Goal: Task Accomplishment & Management: Manage account settings

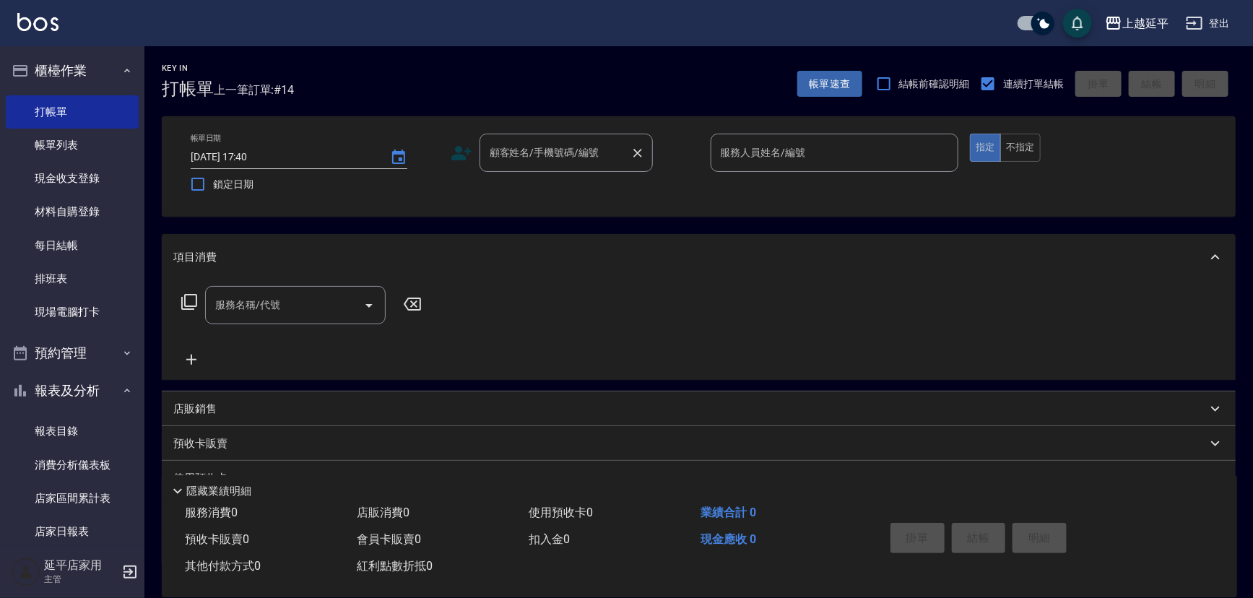
click at [573, 162] on div "顧客姓名/手機號碼/編號" at bounding box center [565, 153] width 173 height 38
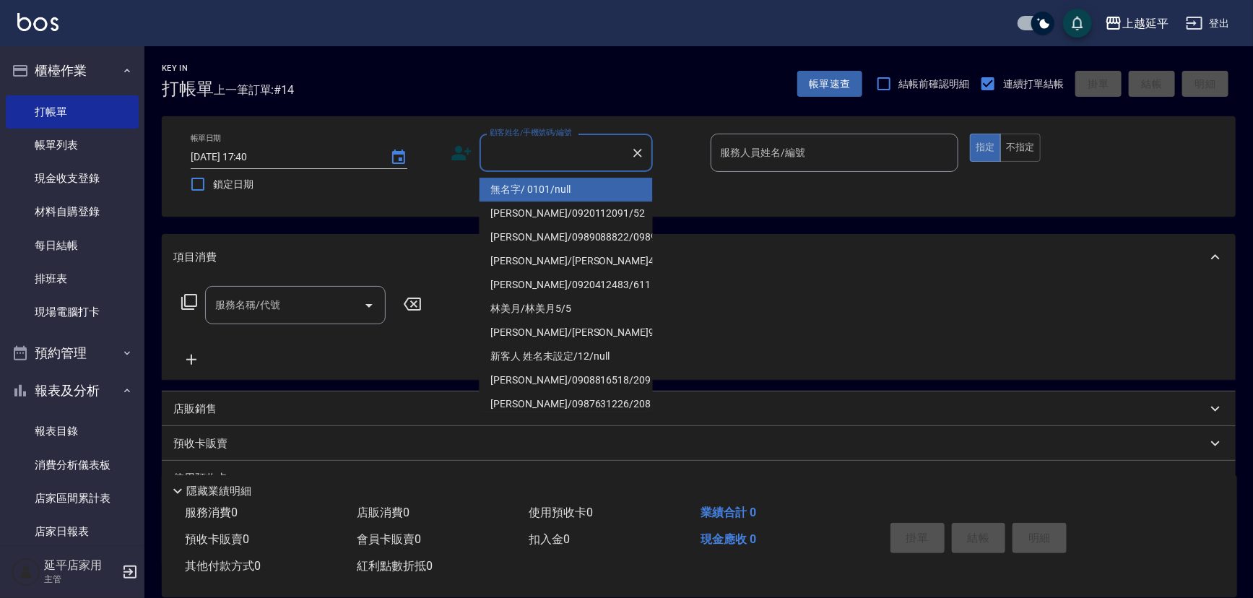
click at [573, 188] on li "無名字/ 0101/null" at bounding box center [565, 190] width 173 height 24
type input "無名字/ 0101/null"
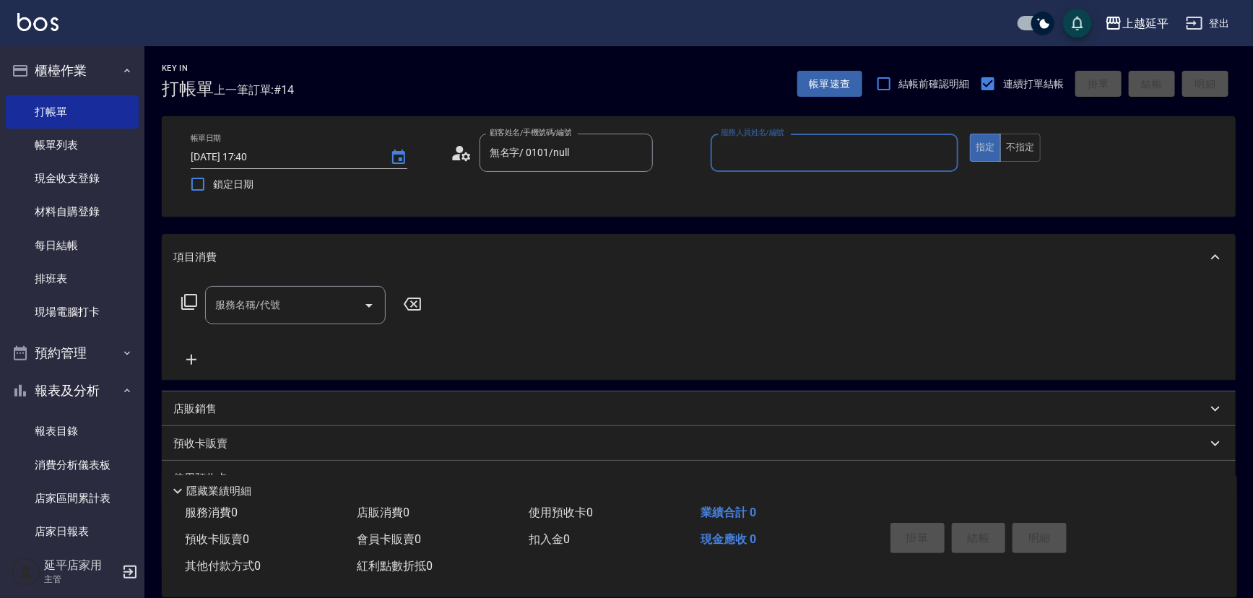
click at [737, 141] on input "服務人員姓名/編號" at bounding box center [834, 152] width 235 height 25
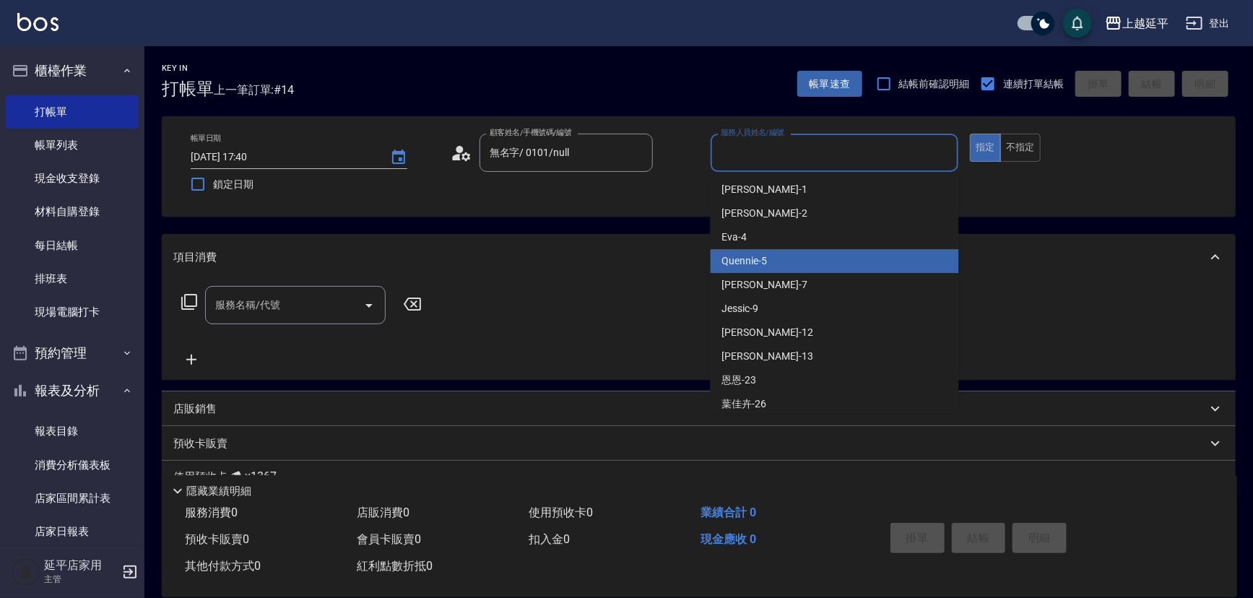
click at [781, 258] on div "Quennie -5" at bounding box center [835, 261] width 248 height 24
type input "Quennie-5"
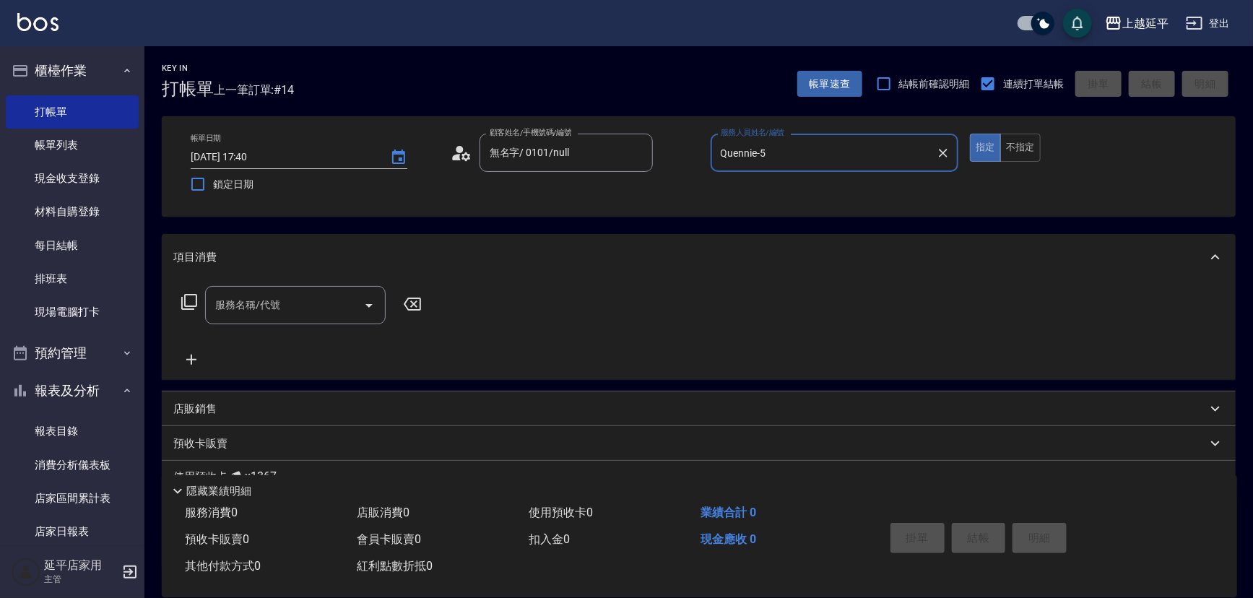
click at [187, 300] on icon at bounding box center [189, 301] width 17 height 17
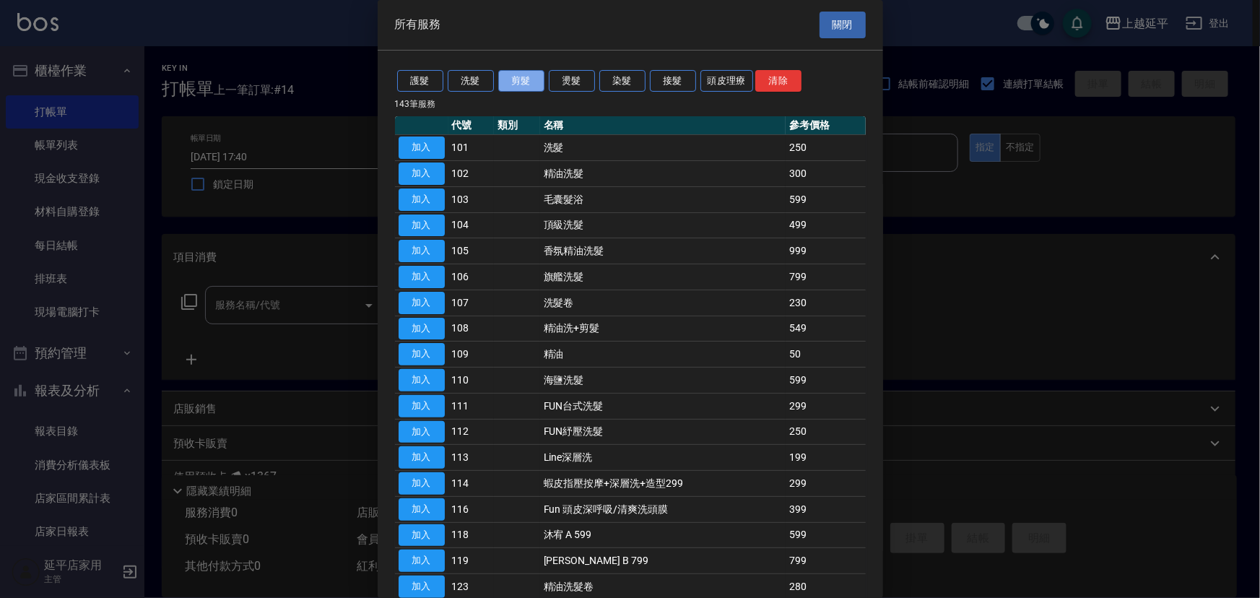
click at [531, 81] on button "剪髮" at bounding box center [521, 81] width 46 height 22
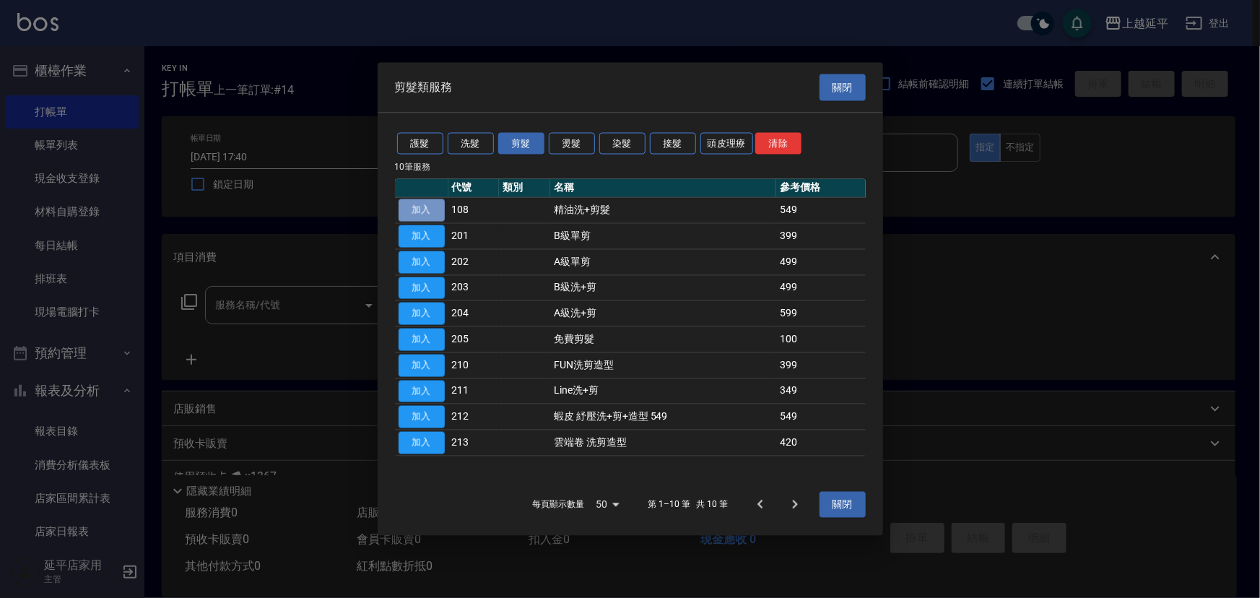
click at [421, 212] on button "加入" at bounding box center [422, 210] width 46 height 22
type input "精油洗+剪髮(108)"
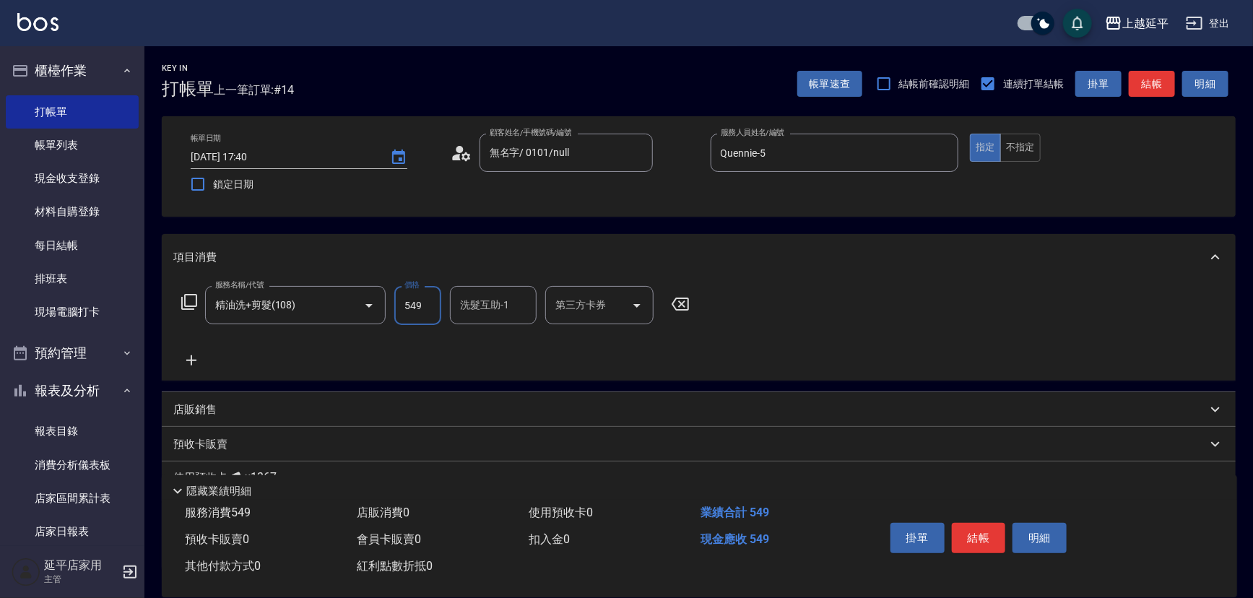
click at [421, 308] on input "549" at bounding box center [417, 305] width 47 height 39
click at [424, 308] on input "549" at bounding box center [417, 305] width 47 height 39
type input "650"
click at [976, 530] on button "結帳" at bounding box center [979, 538] width 54 height 30
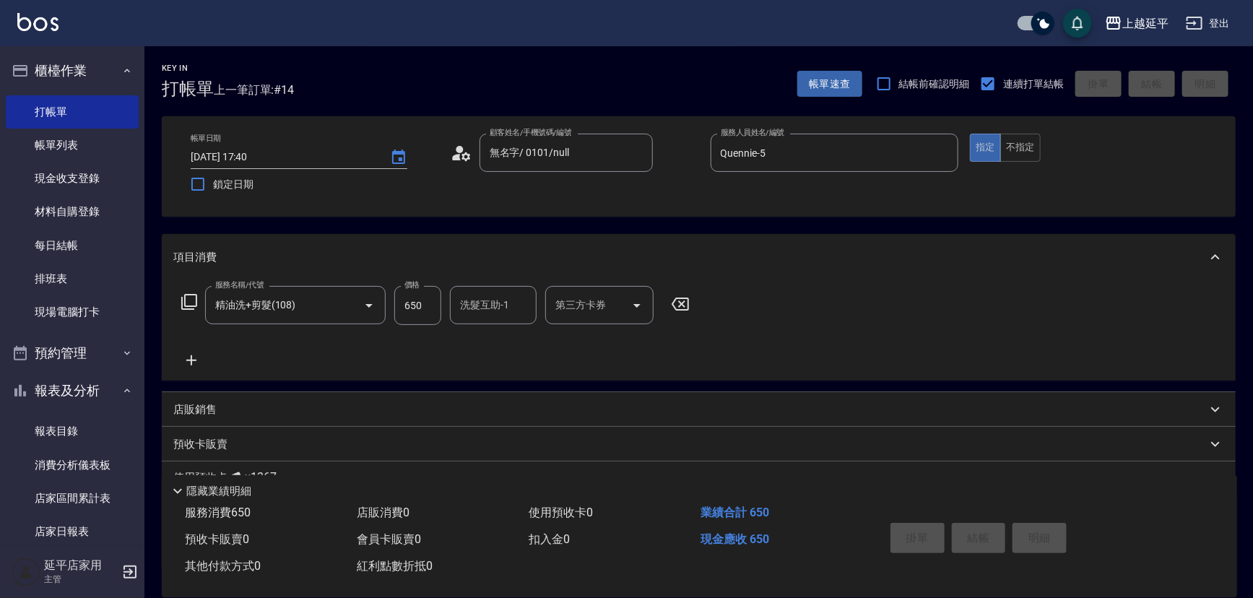
type input "2025/09/19 19:02"
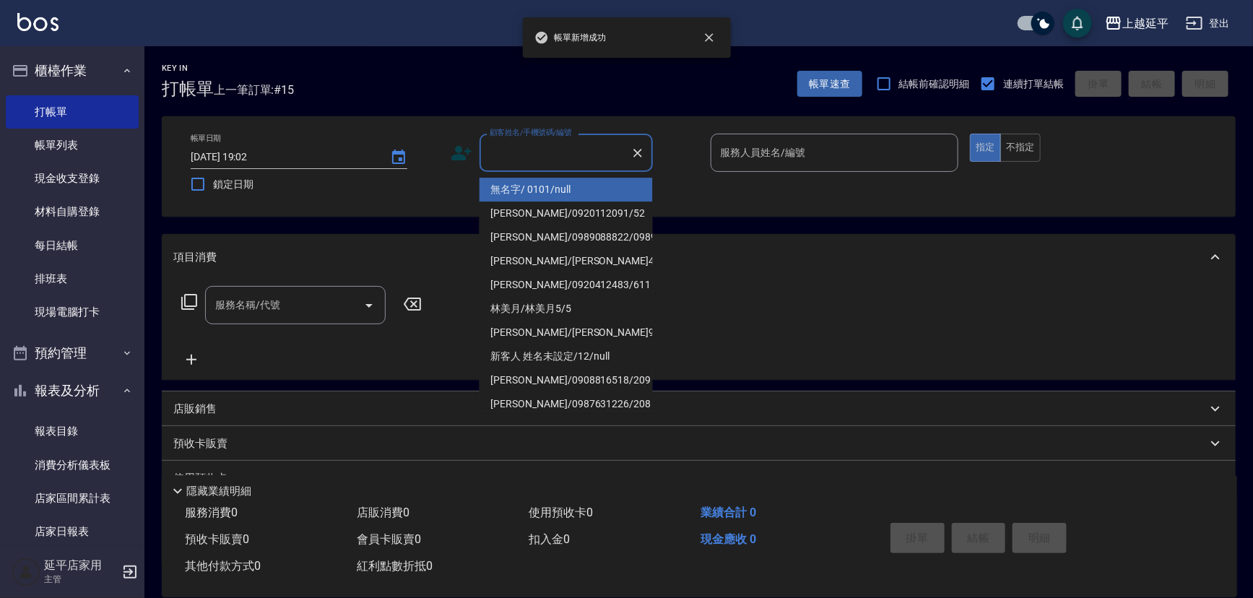
drag, startPoint x: 575, startPoint y: 155, endPoint x: 575, endPoint y: 170, distance: 15.2
click at [575, 156] on input "顧客姓名/手機號碼/編號" at bounding box center [555, 152] width 139 height 25
click at [575, 187] on li "無名字/ 0101/null" at bounding box center [565, 190] width 173 height 24
type input "無名字/ 0101/null"
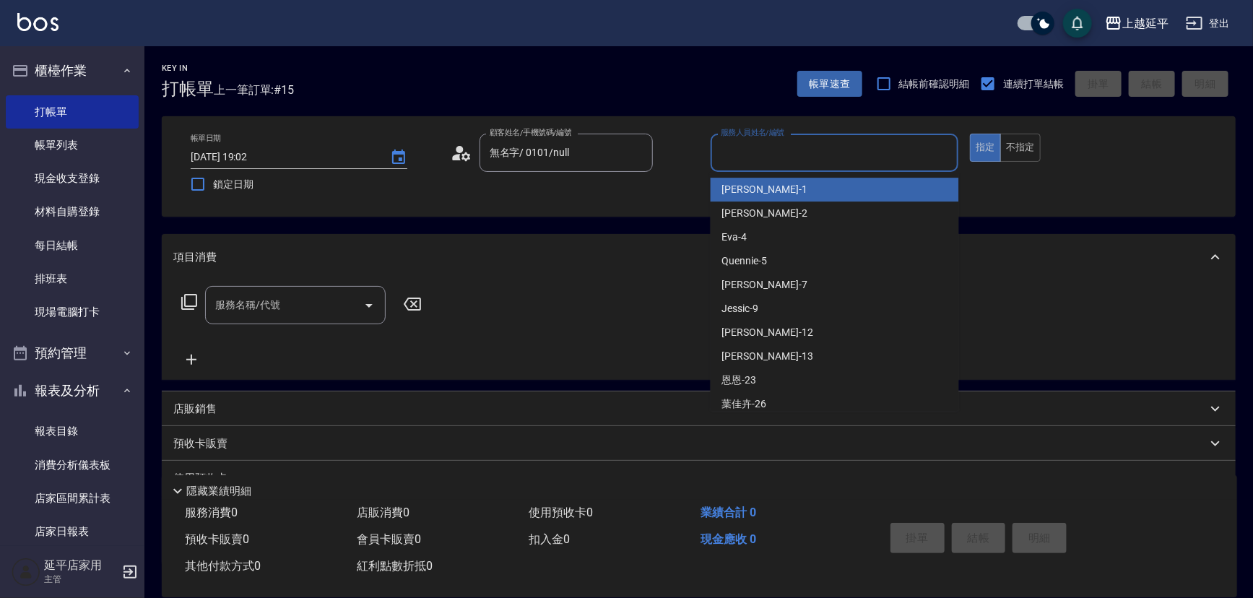
drag, startPoint x: 760, startPoint y: 154, endPoint x: 762, endPoint y: 171, distance: 17.5
click at [762, 158] on input "服務人員姓名/編號" at bounding box center [834, 152] width 235 height 25
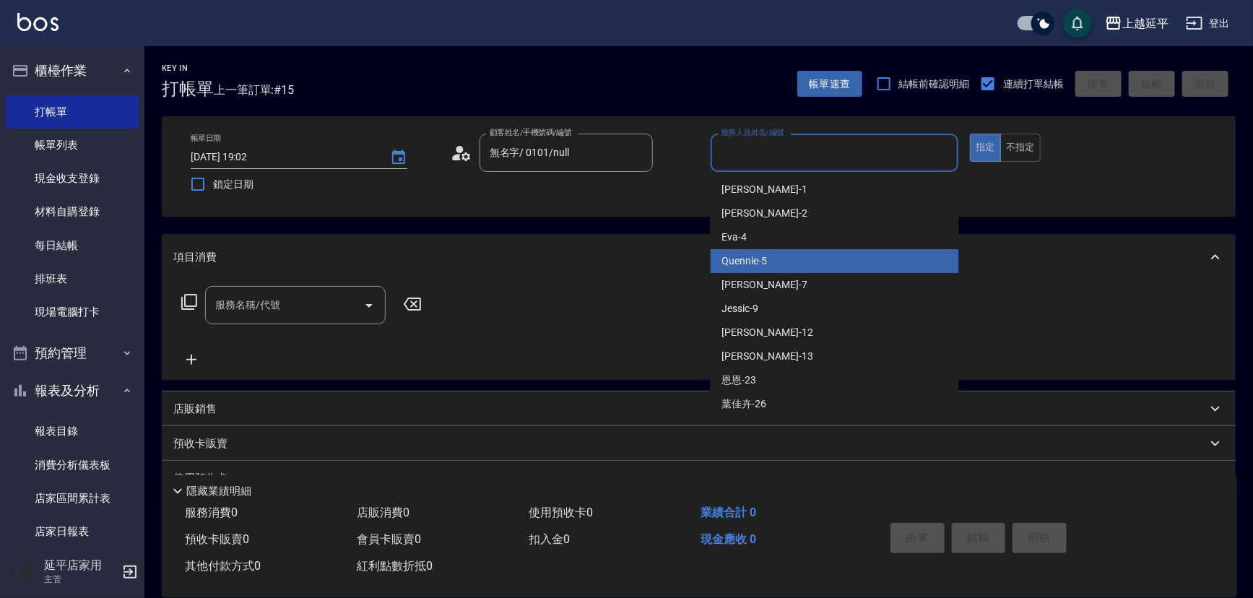
click at [772, 265] on div "Quennie -5" at bounding box center [835, 261] width 248 height 24
type input "Quennie-5"
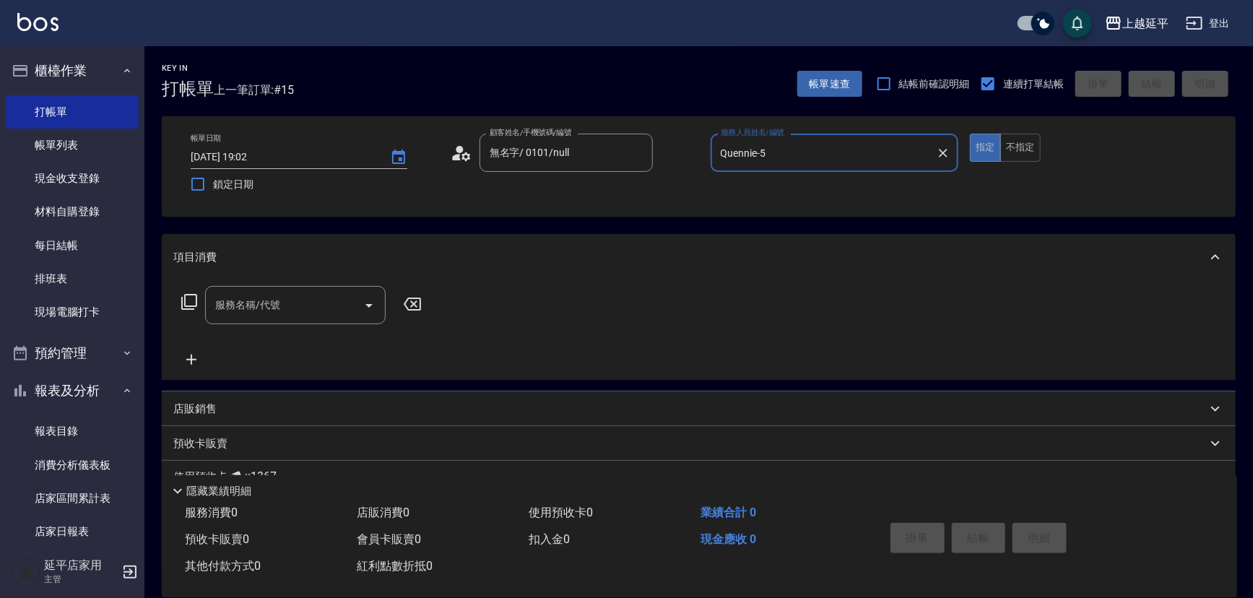
click at [303, 301] on input "服務名稱/代號" at bounding box center [285, 304] width 146 height 25
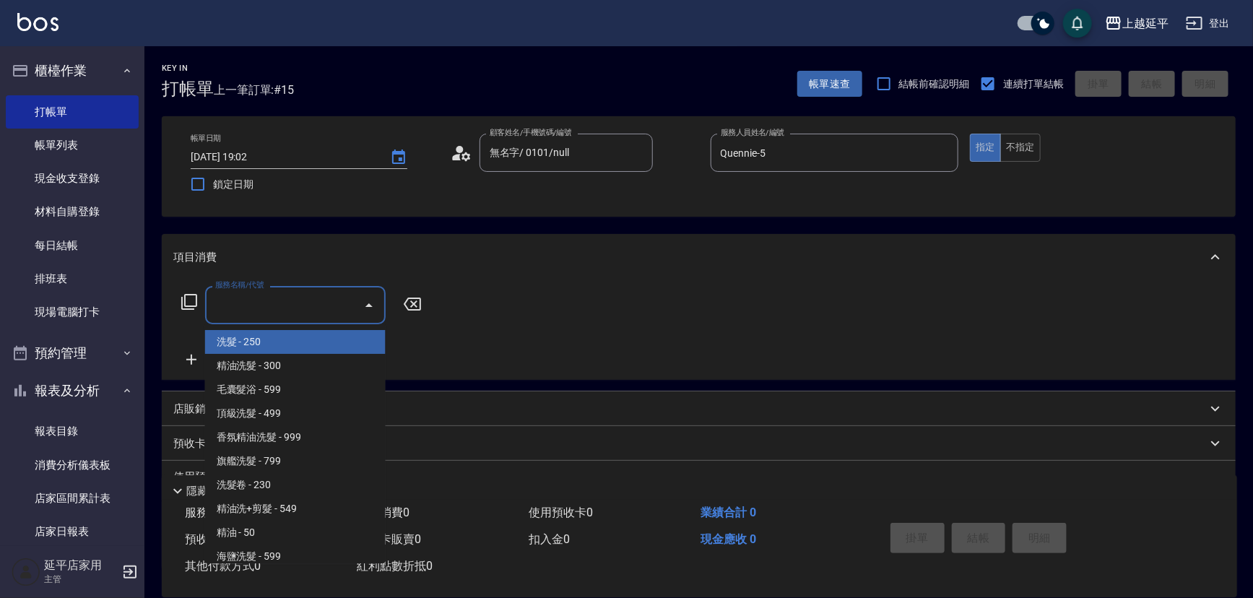
click at [281, 341] on span "洗髮 - 250" at bounding box center [295, 342] width 181 height 24
type input "洗髮(101)"
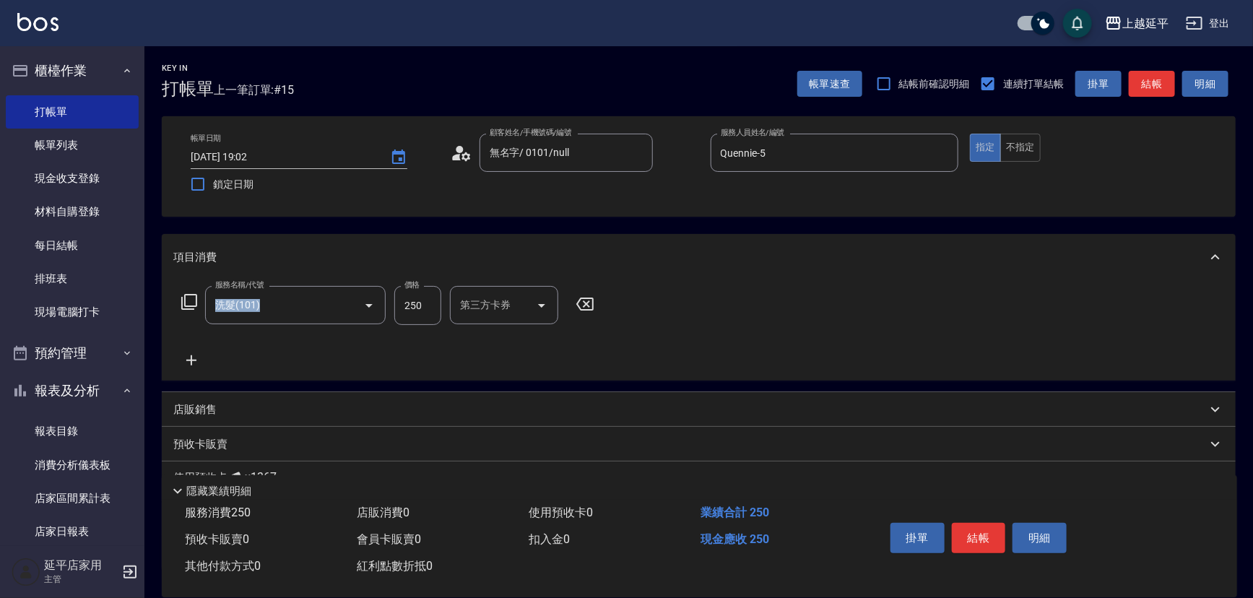
click at [281, 341] on div "服務名稱/代號 洗髮(101) 服務名稱/代號 價格 250 價格 第三方卡券 第三方卡券" at bounding box center [388, 327] width 430 height 83
drag, startPoint x: 681, startPoint y: 297, endPoint x: 609, endPoint y: 301, distance: 72.3
click at [681, 299] on icon at bounding box center [680, 303] width 36 height 17
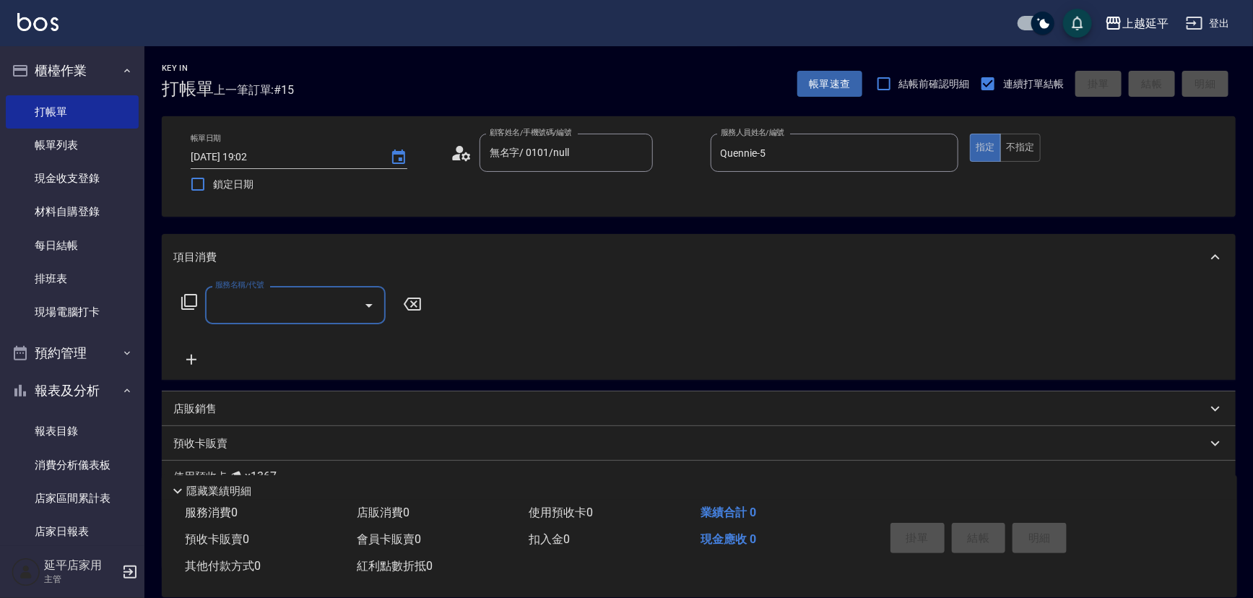
click at [328, 305] on input "服務名稱/代號" at bounding box center [285, 304] width 146 height 25
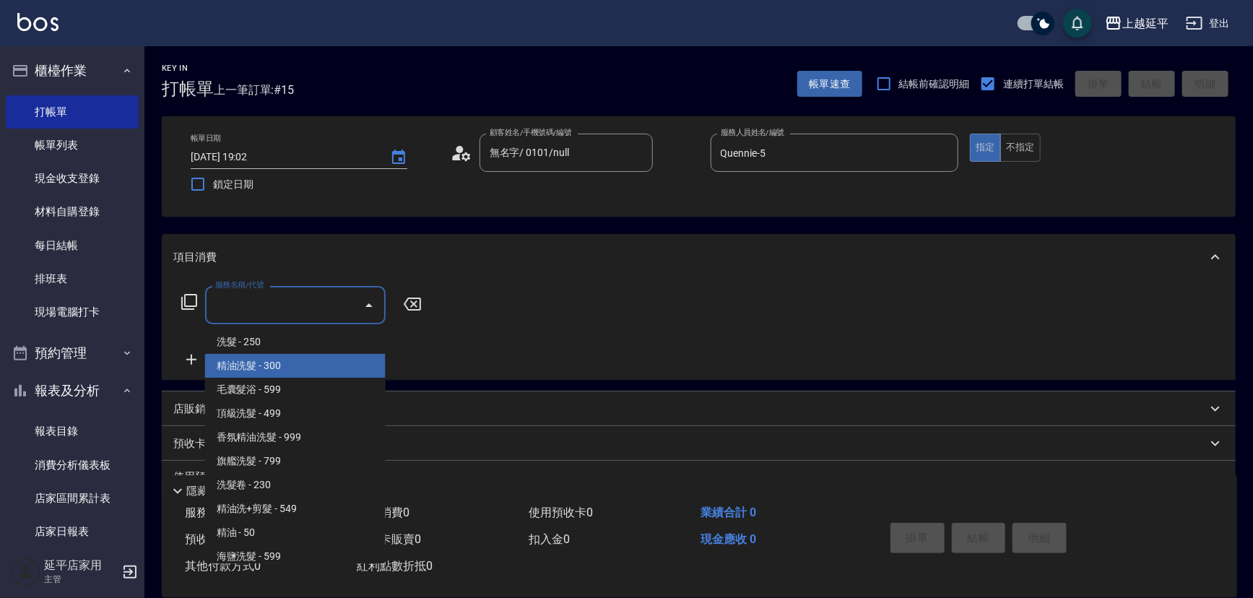
click at [331, 367] on span "精油洗髮 - 300" at bounding box center [295, 366] width 181 height 24
type input "精油洗髮(102)"
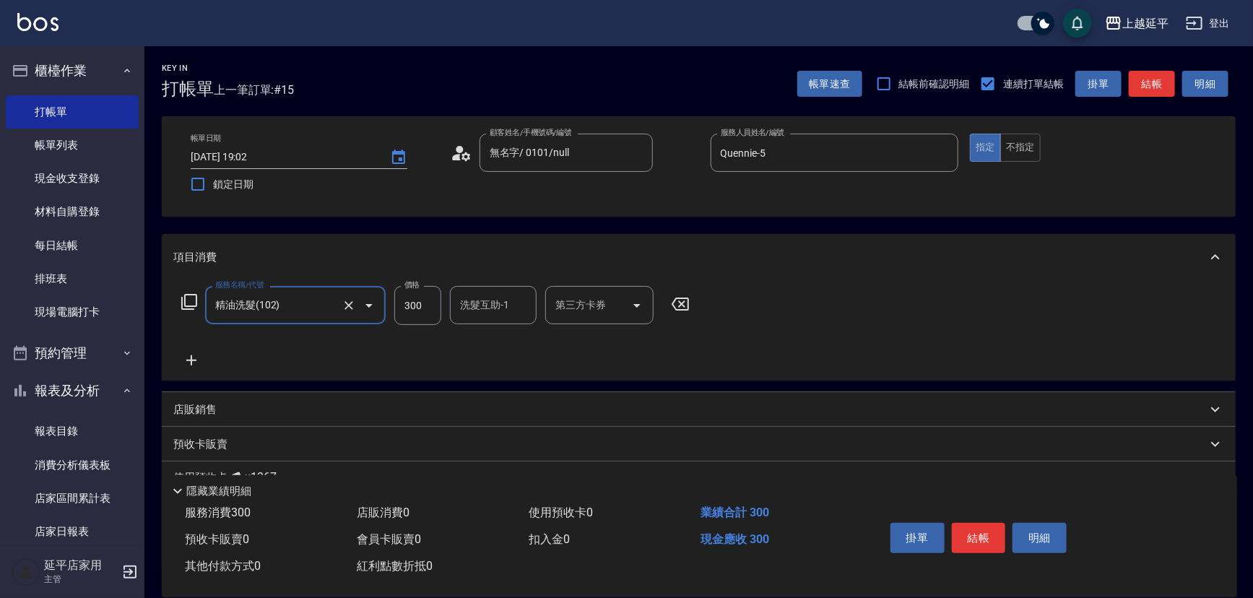
click at [500, 302] on div "洗髮互助-1 洗髮互助-1" at bounding box center [493, 305] width 87 height 38
type input "方彩姿-34"
click at [970, 534] on button "結帳" at bounding box center [979, 538] width 54 height 30
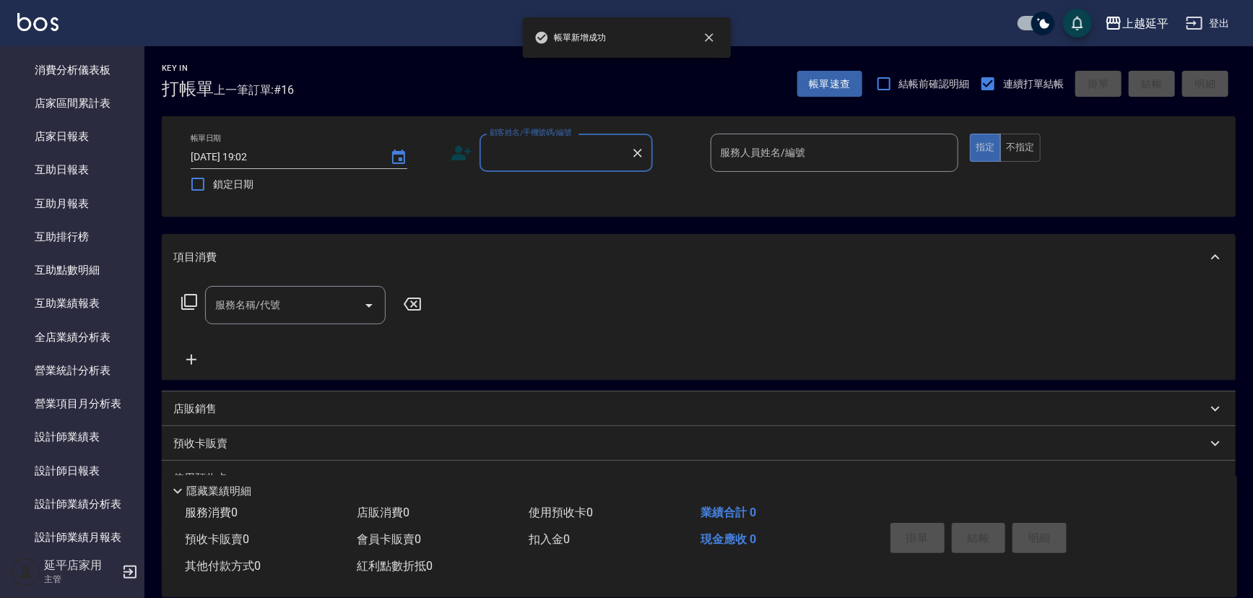
scroll to position [459, 0]
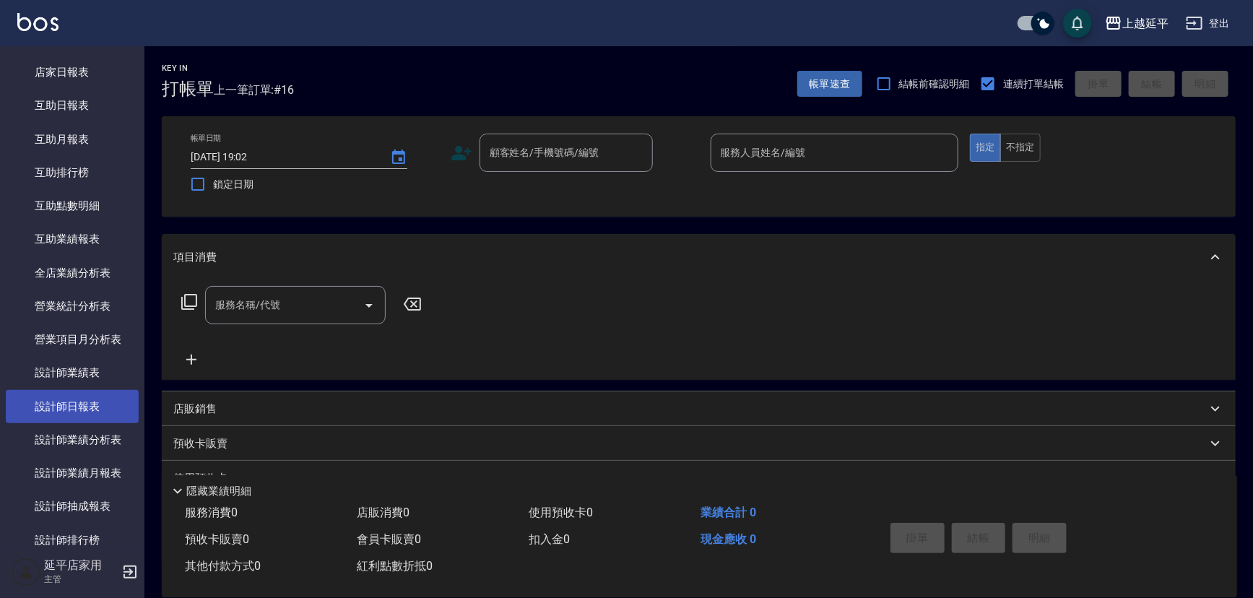
click at [68, 406] on link "設計師日報表" at bounding box center [72, 406] width 133 height 33
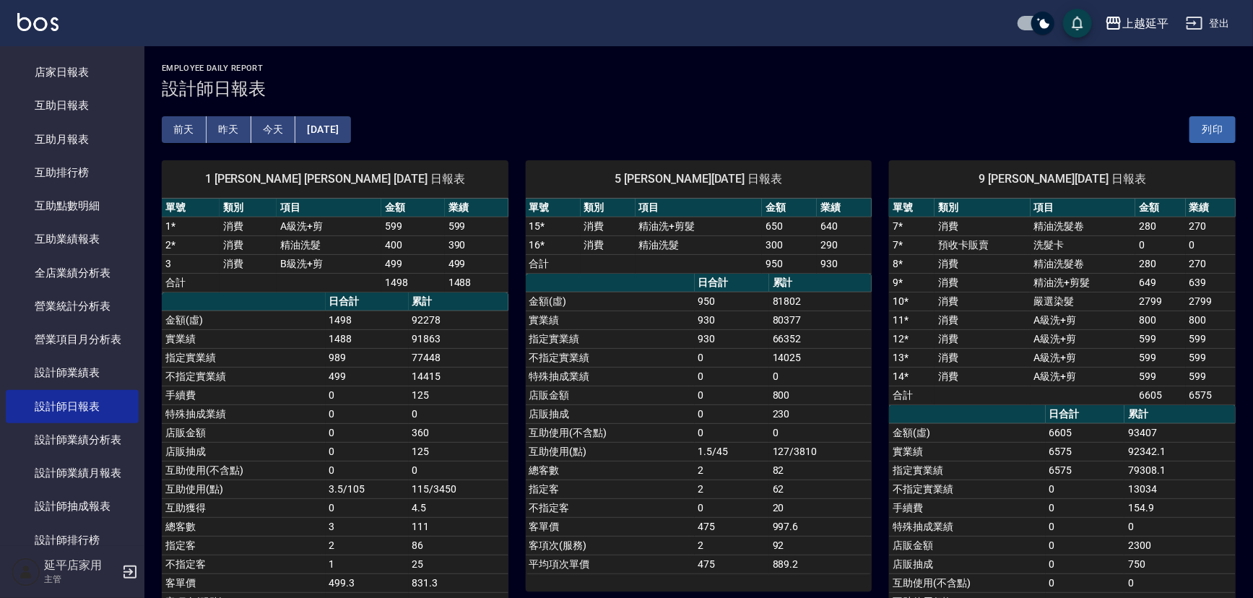
click at [281, 136] on button "今天" at bounding box center [273, 129] width 45 height 27
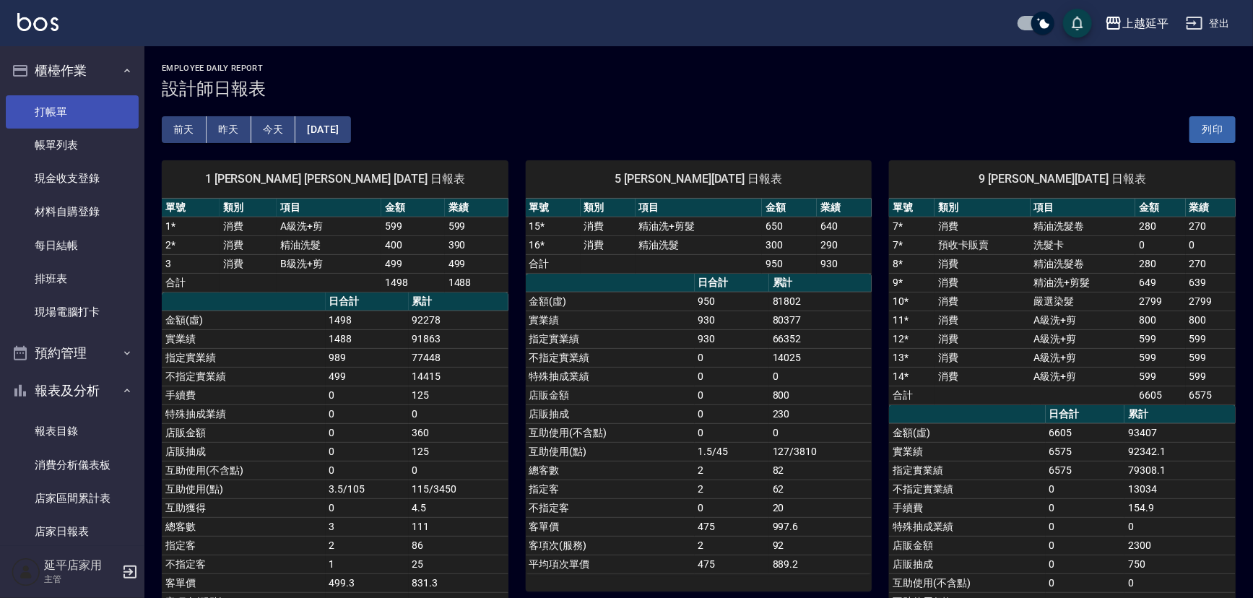
click at [70, 112] on link "打帳單" at bounding box center [72, 111] width 133 height 33
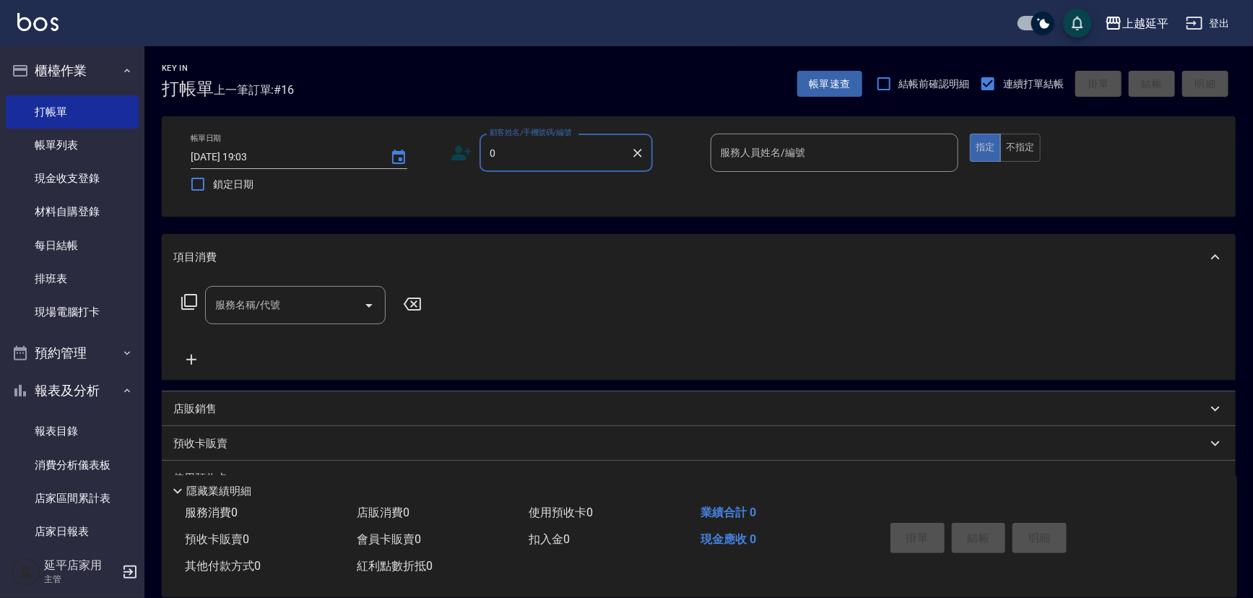
type input "01"
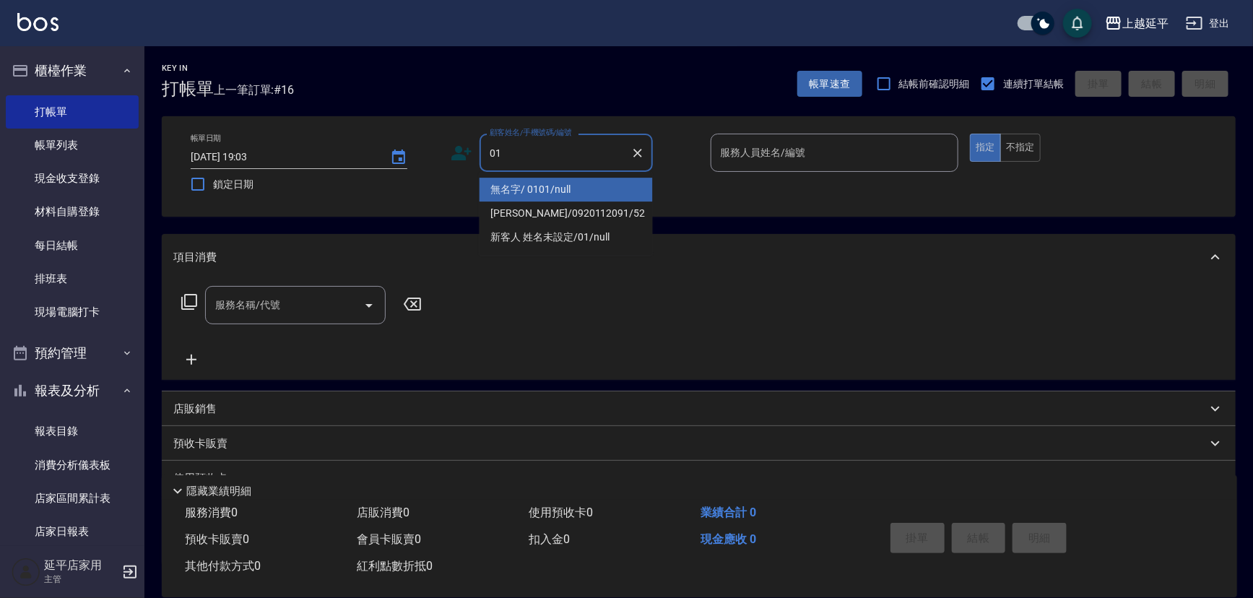
click at [516, 190] on li "無名字/ 0101/null" at bounding box center [565, 190] width 173 height 24
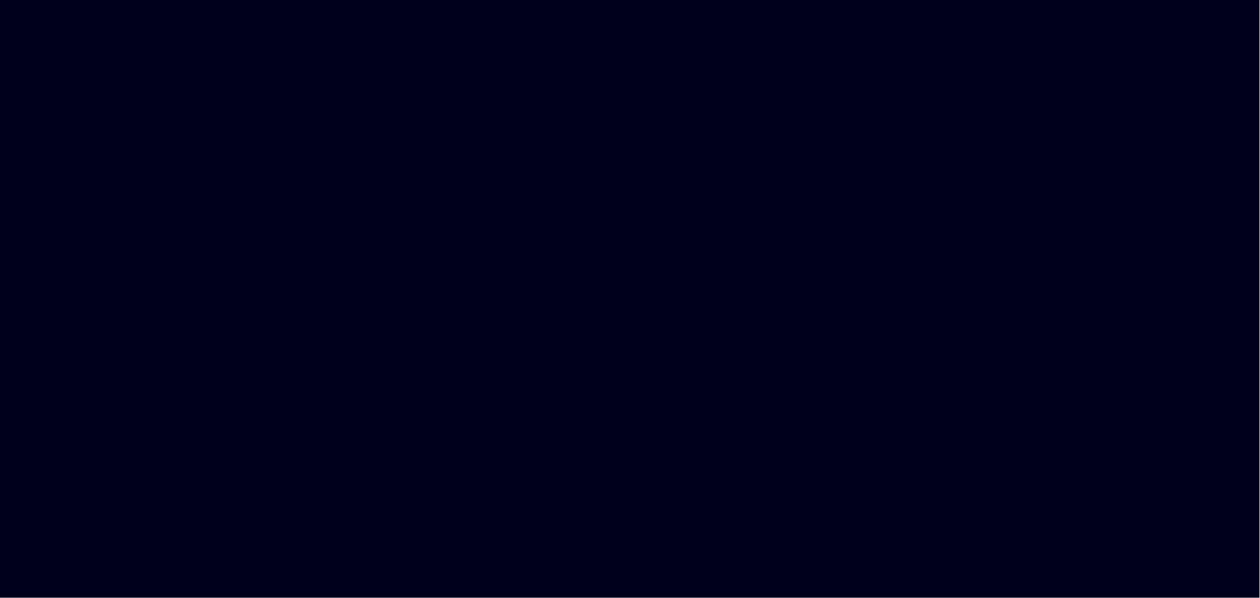
click at [568, 0] on html at bounding box center [630, 0] width 1260 height 0
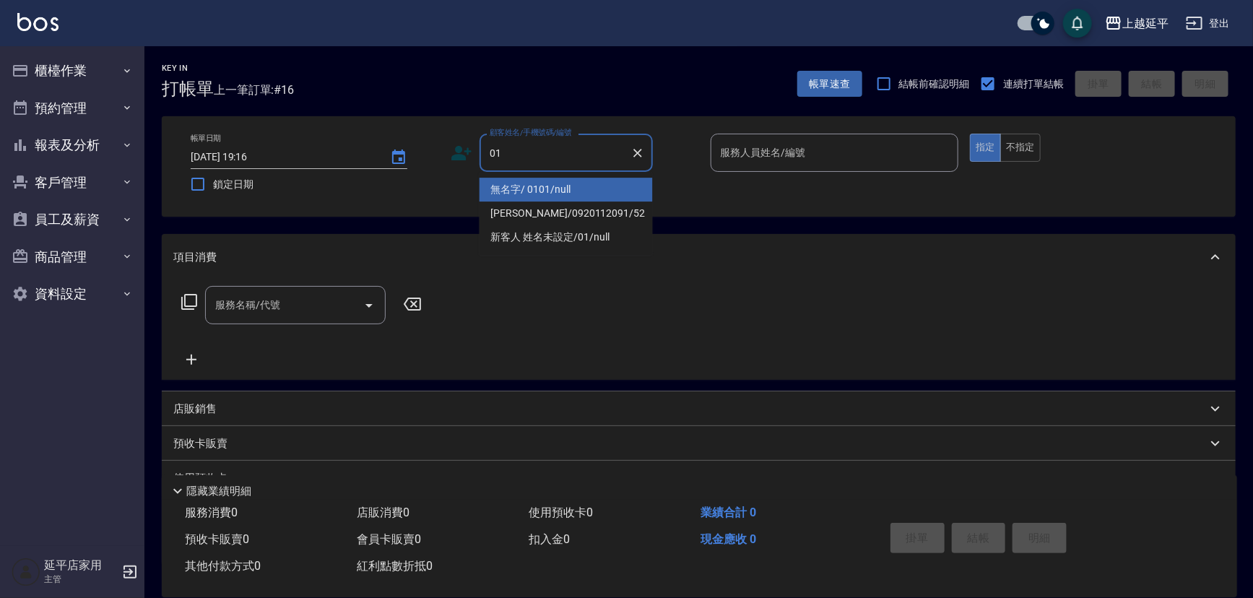
click at [505, 183] on li "無名字/ 0101/null" at bounding box center [565, 190] width 173 height 24
type input "無名字/ 0101/null"
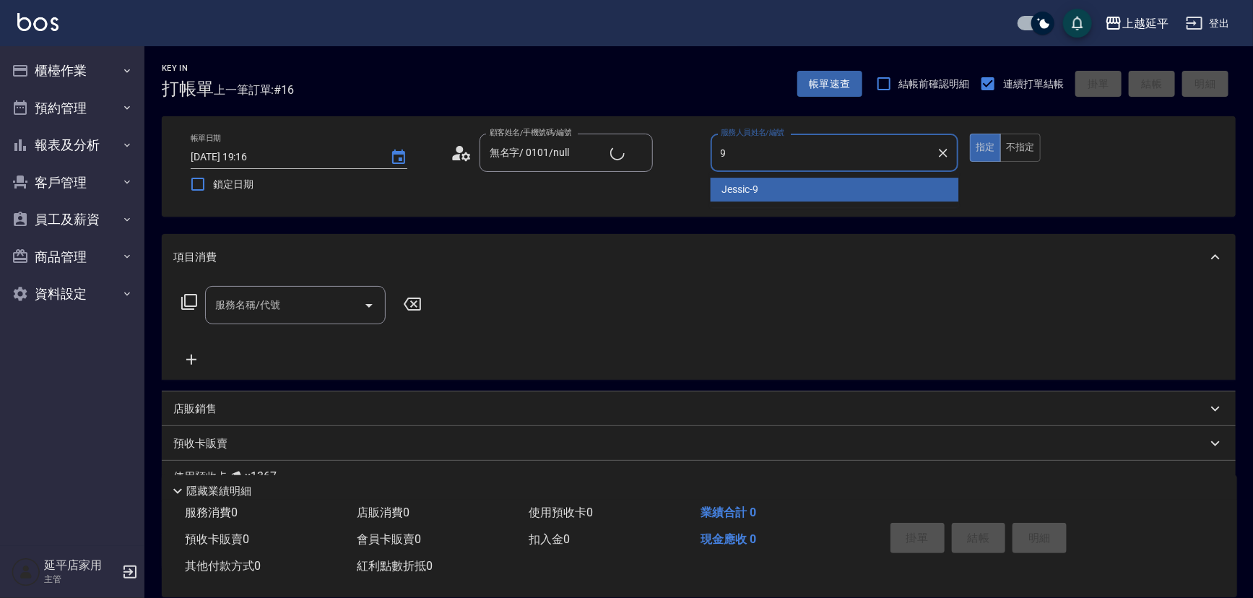
click at [791, 182] on div "Jessic -9" at bounding box center [835, 190] width 248 height 24
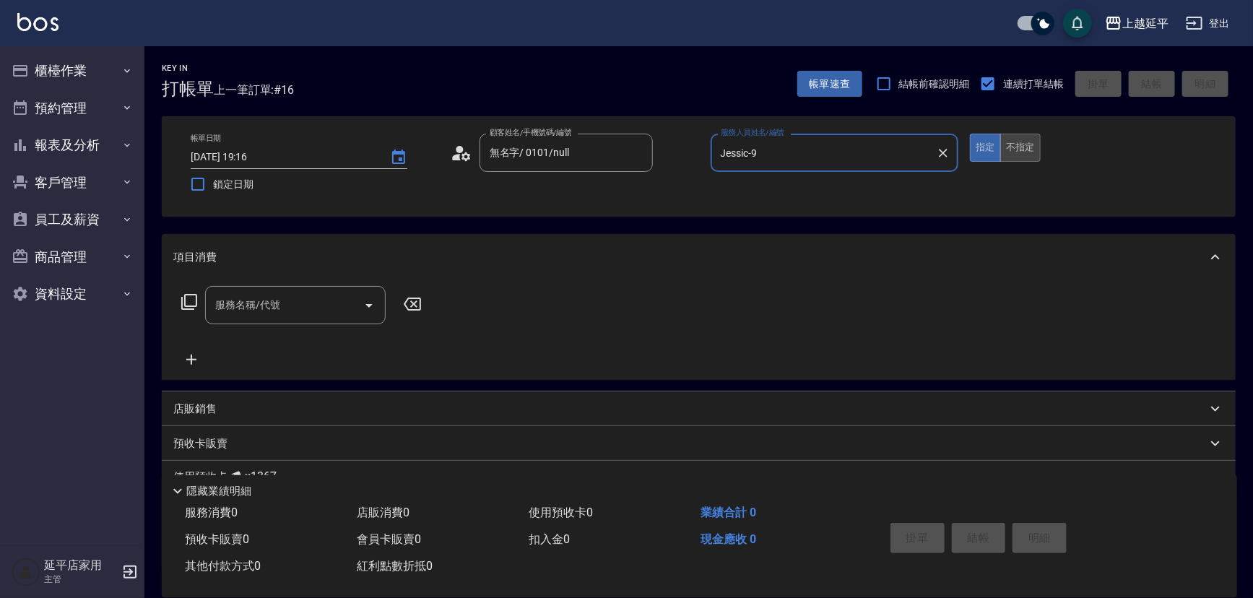
type input "Jessic-9"
click at [1027, 144] on button "不指定" at bounding box center [1020, 148] width 40 height 28
click at [273, 312] on input "服務名稱/代號" at bounding box center [285, 304] width 146 height 25
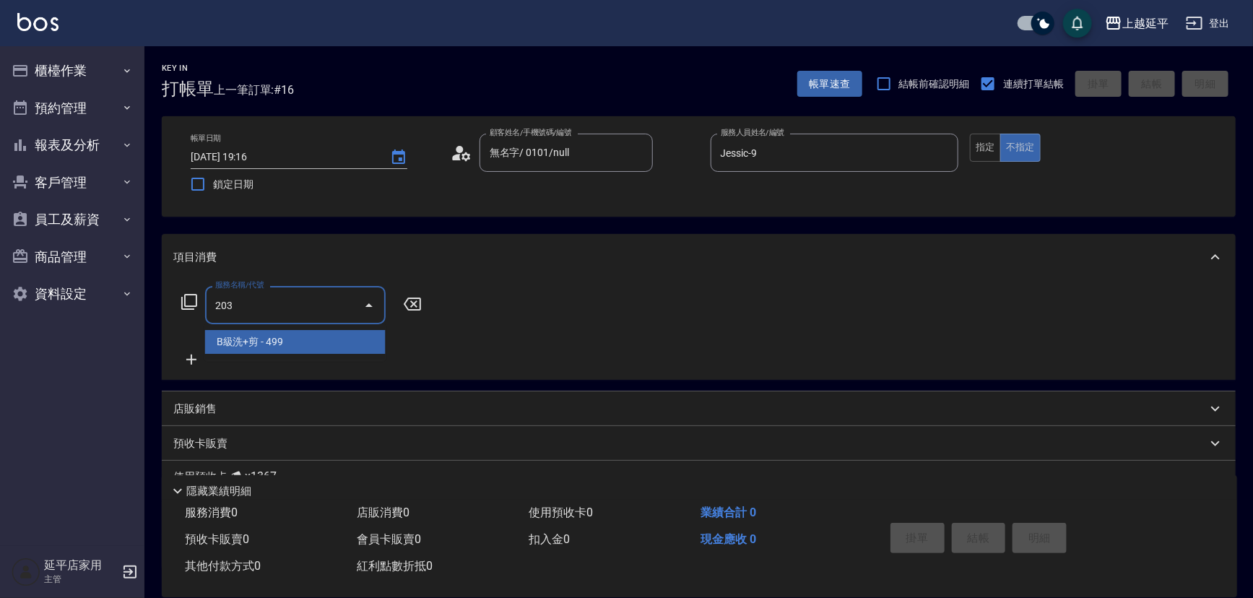
click at [305, 343] on span "B級洗+剪 - 499" at bounding box center [295, 342] width 181 height 24
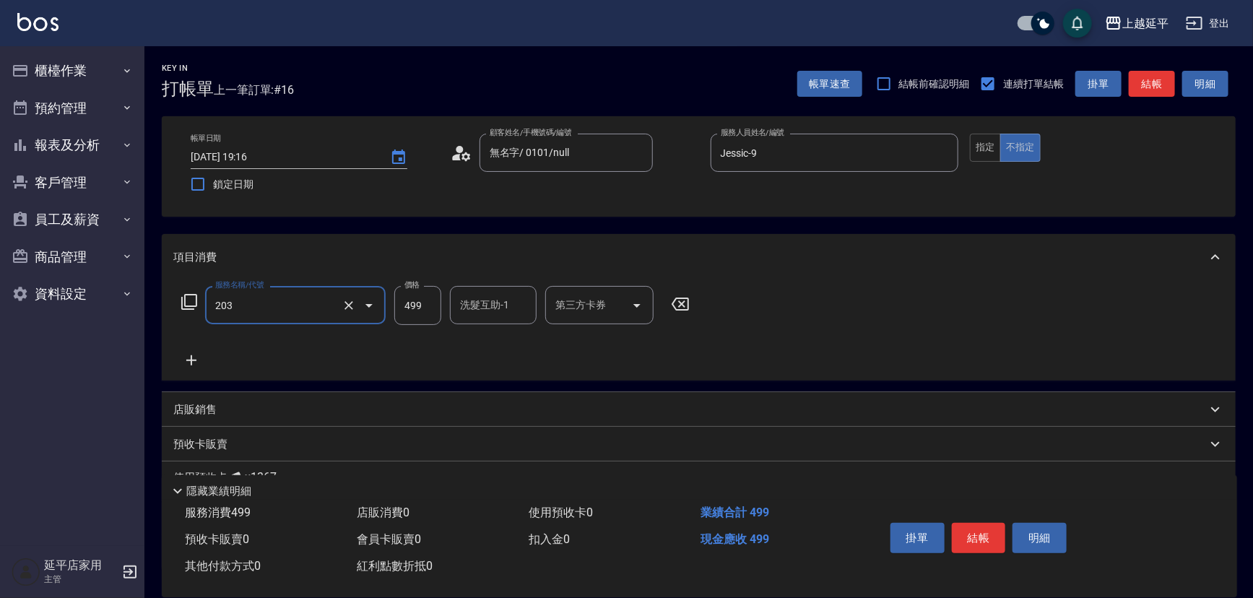
type input "B級洗+剪(203)"
click at [469, 317] on input "洗髮互助-1" at bounding box center [493, 304] width 74 height 25
click at [478, 347] on span "恩恩 -23" at bounding box center [478, 341] width 35 height 15
type input "恩恩-23"
click at [982, 534] on button "結帳" at bounding box center [979, 538] width 54 height 30
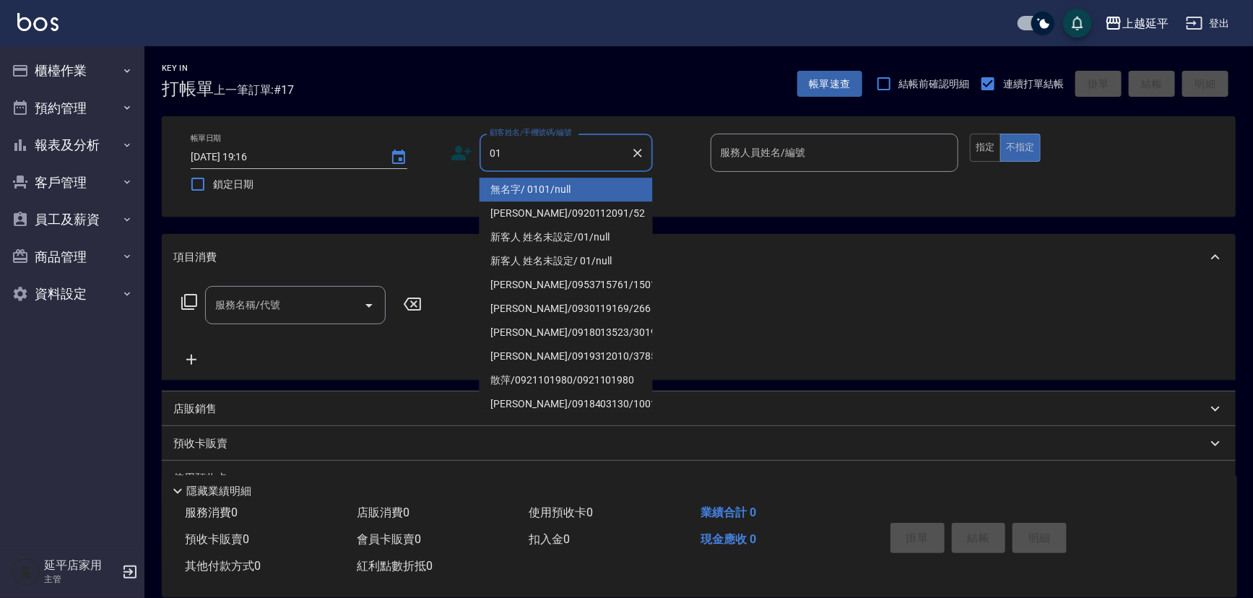
click at [581, 184] on li "無名字/ 0101/null" at bounding box center [565, 190] width 173 height 24
type input "無名字/ 0101/null"
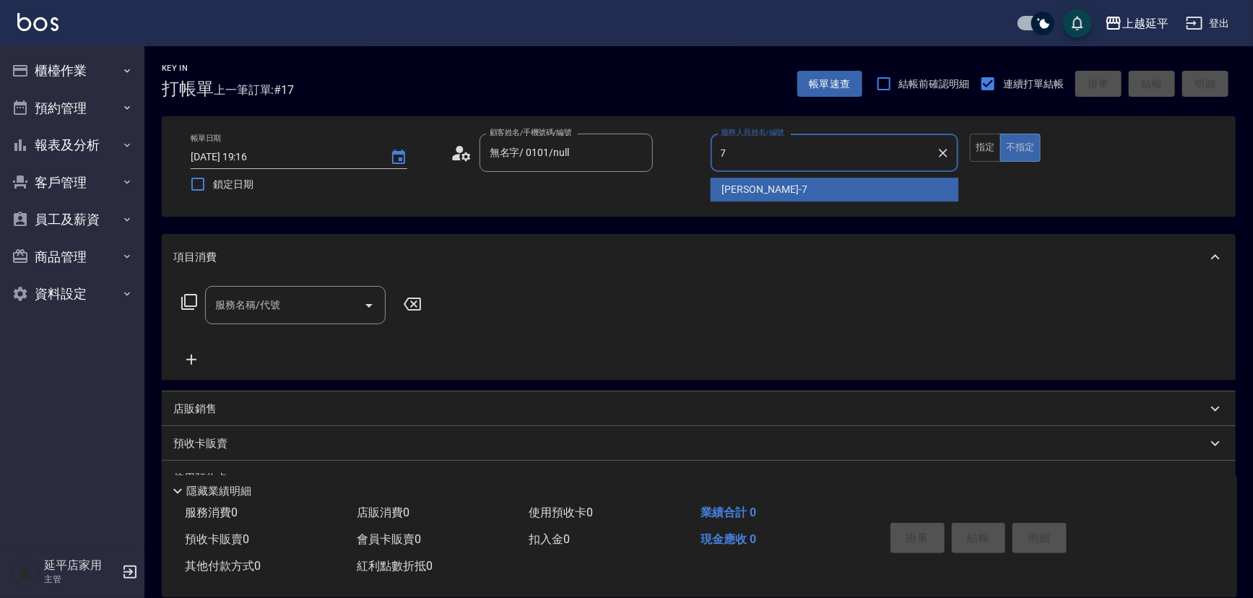
click at [753, 192] on span "許沁瑜 -7" at bounding box center [764, 189] width 85 height 15
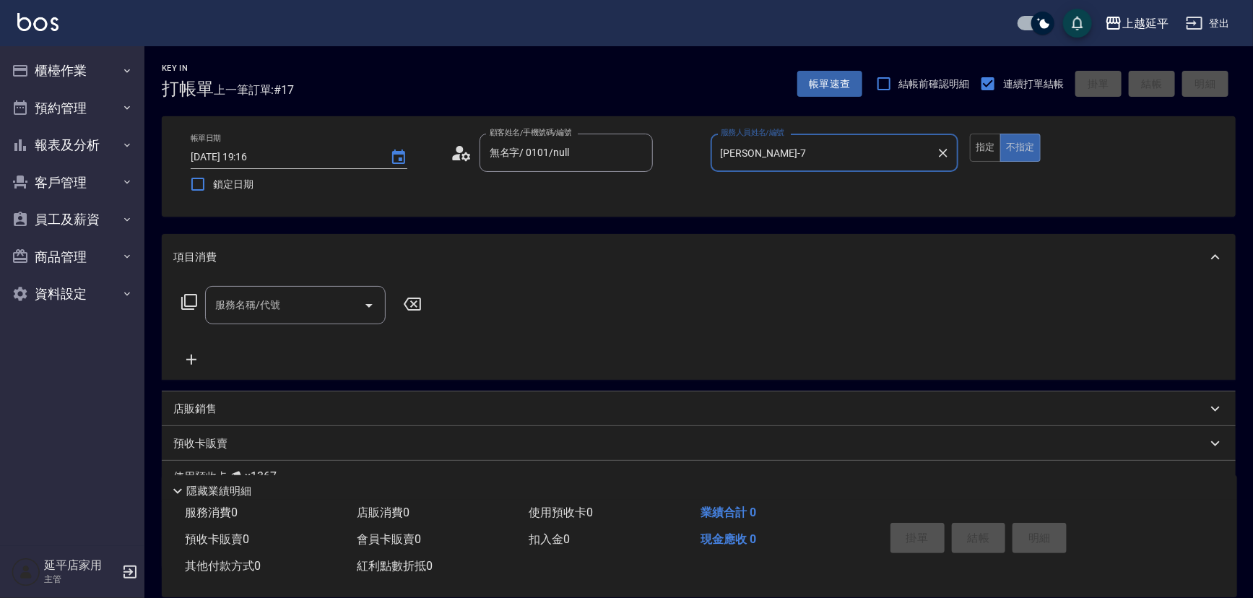
click at [321, 287] on div "服務名稱/代號" at bounding box center [295, 305] width 181 height 38
type input "許沁瑜-7"
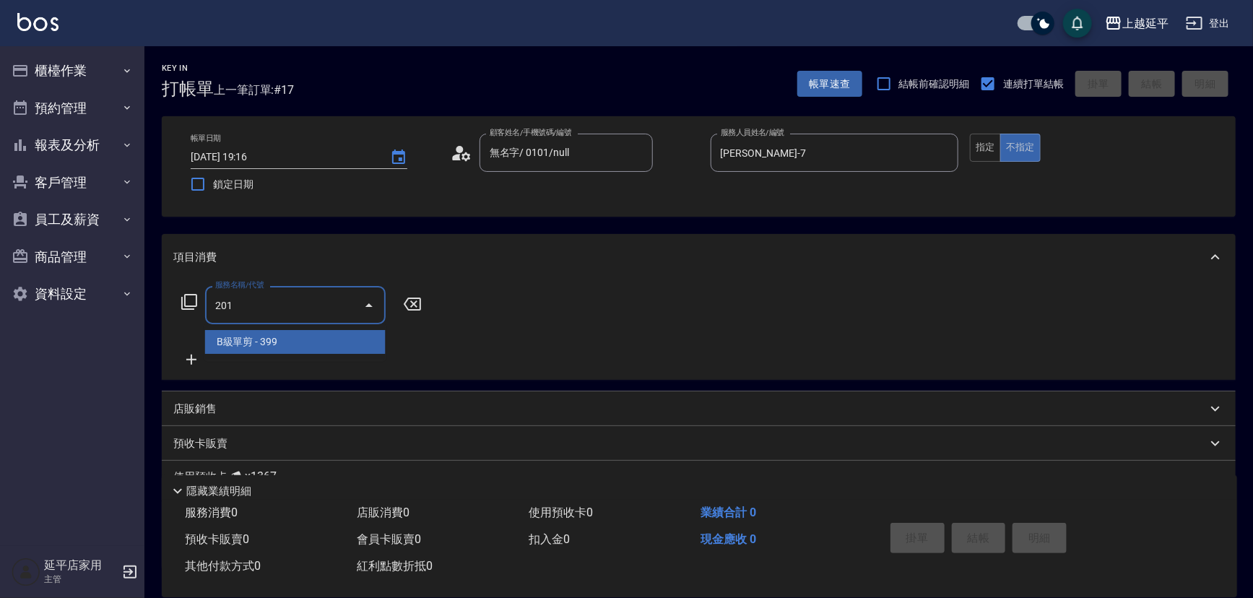
click at [337, 339] on span "B級單剪 - 399" at bounding box center [295, 342] width 181 height 24
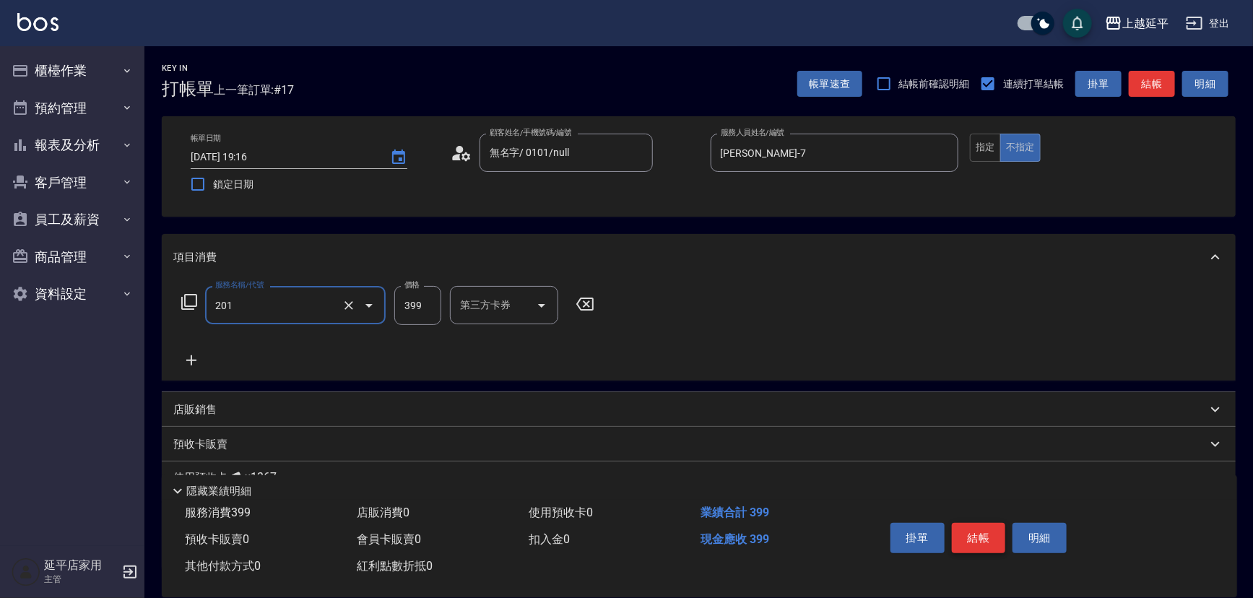
type input "B級單剪(201)"
click at [986, 534] on button "結帳" at bounding box center [979, 538] width 54 height 30
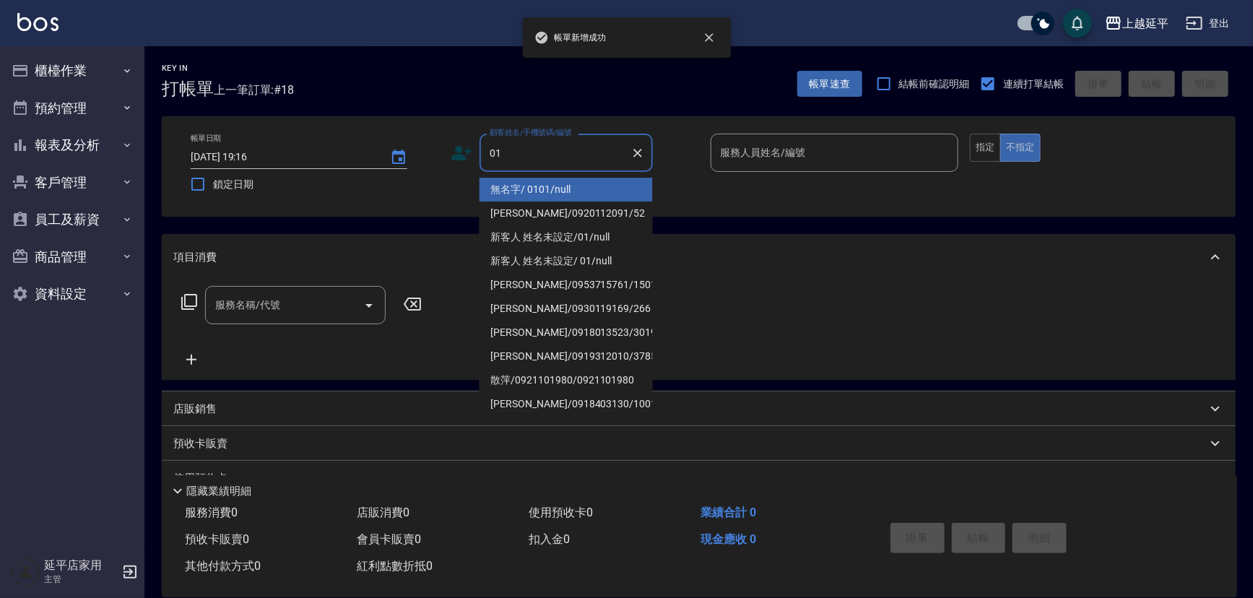
click at [561, 191] on li "無名字/ 0101/null" at bounding box center [565, 190] width 173 height 24
type input "無名字/ 0101/null"
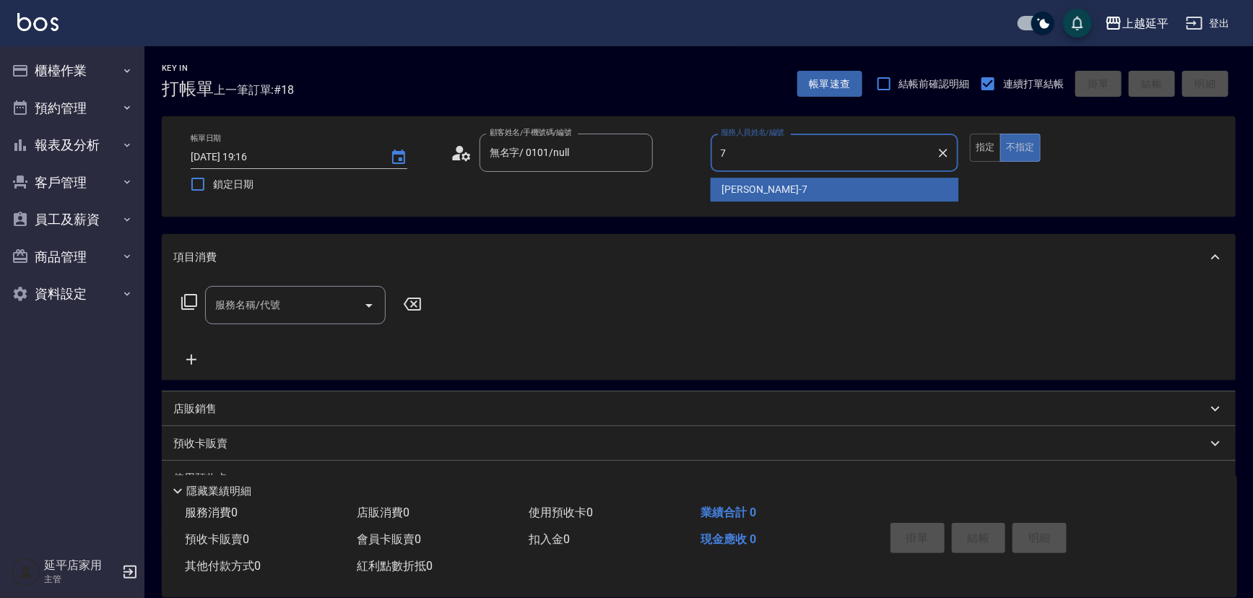
click at [749, 185] on span "許沁瑜 -7" at bounding box center [764, 189] width 85 height 15
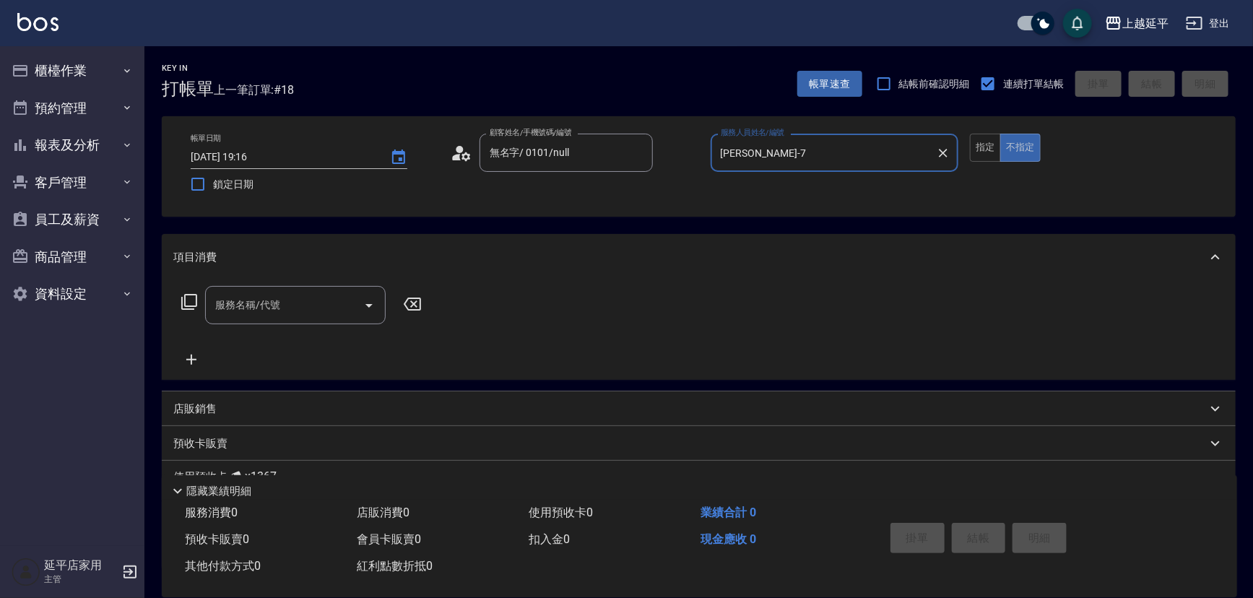
type input "許沁瑜-7"
click at [260, 305] on div "服務名稱/代號 服務名稱/代號" at bounding box center [295, 305] width 181 height 38
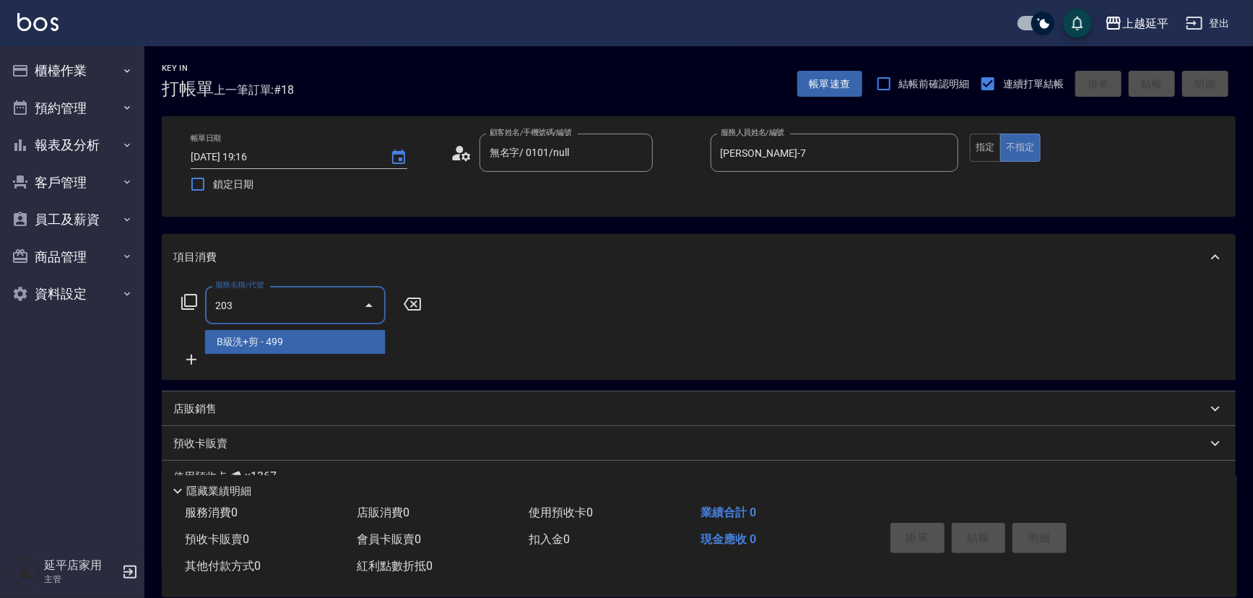
click at [301, 343] on span "B級洗+剪 - 499" at bounding box center [295, 342] width 181 height 24
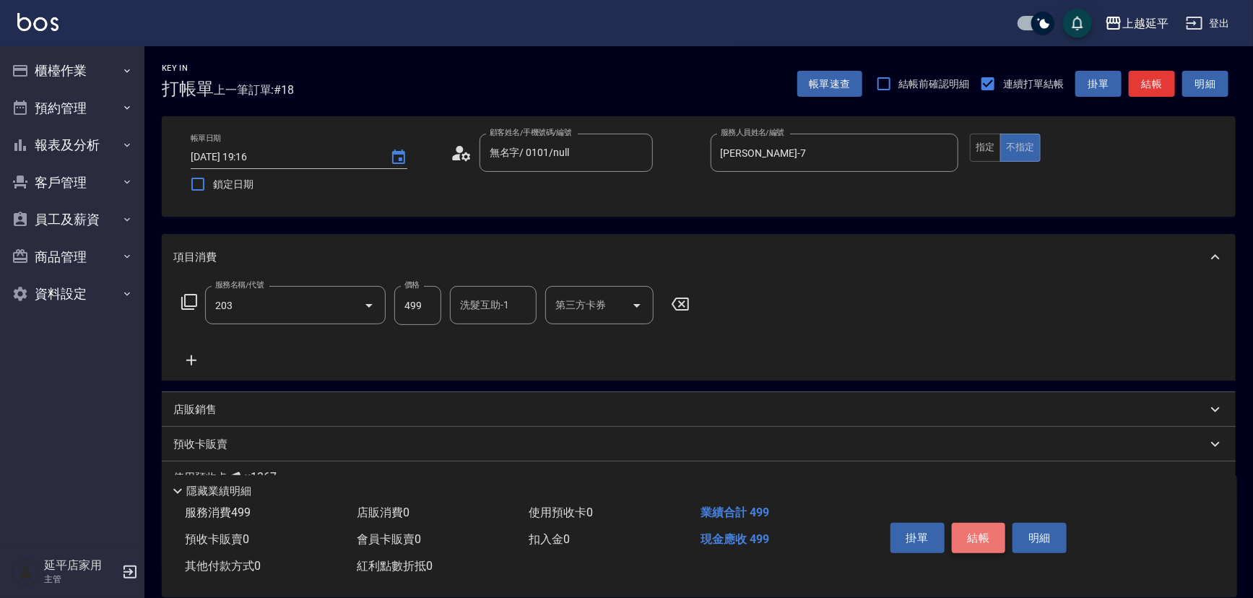
type input "B級洗+剪(203)"
click at [964, 534] on button "結帳" at bounding box center [979, 538] width 54 height 30
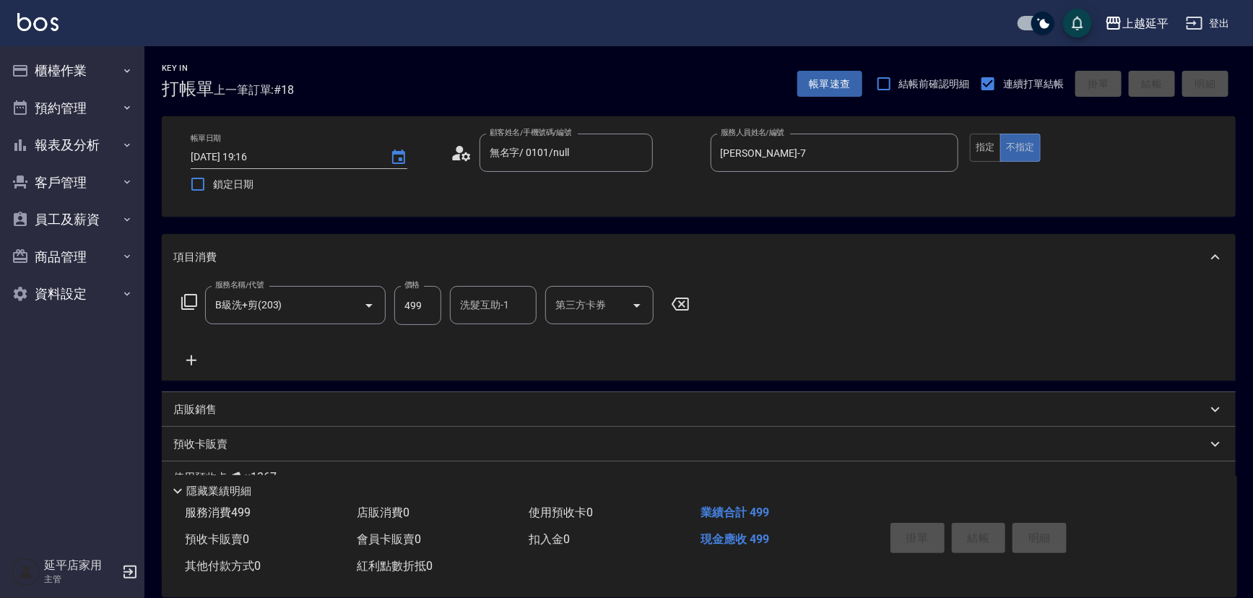
type input "2025/09/19 19:17"
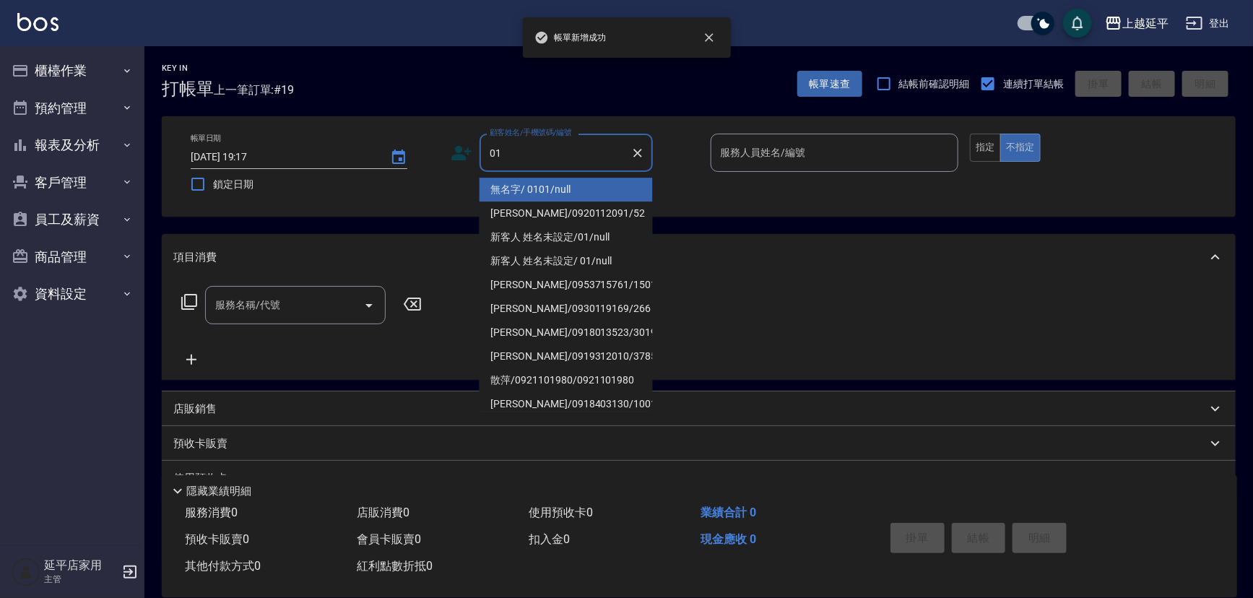
click at [547, 193] on li "無名字/ 0101/null" at bounding box center [565, 190] width 173 height 24
type input "無名字/ 0101/null"
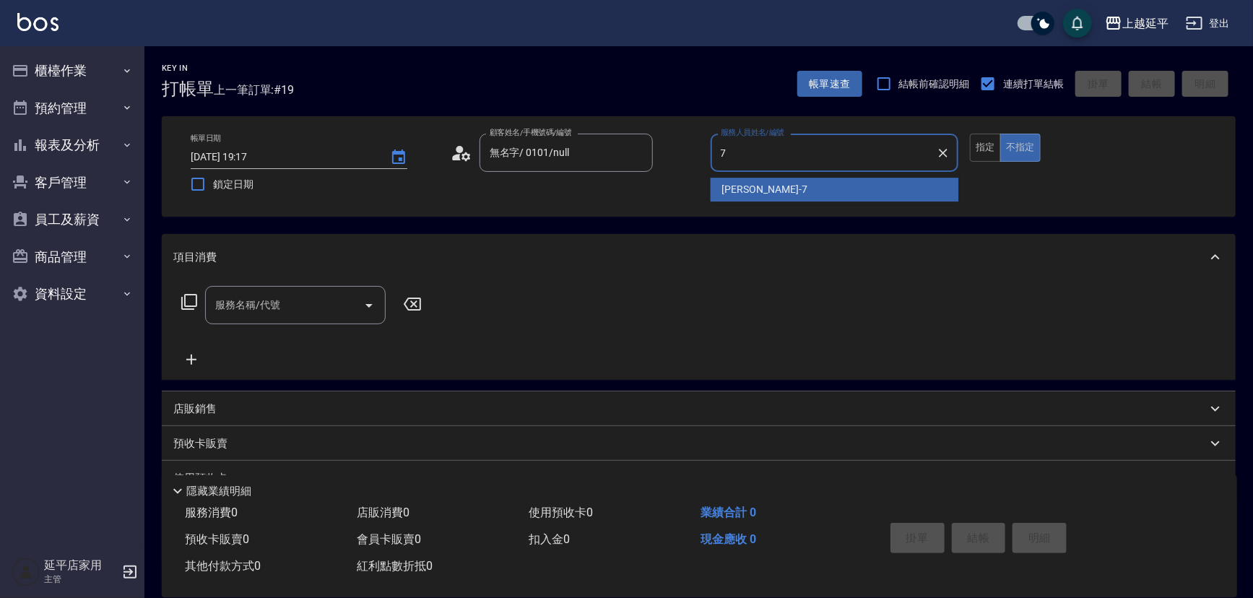
click at [788, 194] on div "許沁瑜 -7" at bounding box center [835, 190] width 248 height 24
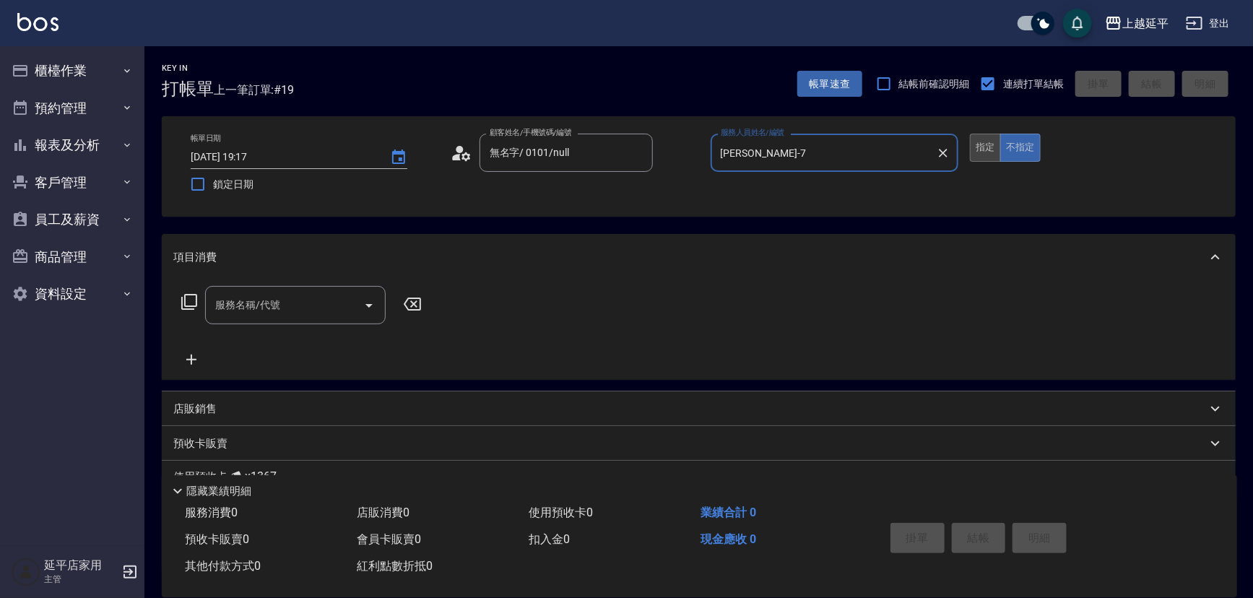
type input "許沁瑜-7"
click at [991, 149] on button "指定" at bounding box center [985, 148] width 31 height 28
click at [290, 309] on input "服務名稱/代號" at bounding box center [285, 304] width 146 height 25
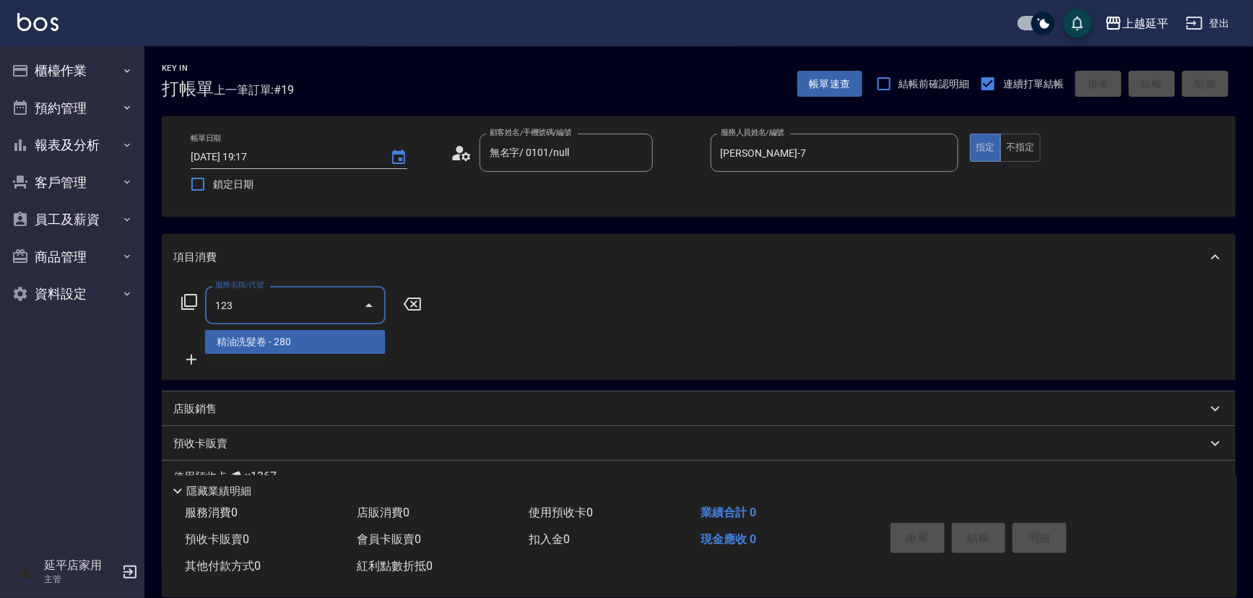
click at [324, 342] on span "精油洗髮卷 - 280" at bounding box center [295, 342] width 181 height 24
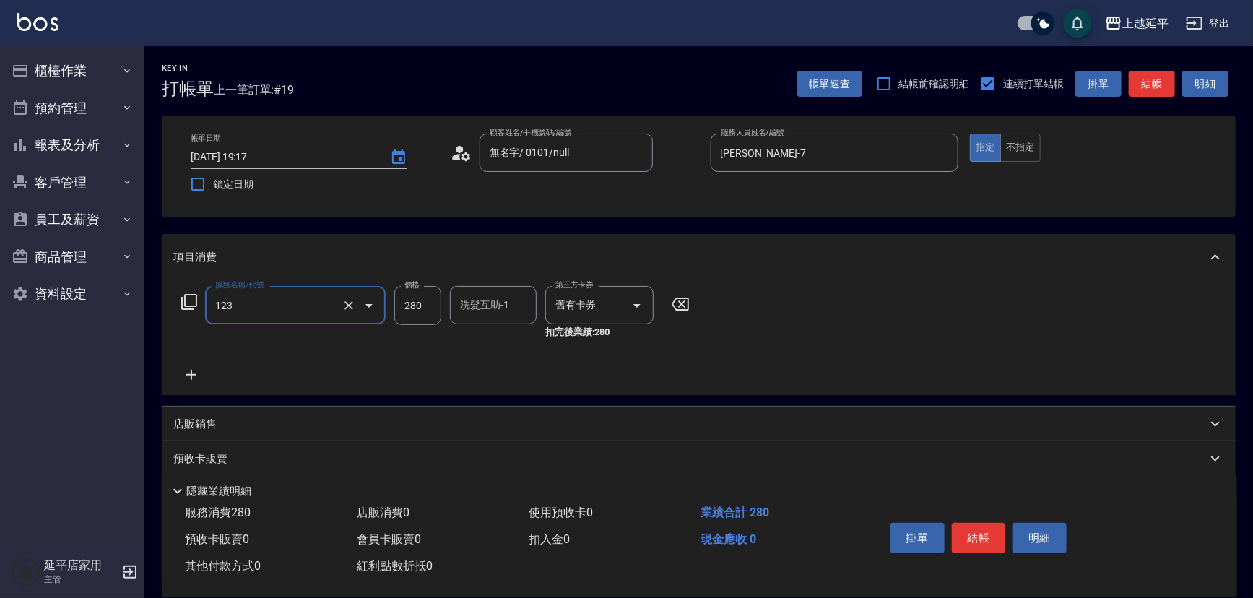
type input "精油洗髮卷(123)"
click at [500, 310] on div "洗髮互助-1 洗髮互助-1" at bounding box center [493, 305] width 87 height 38
click at [505, 342] on div "方彩姿 -34" at bounding box center [493, 342] width 87 height 24
type input "方彩姿-34"
click at [980, 534] on button "結帳" at bounding box center [979, 538] width 54 height 30
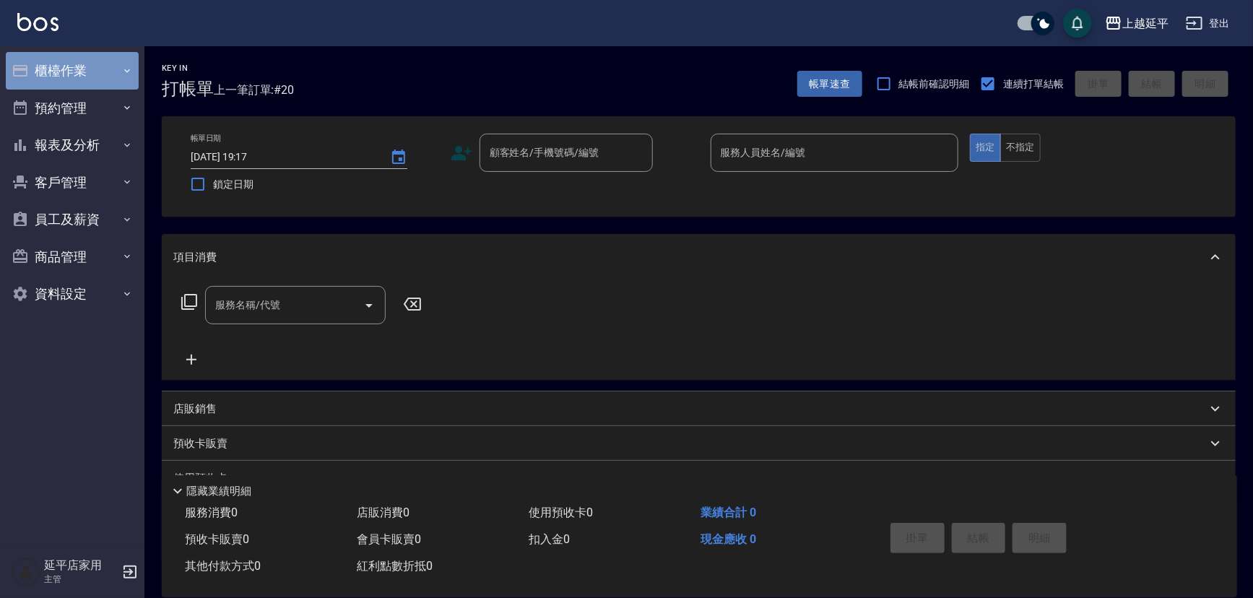
click at [42, 66] on button "櫃檯作業" at bounding box center [72, 71] width 133 height 38
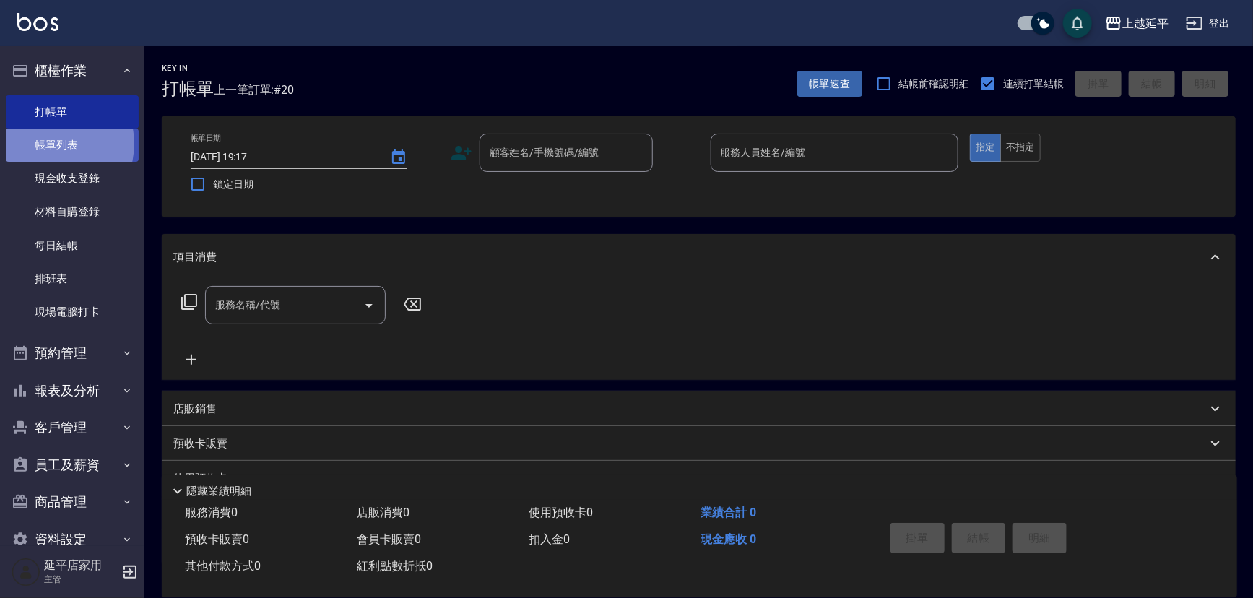
click at [51, 144] on link "帳單列表" at bounding box center [72, 145] width 133 height 33
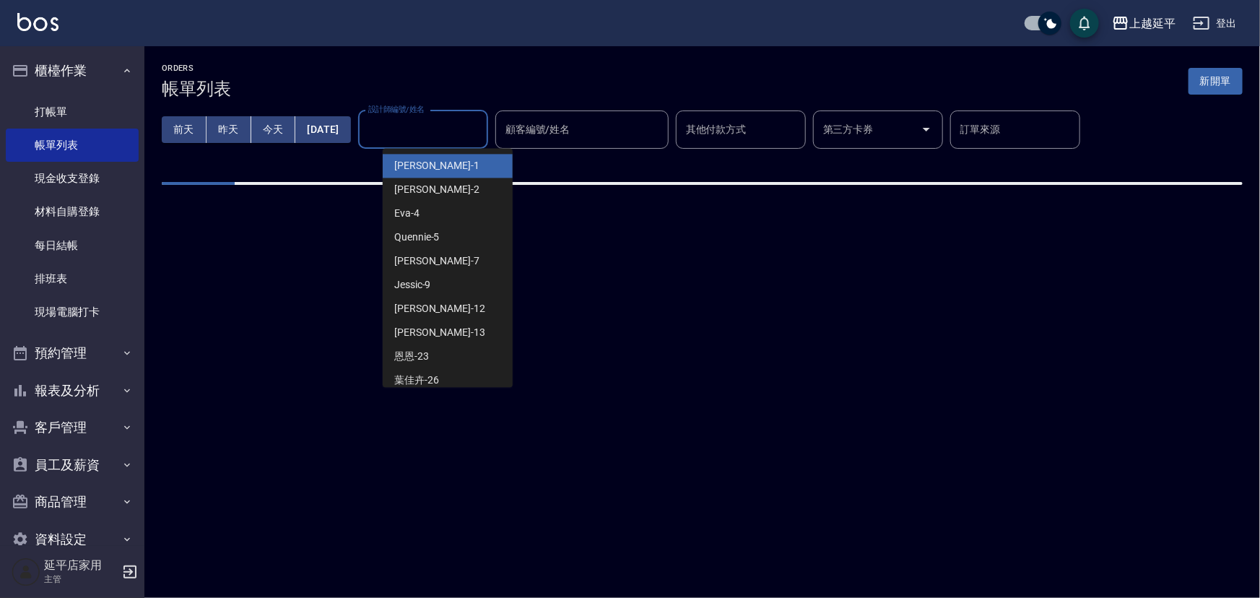
click at [455, 130] on div "設計師編號/姓名 設計師編號/姓名" at bounding box center [423, 129] width 130 height 38
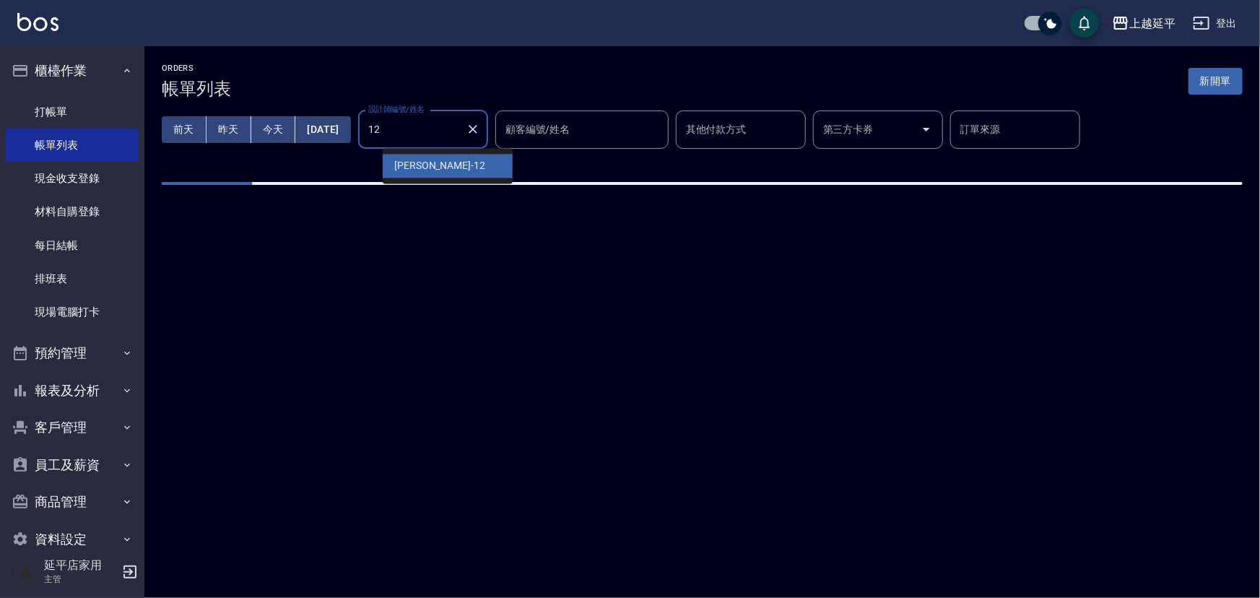
click at [443, 158] on div "Karen -12" at bounding box center [448, 166] width 130 height 24
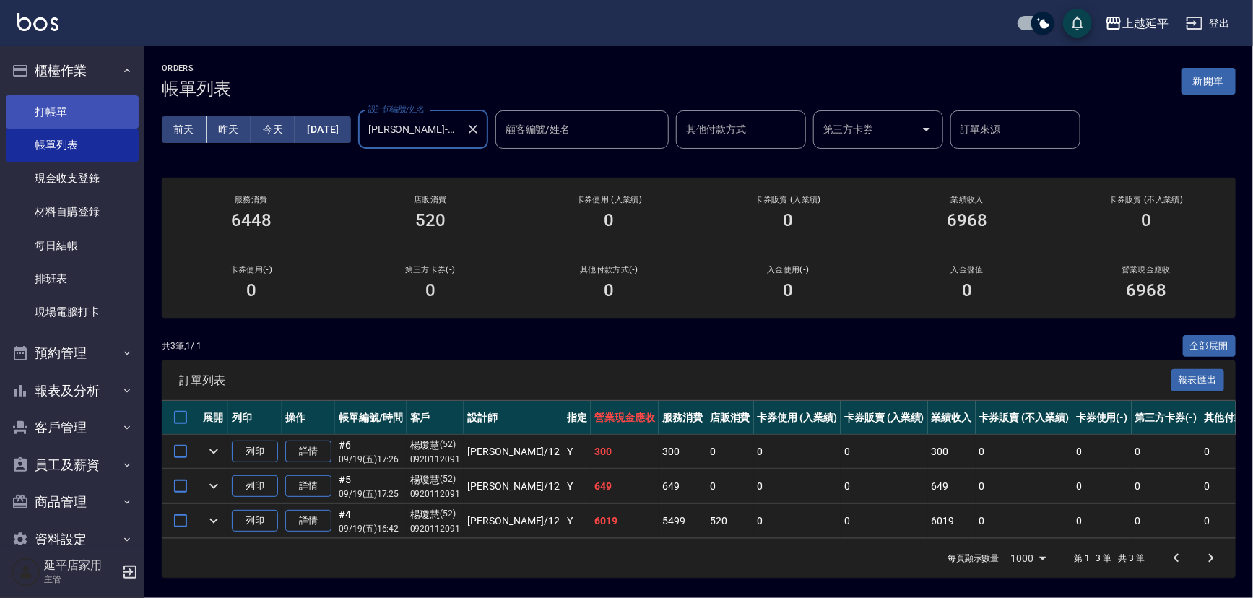
type input "Karen-12"
click at [62, 113] on link "打帳單" at bounding box center [72, 111] width 133 height 33
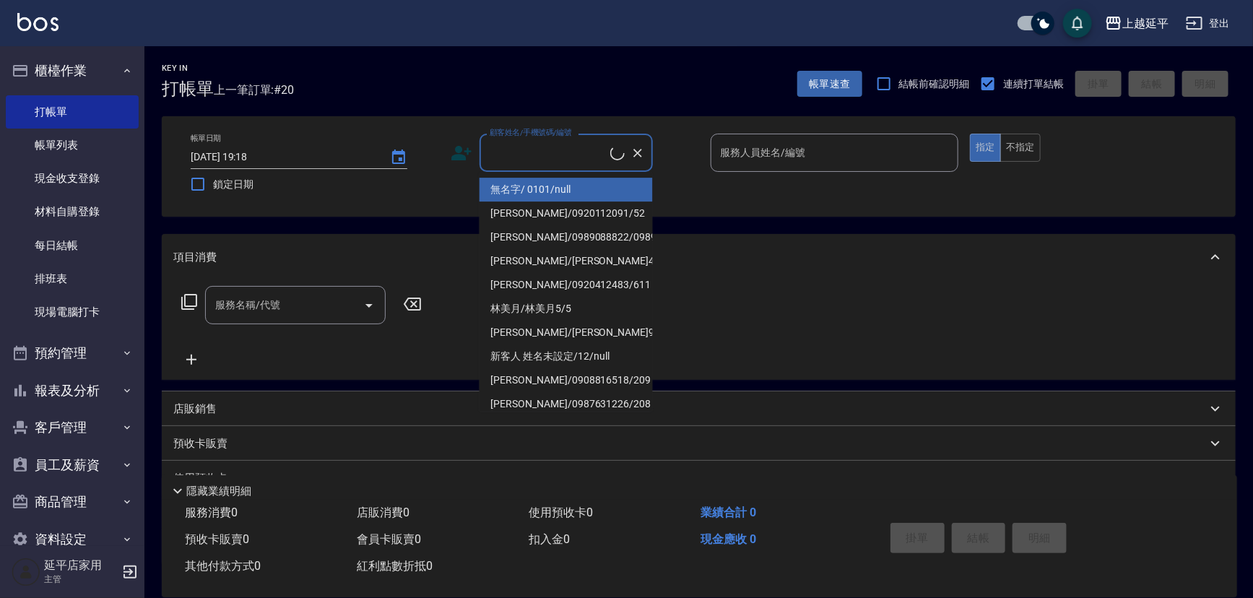
click at [557, 149] on input "顧客姓名/手機號碼/編號" at bounding box center [548, 152] width 124 height 25
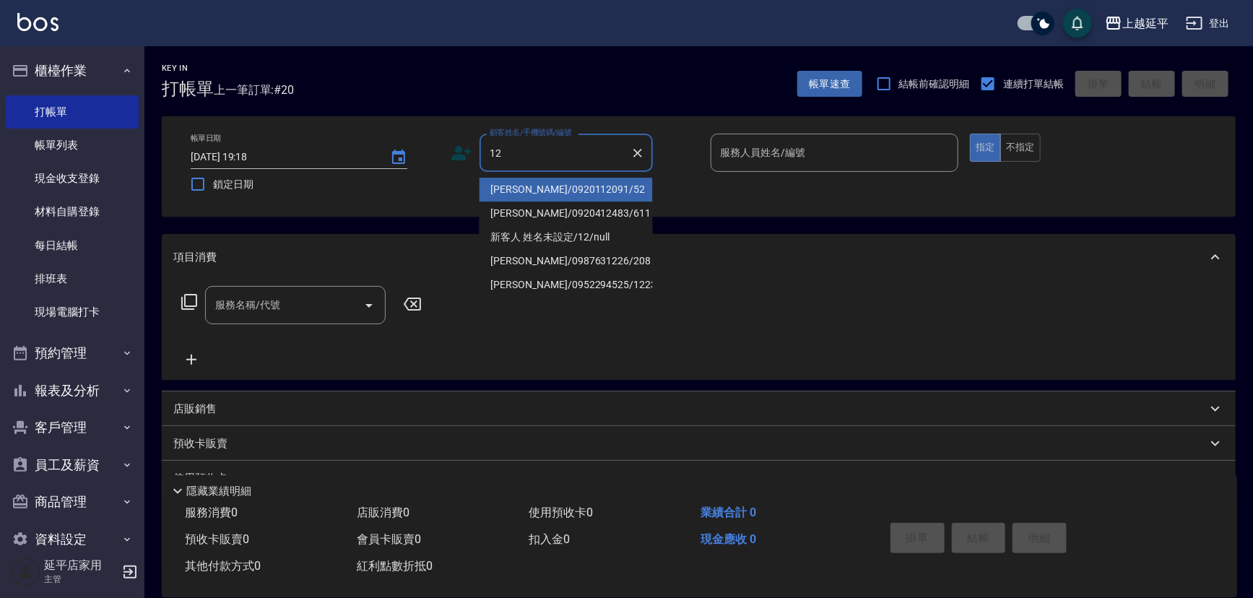
click at [563, 186] on li "楊瓊慧/0920112091/52" at bounding box center [565, 190] width 173 height 24
type input "楊瓊慧/0920112091/52"
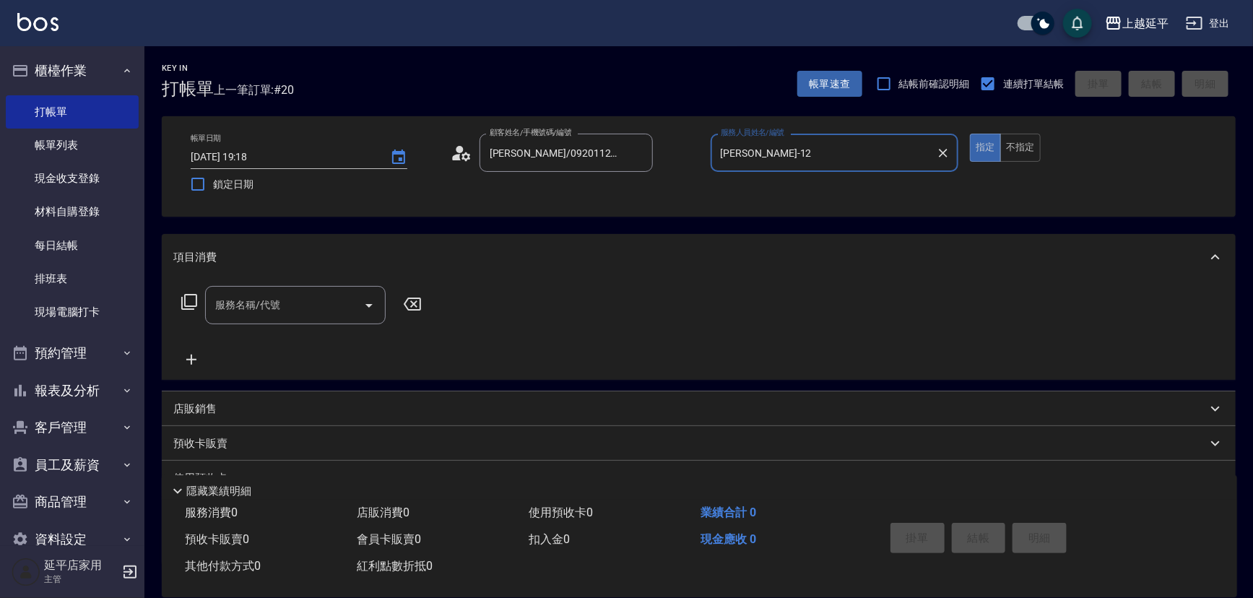
type input "Karen-12"
click at [330, 300] on input "服務名稱/代號" at bounding box center [285, 304] width 146 height 25
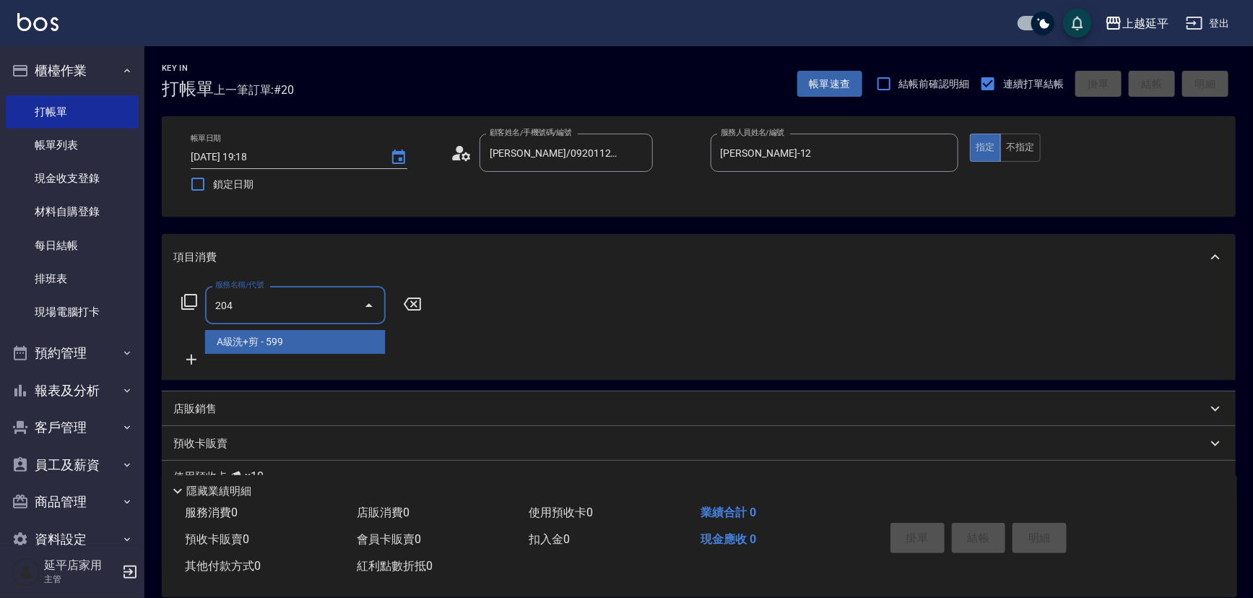
click at [337, 336] on span "A級洗+剪 - 599" at bounding box center [295, 342] width 181 height 24
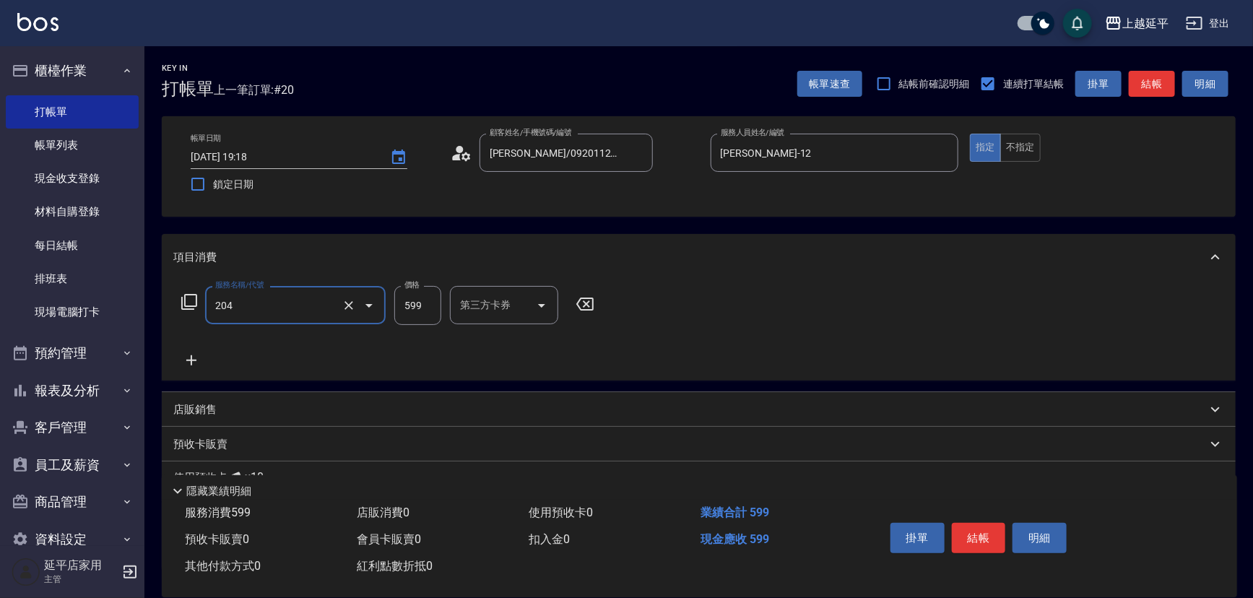
type input "A級洗+剪(204)"
click at [424, 305] on input "599" at bounding box center [417, 305] width 47 height 39
type input "499"
click at [462, 310] on div "洗髮互助-1 洗髮互助-1" at bounding box center [493, 305] width 87 height 38
click at [493, 340] on span "方彩姿 -34" at bounding box center [483, 341] width 45 height 15
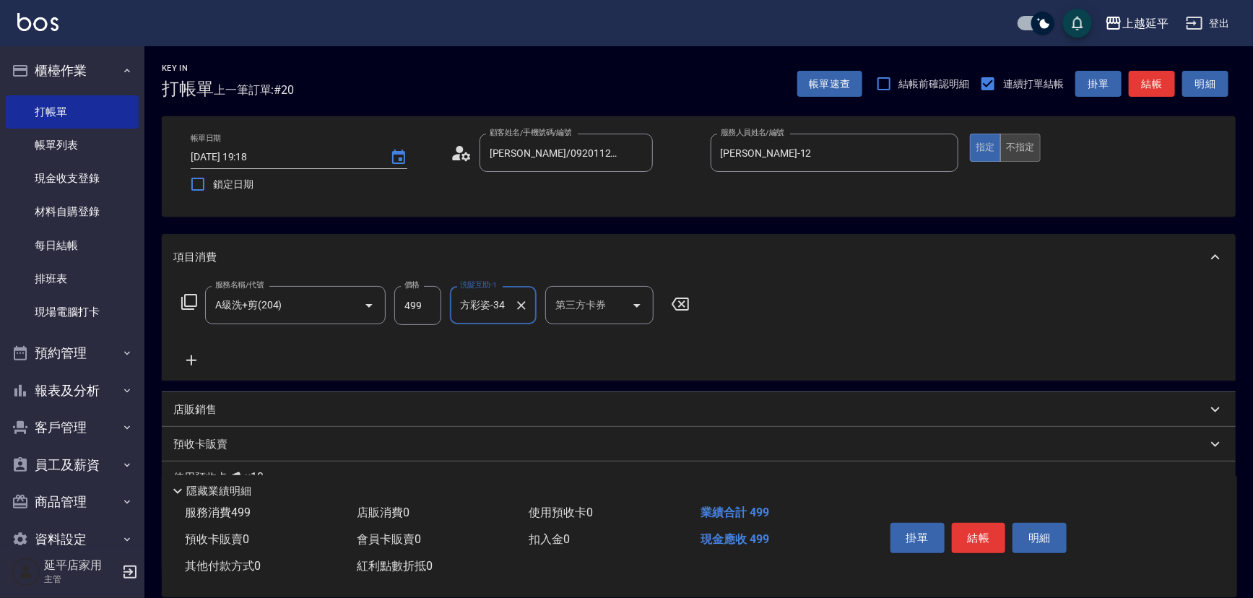
type input "方彩姿-34"
click at [1021, 147] on button "不指定" at bounding box center [1020, 148] width 40 height 28
drag, startPoint x: 1157, startPoint y: 85, endPoint x: 1196, endPoint y: 165, distance: 89.1
click at [1155, 84] on button "結帳" at bounding box center [1152, 84] width 46 height 27
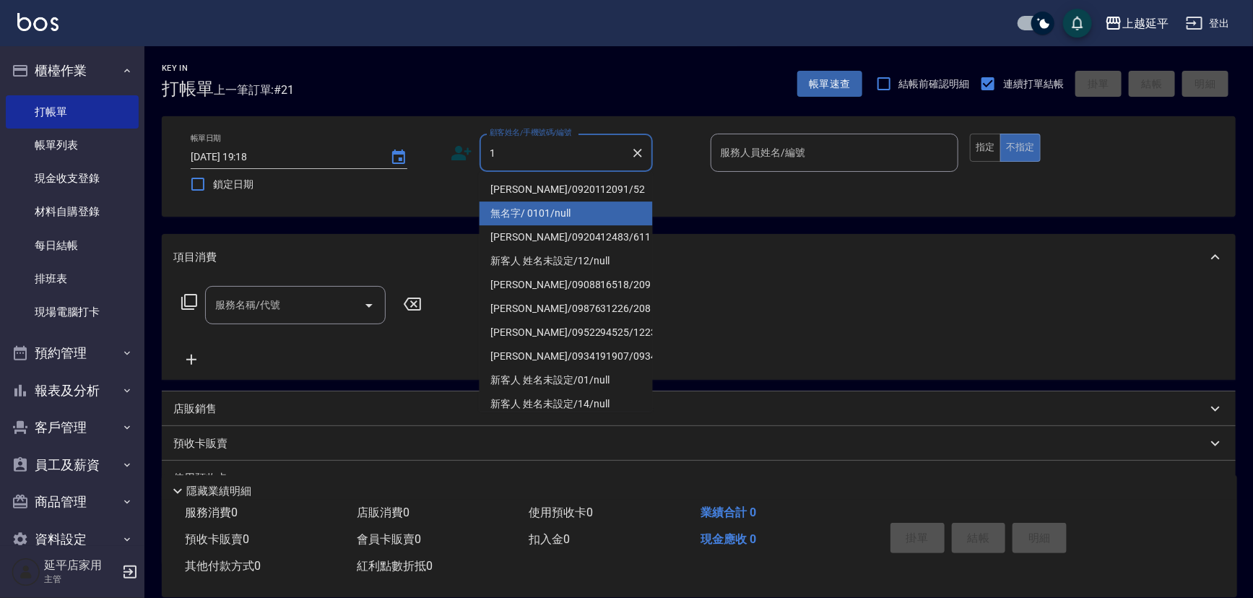
click at [526, 221] on li "無名字/ 0101/null" at bounding box center [565, 213] width 173 height 24
type input "無名字/ 0101/null"
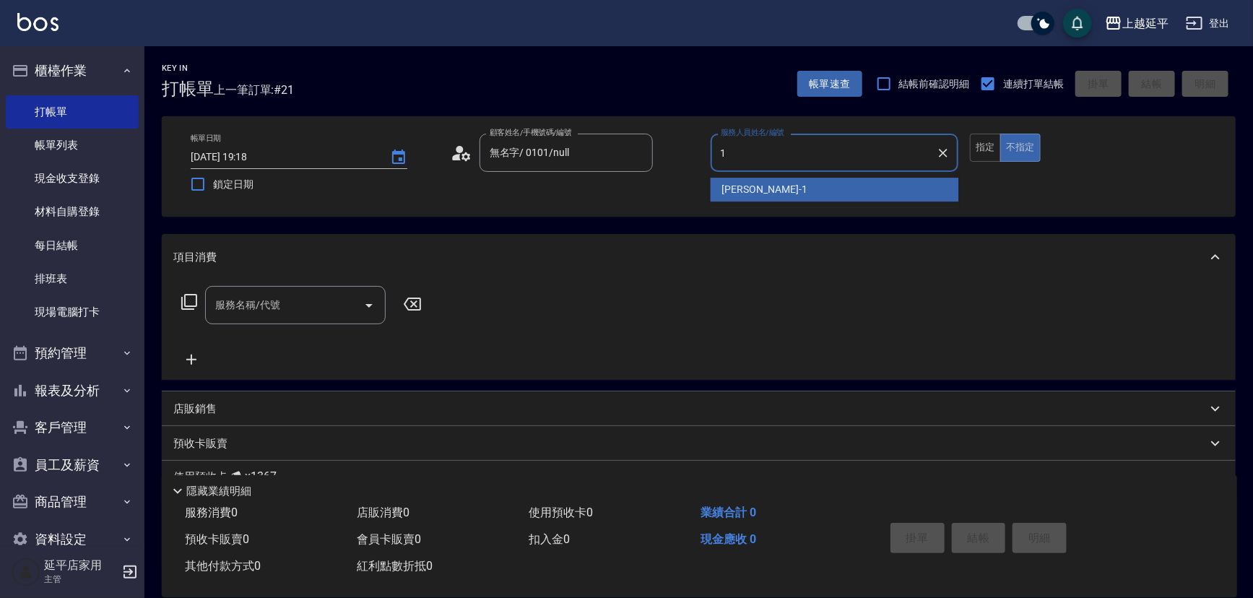
click at [801, 189] on div "李凱婷 -1" at bounding box center [835, 190] width 248 height 24
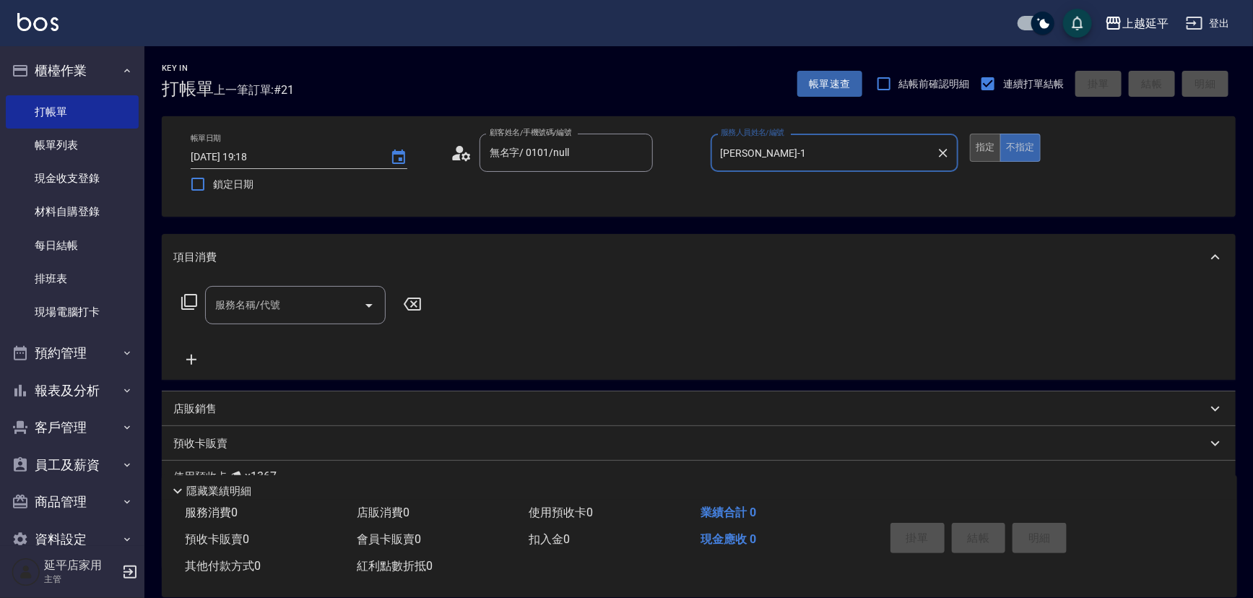
type input "李凱婷-1"
click at [991, 144] on button "指定" at bounding box center [985, 148] width 31 height 28
click at [370, 302] on icon "Open" at bounding box center [368, 305] width 17 height 17
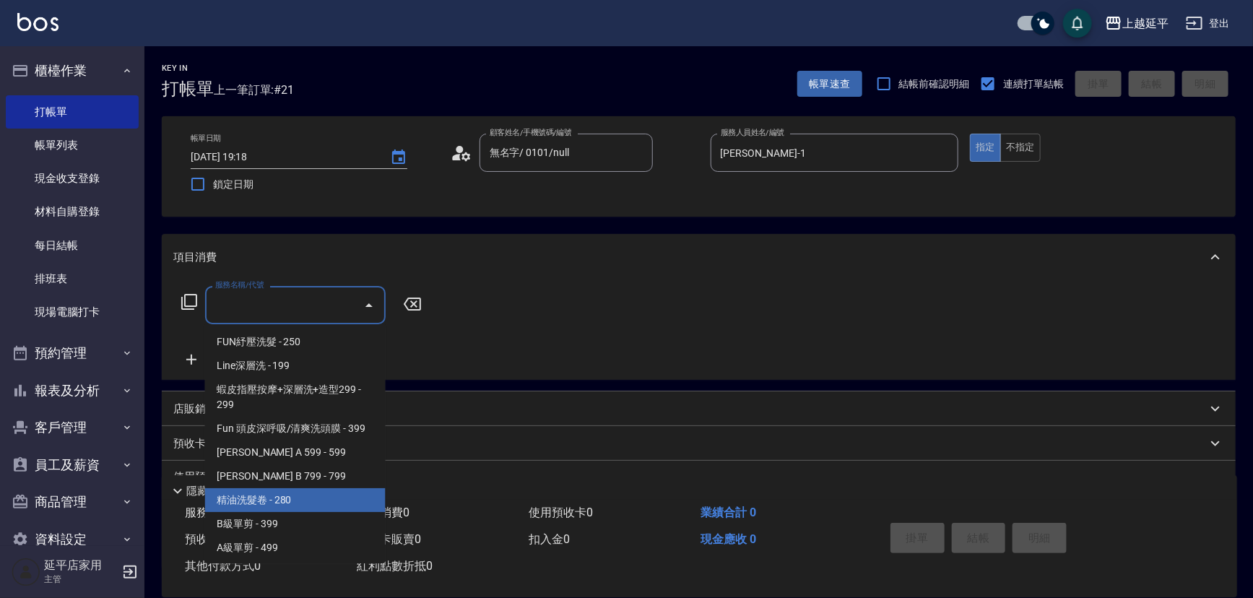
scroll to position [459, 0]
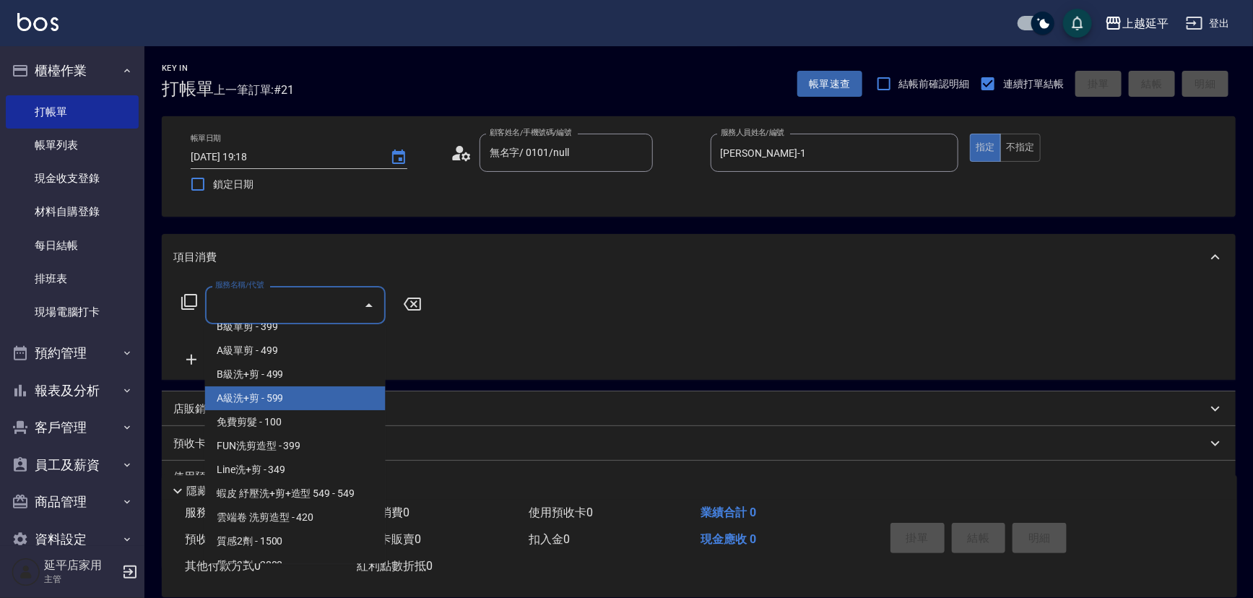
click at [266, 404] on span "A級洗+剪 - 599" at bounding box center [295, 398] width 181 height 24
type input "A級洗+剪(204)"
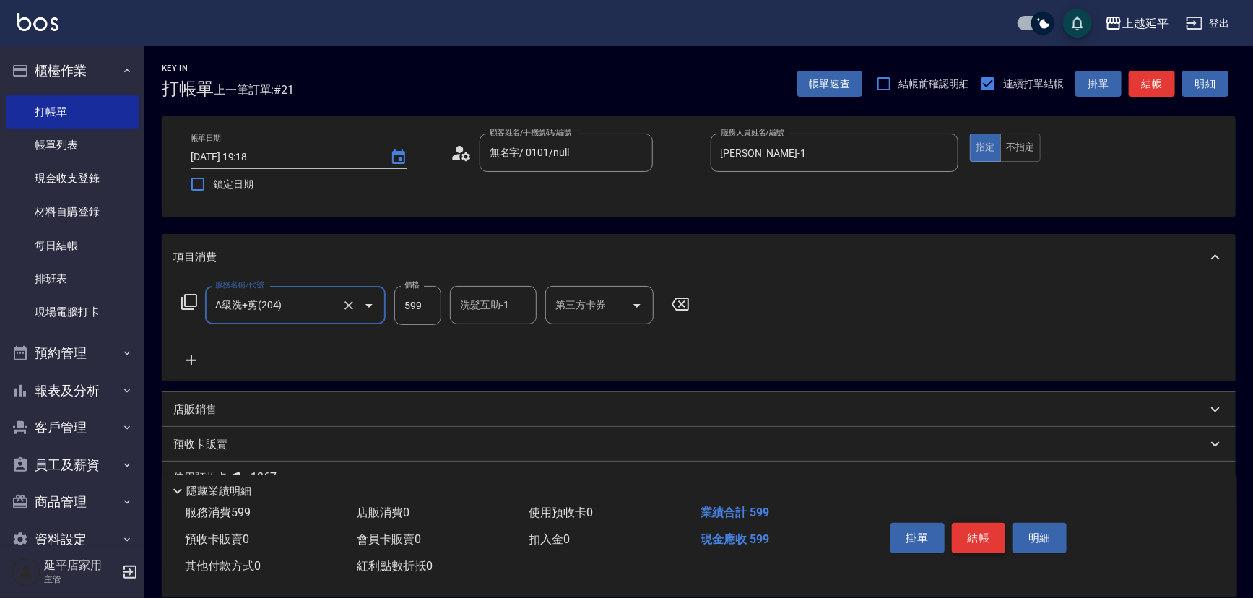
click at [977, 539] on button "結帳" at bounding box center [979, 538] width 54 height 30
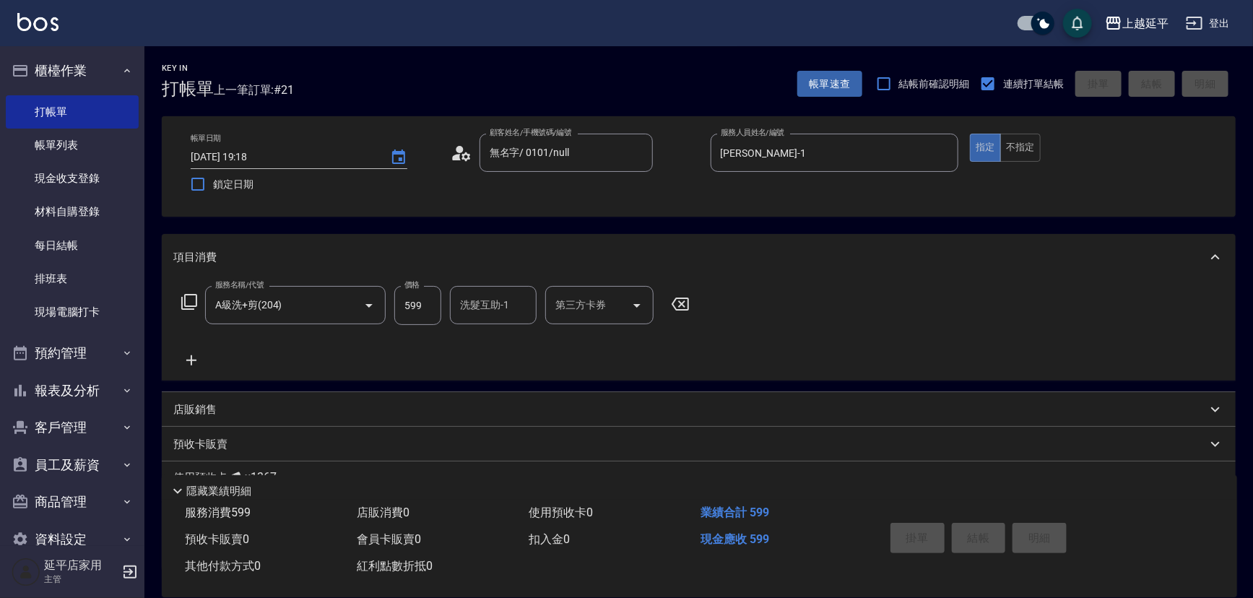
type input "2025/09/19 19:20"
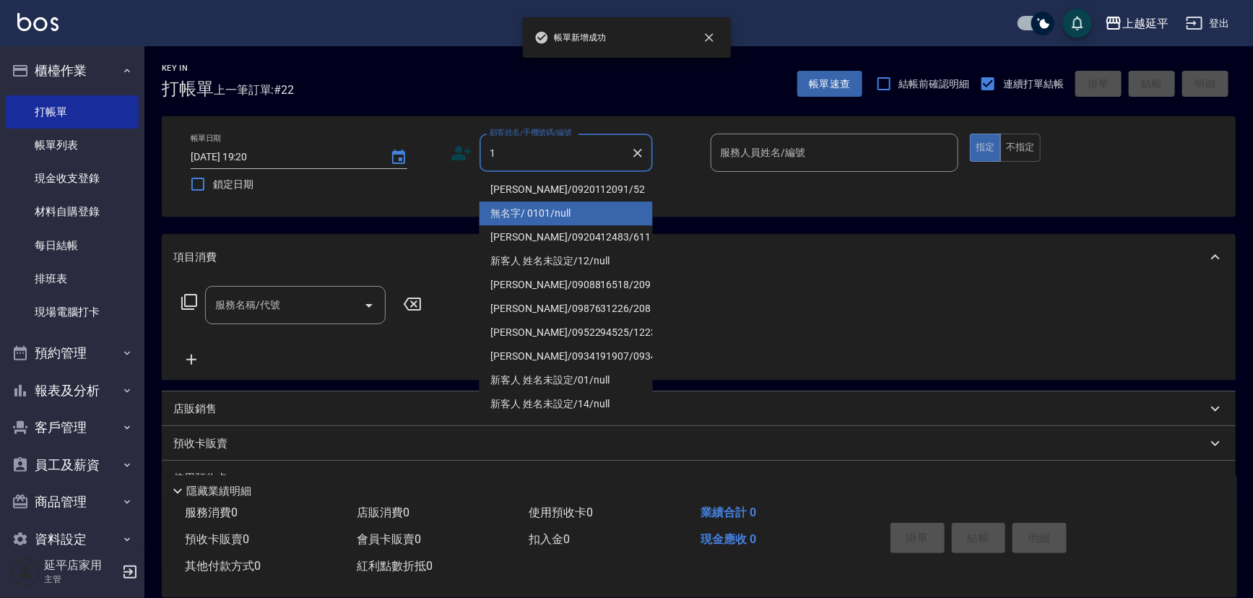
click at [512, 212] on li "無名字/ 0101/null" at bounding box center [565, 213] width 173 height 24
type input "無名字/ 0101/null"
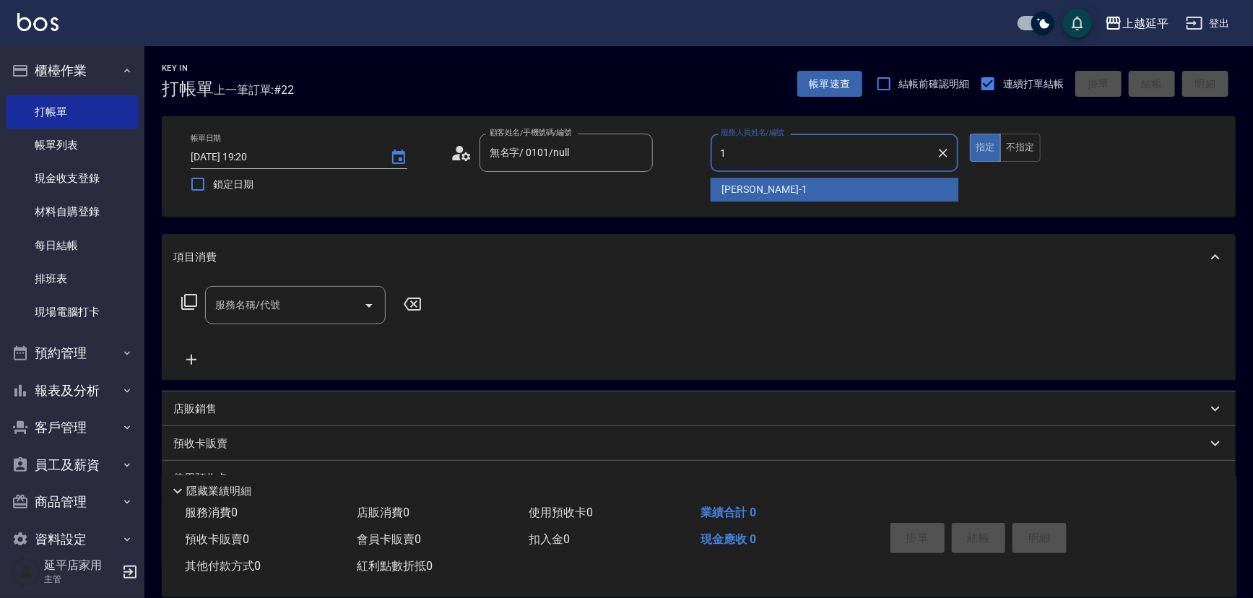
click at [722, 186] on span "李凱婷 -1" at bounding box center [764, 189] width 85 height 15
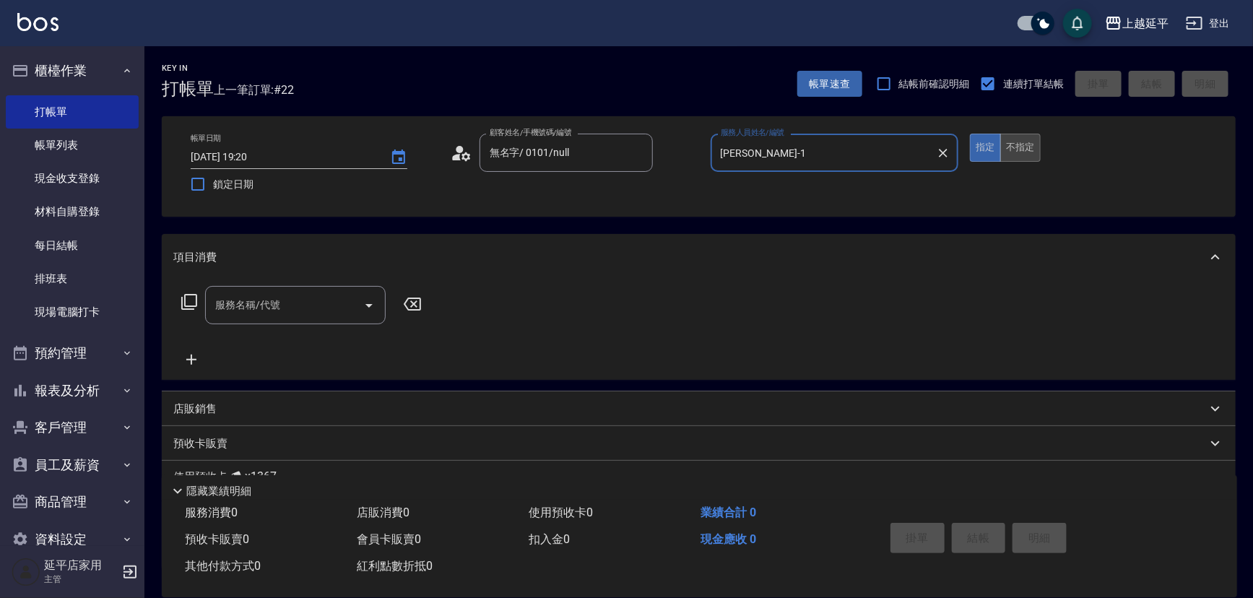
type input "李凱婷-1"
drag, startPoint x: 1008, startPoint y: 144, endPoint x: 917, endPoint y: 129, distance: 92.2
click at [1007, 144] on button "不指定" at bounding box center [1020, 148] width 40 height 28
click at [375, 308] on icon "Open" at bounding box center [368, 305] width 17 height 17
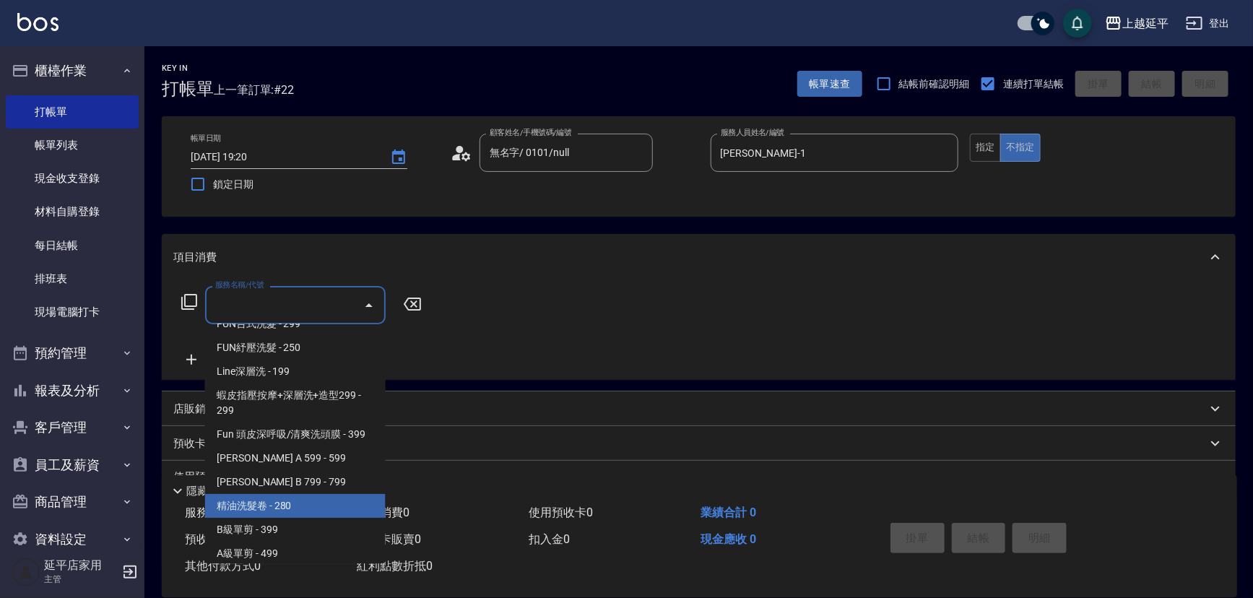
scroll to position [328, 0]
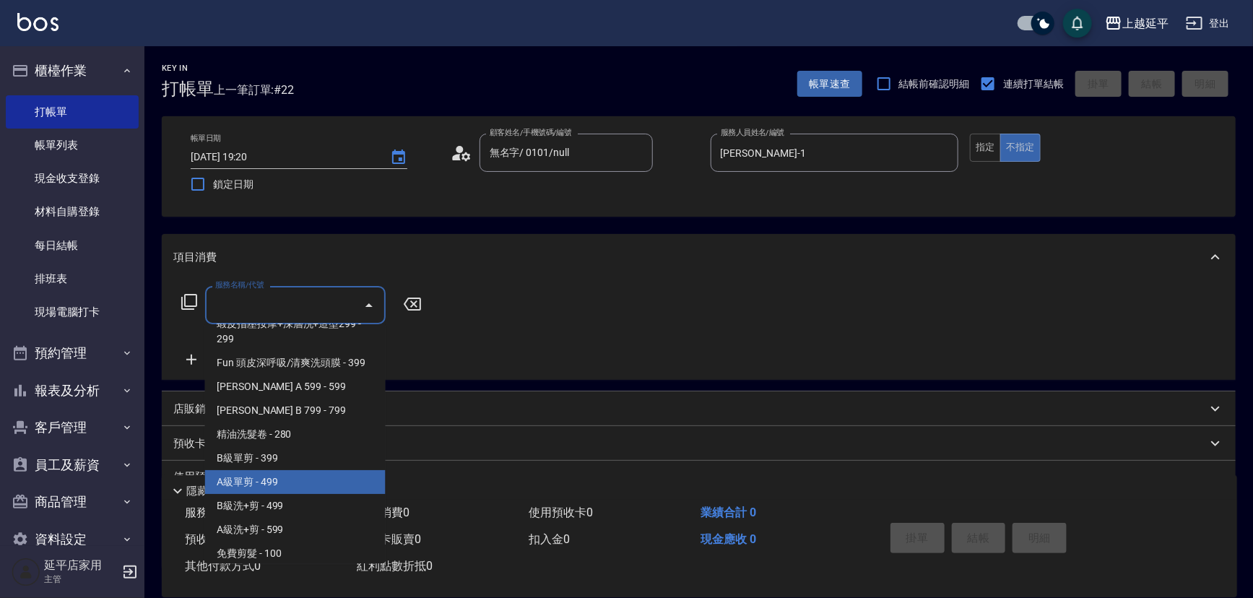
drag, startPoint x: 270, startPoint y: 472, endPoint x: 1048, endPoint y: 548, distance: 781.4
click at [853, 487] on body "上越延平 登出 櫃檯作業 打帳單 帳單列表 現金收支登錄 材料自購登錄 每日結帳 排班表 現場電腦打卡 預約管理 預約管理 單日預約紀錄 單週預約紀錄 報表及…" at bounding box center [626, 352] width 1253 height 705
click at [258, 484] on span "A級單剪 - 499" at bounding box center [295, 482] width 181 height 24
type input "A級單剪(202)"
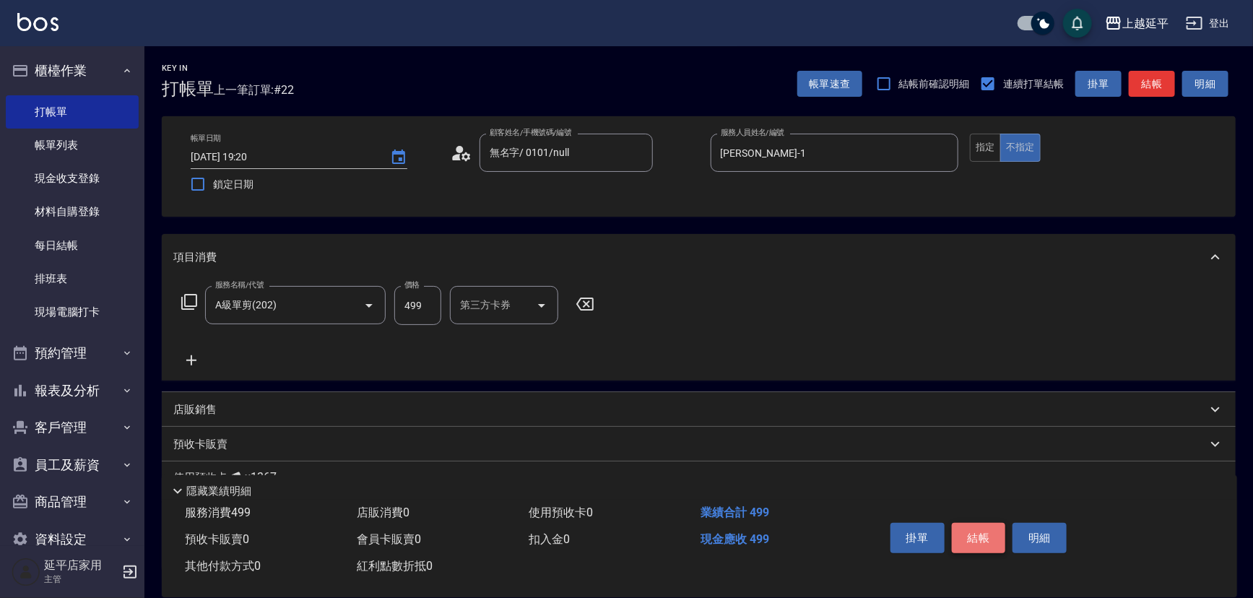
click at [983, 542] on button "結帳" at bounding box center [979, 538] width 54 height 30
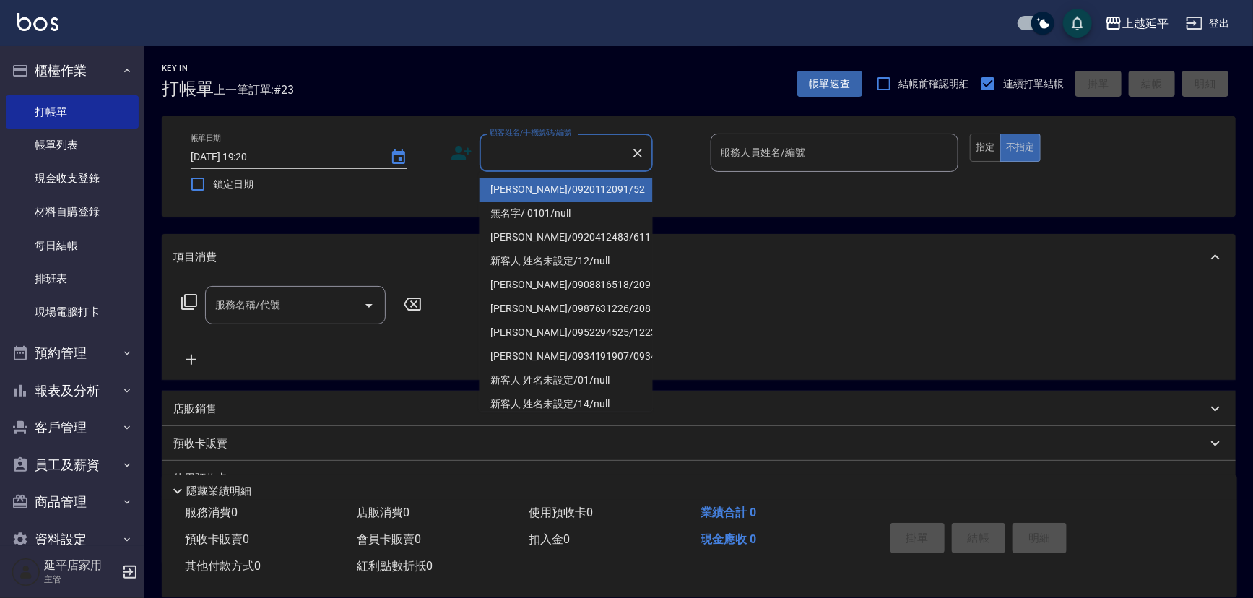
click at [514, 160] on input "顧客姓名/手機號碼/編號" at bounding box center [555, 152] width 139 height 25
click at [513, 189] on li "楊瓊慧/0920112091/52" at bounding box center [565, 190] width 173 height 24
type input "楊瓊慧/0920112091/52"
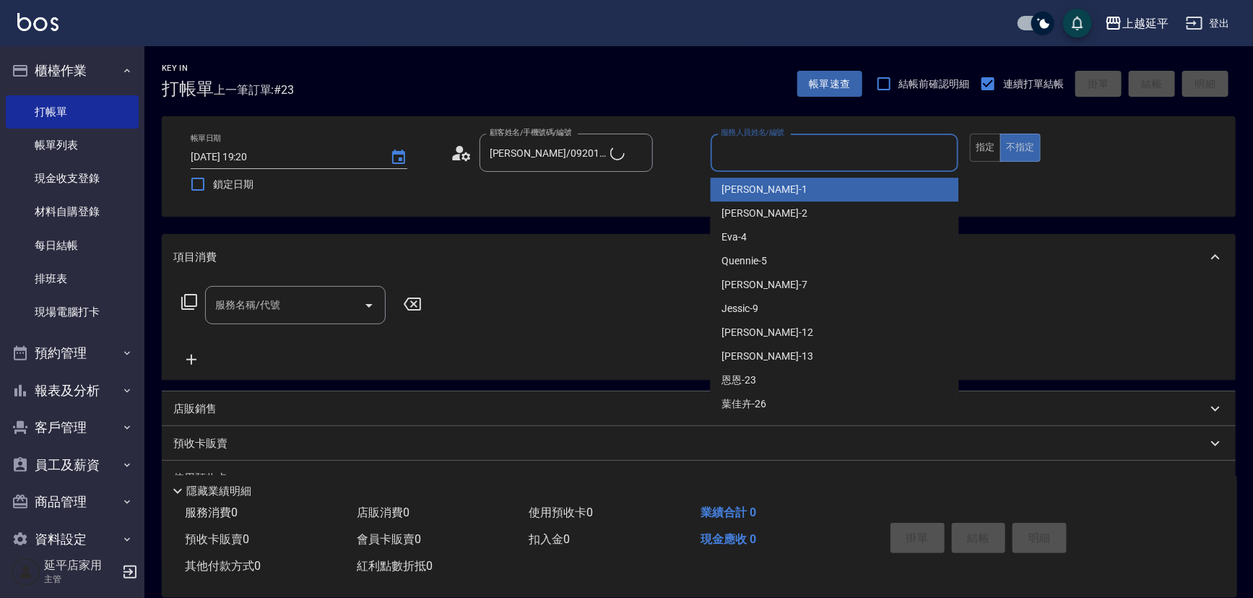
click at [804, 153] on input "服務人員姓名/編號" at bounding box center [834, 152] width 235 height 25
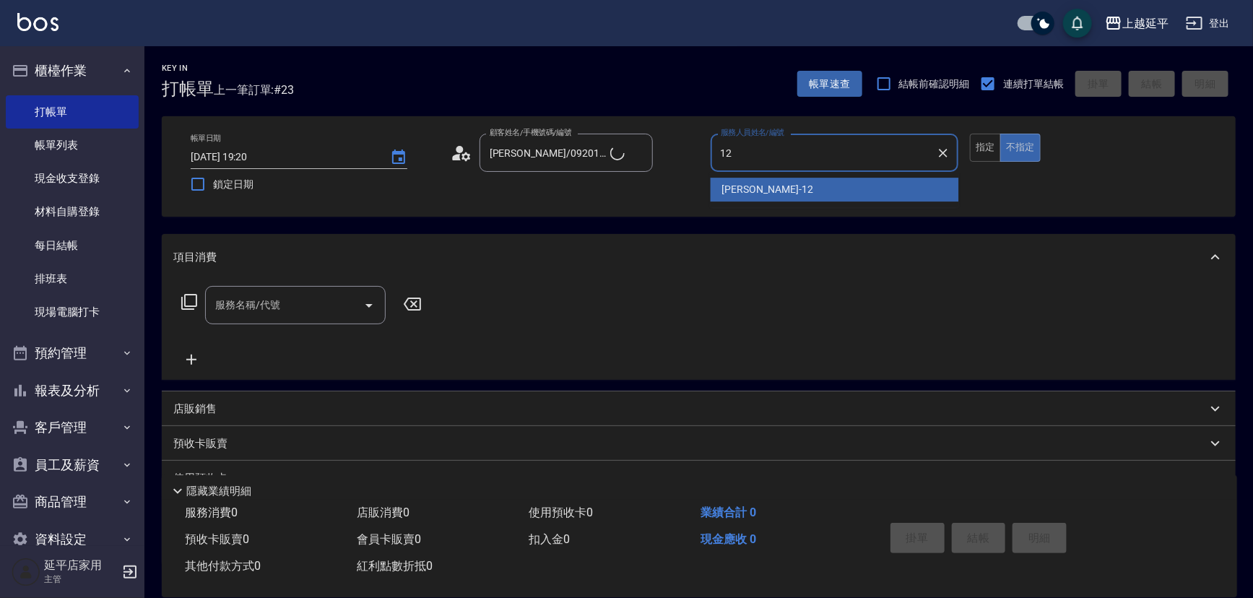
click at [781, 186] on div "Karen -12" at bounding box center [835, 190] width 248 height 24
type input "Karen-12"
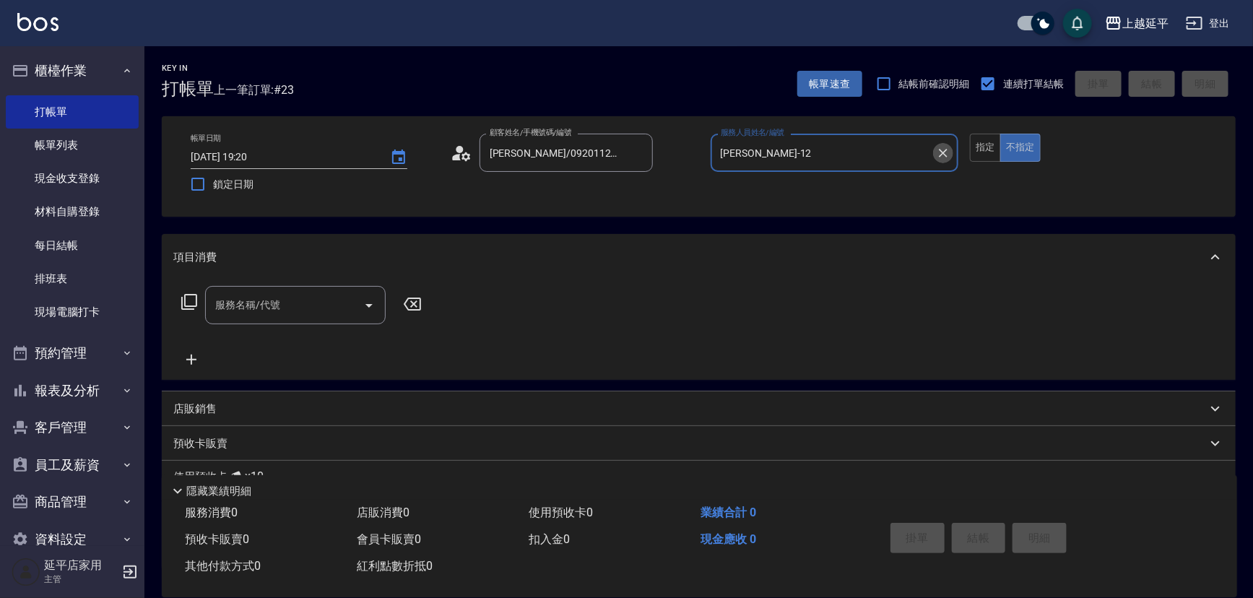
drag, startPoint x: 942, startPoint y: 152, endPoint x: 895, endPoint y: 152, distance: 46.9
click at [940, 151] on icon "Clear" at bounding box center [943, 153] width 14 height 14
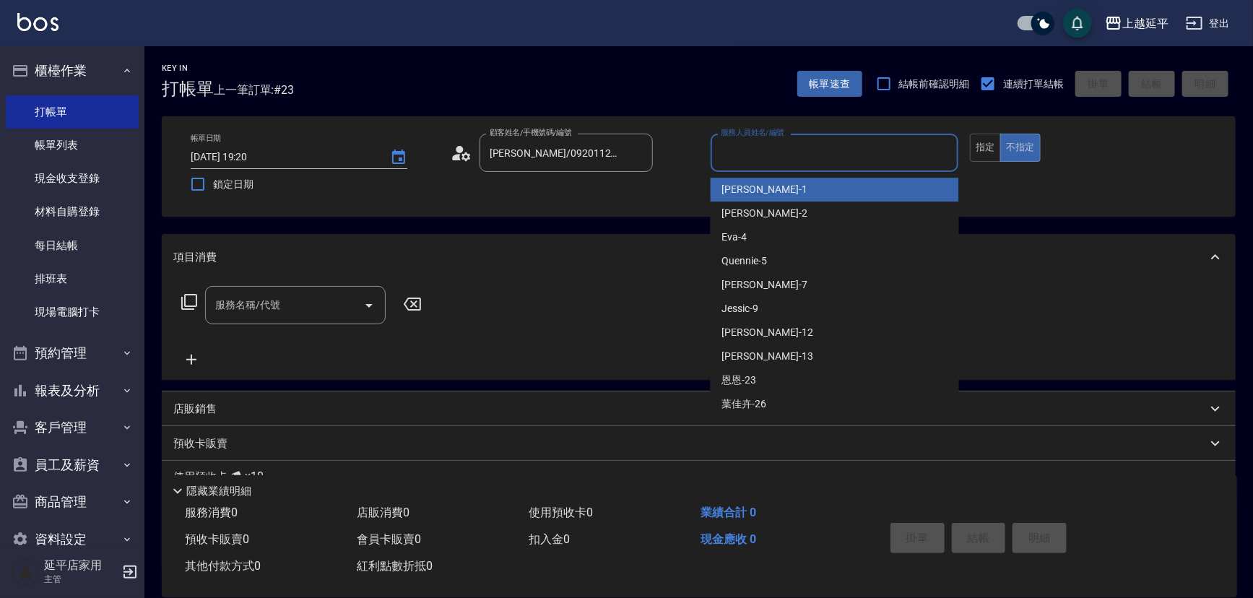
click at [888, 155] on input "服務人員姓名/編號" at bounding box center [834, 152] width 235 height 25
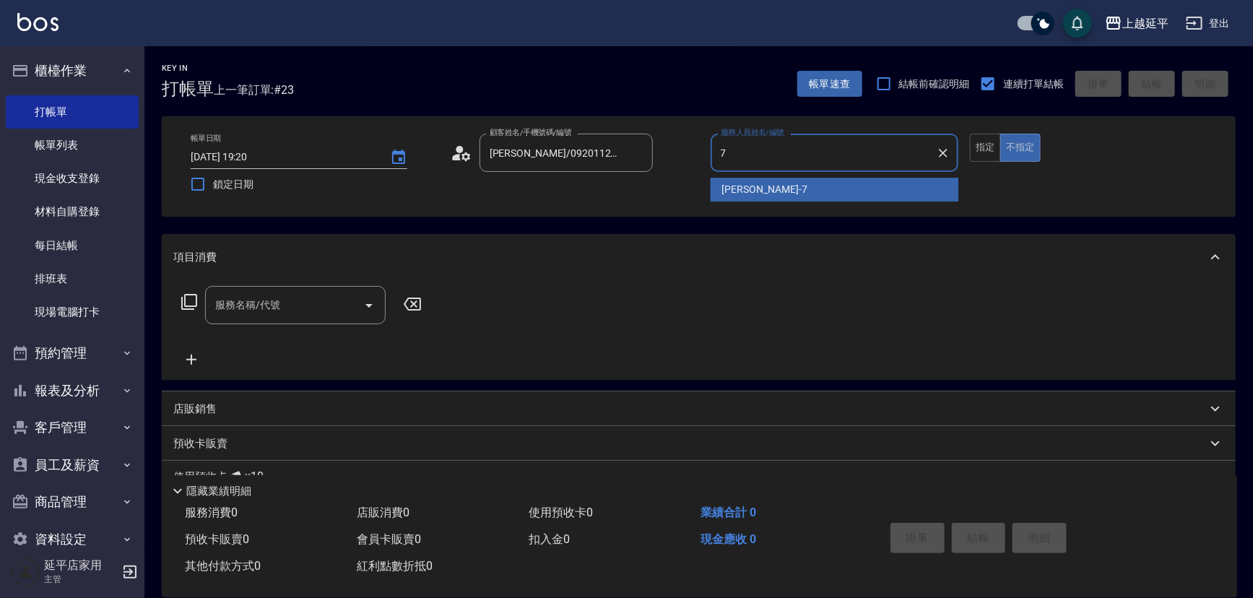
click at [856, 189] on div "許沁瑜 -7" at bounding box center [835, 190] width 248 height 24
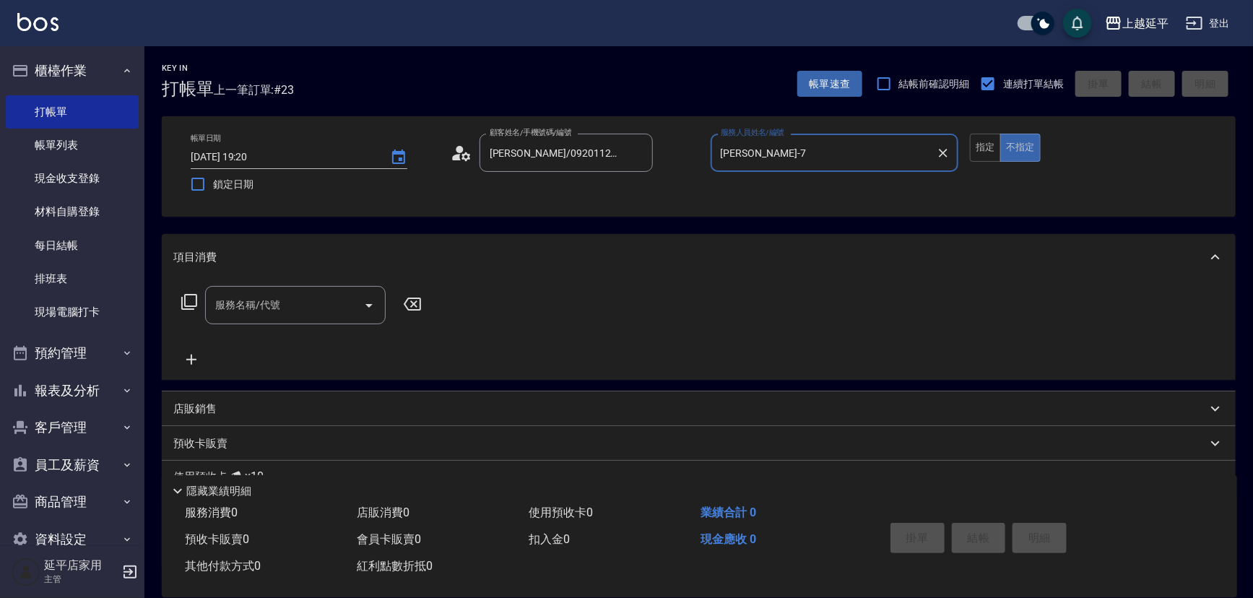
type input "許沁瑜-7"
click at [315, 307] on input "服務名稱/代號" at bounding box center [285, 304] width 146 height 25
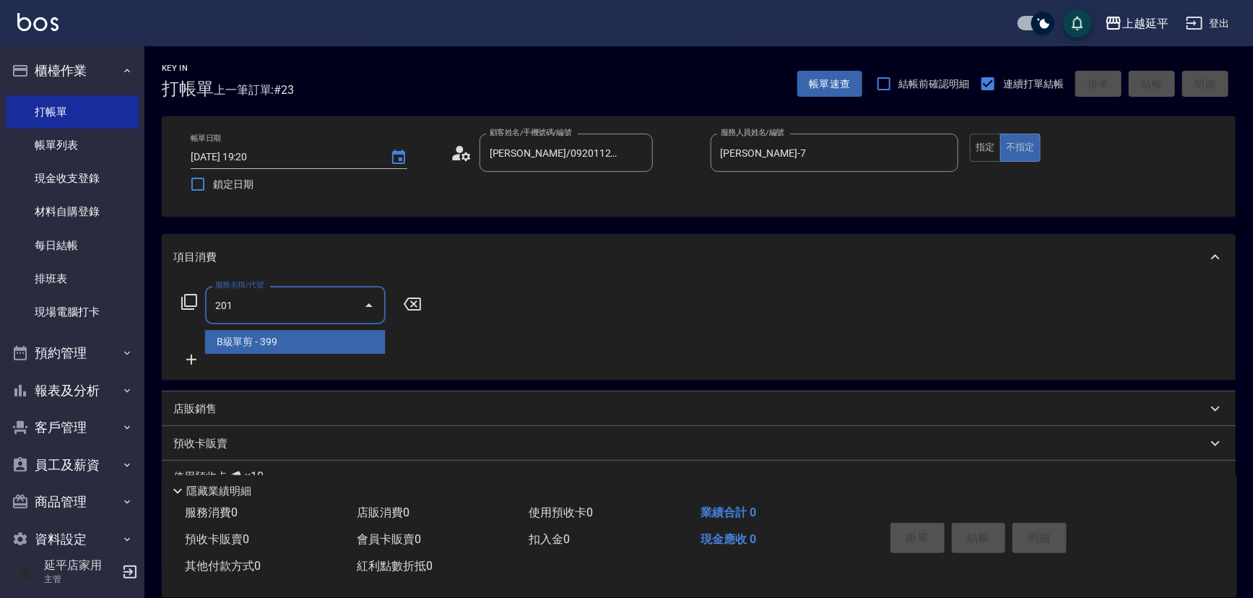
click at [331, 350] on span "B級單剪 - 399" at bounding box center [295, 342] width 181 height 24
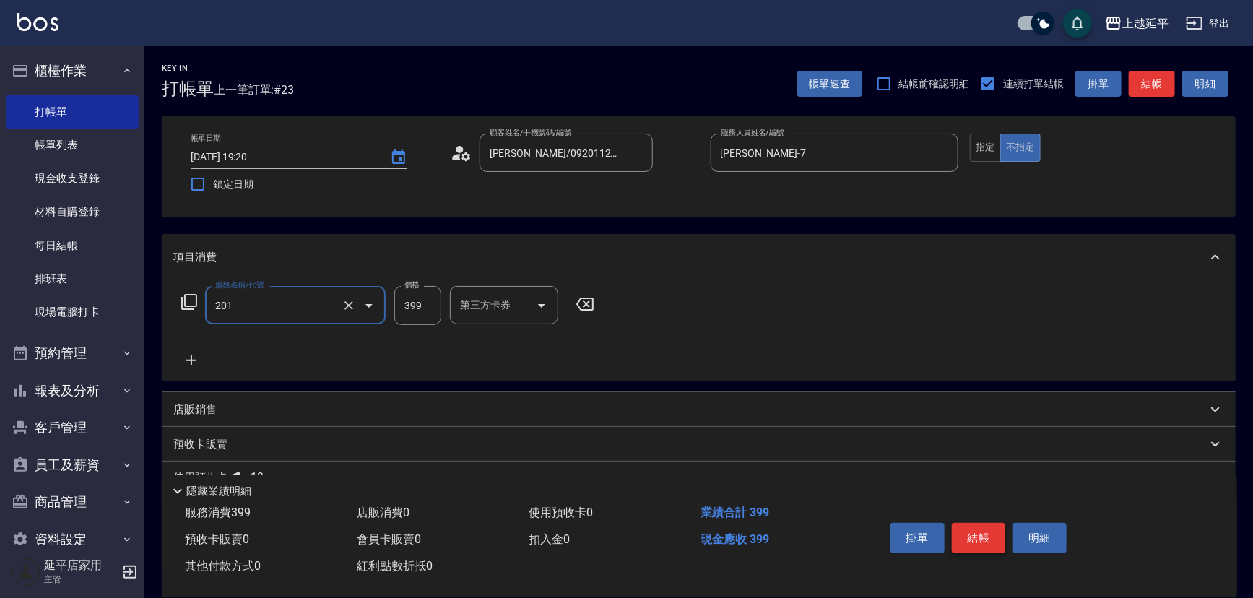
type input "B級單剪(201)"
click at [983, 534] on button "結帳" at bounding box center [979, 538] width 54 height 30
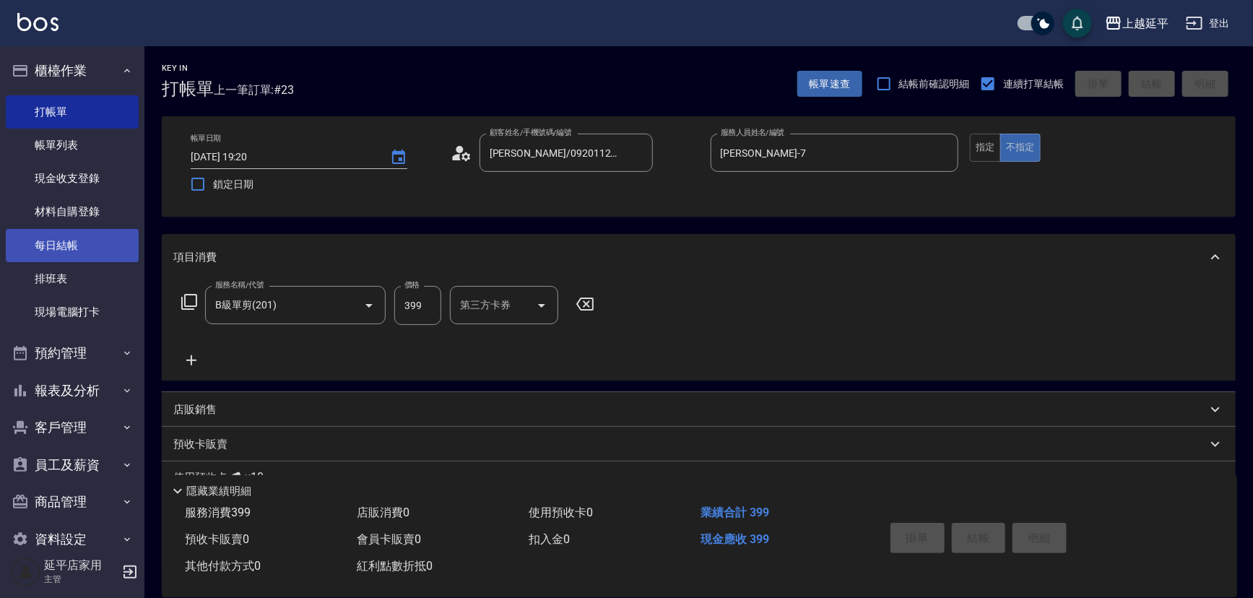
type input "2025/09/19 19:35"
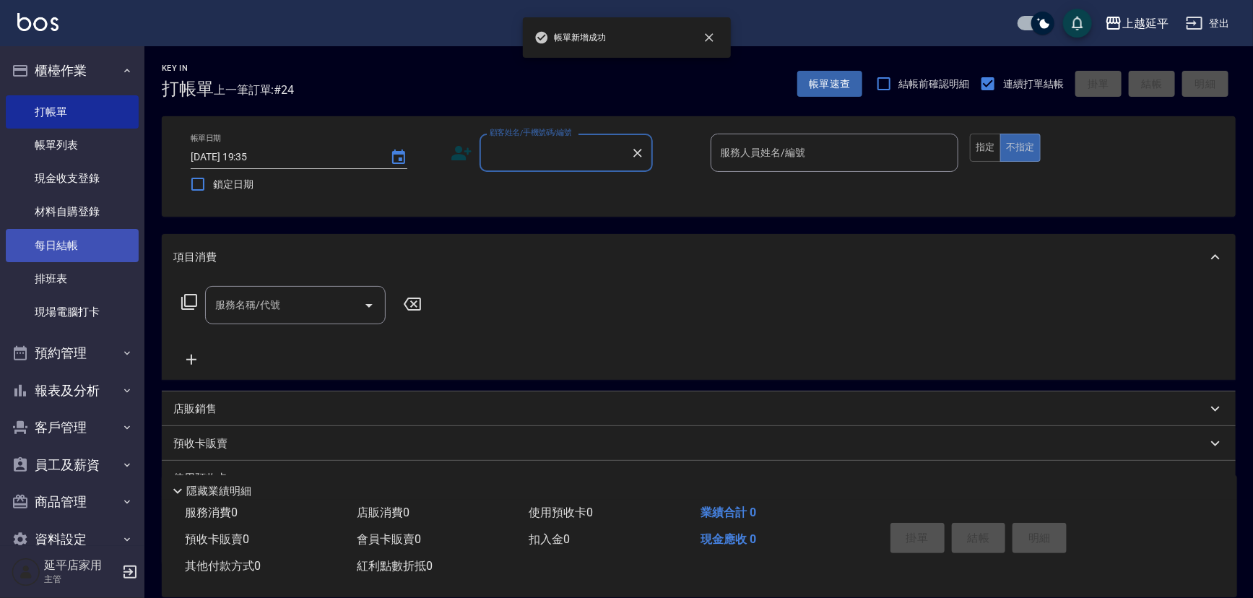
click at [59, 244] on link "每日結帳" at bounding box center [72, 245] width 133 height 33
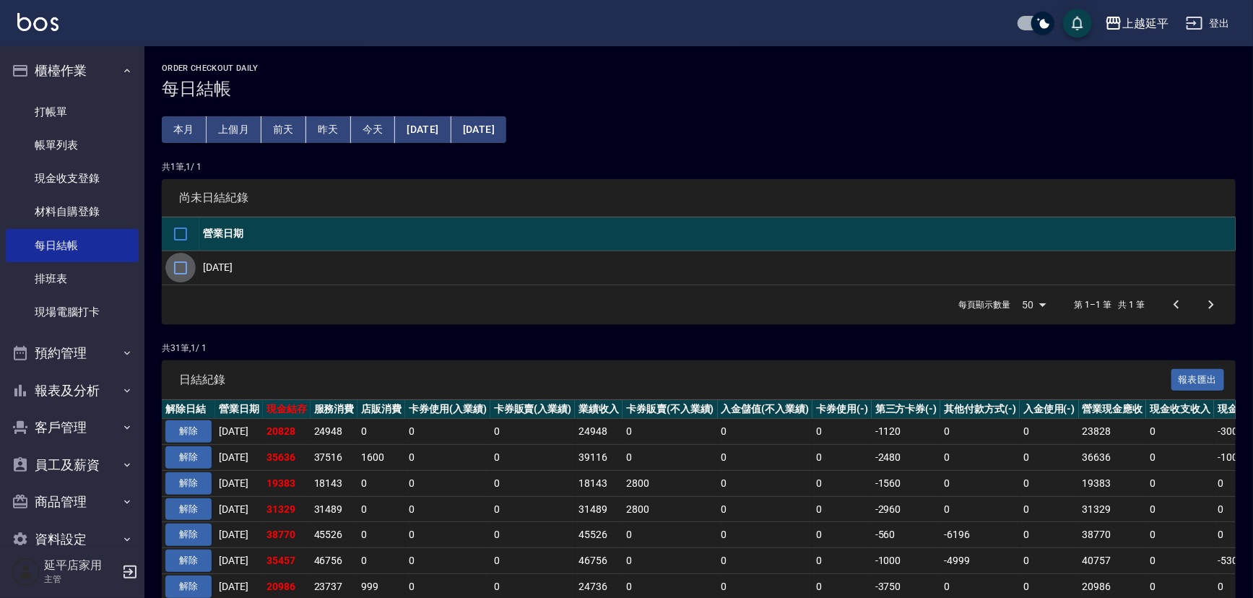
click at [180, 265] on input "checkbox" at bounding box center [180, 268] width 30 height 30
checkbox input "true"
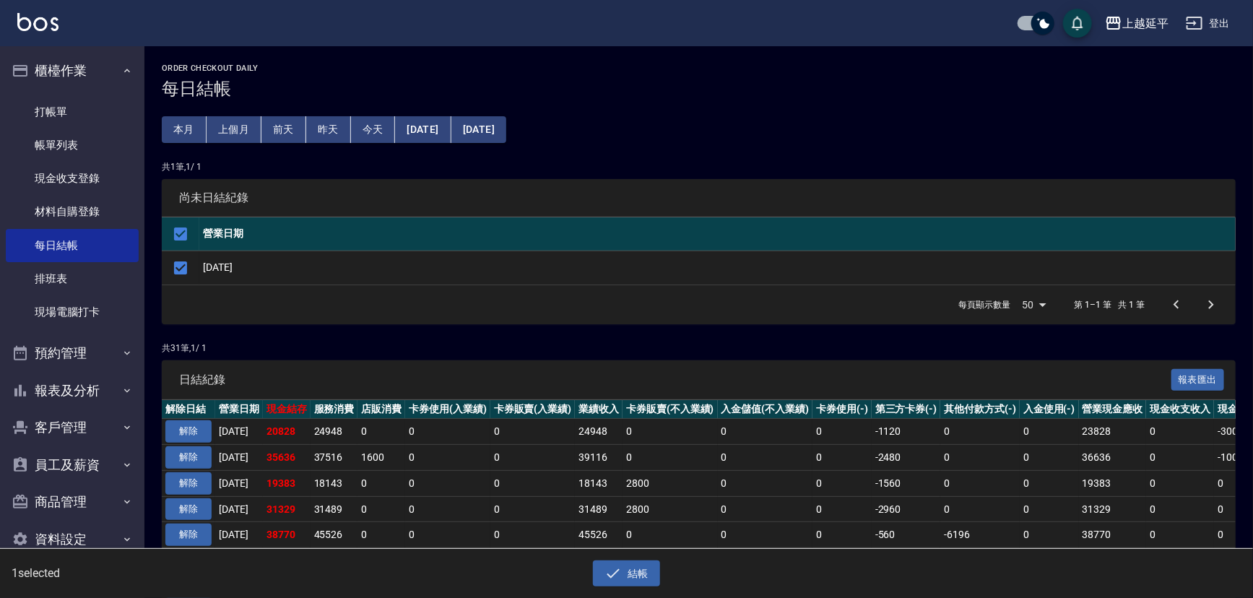
drag, startPoint x: 625, startPoint y: 577, endPoint x: 625, endPoint y: 556, distance: 21.0
click at [625, 573] on button "結帳" at bounding box center [626, 573] width 67 height 27
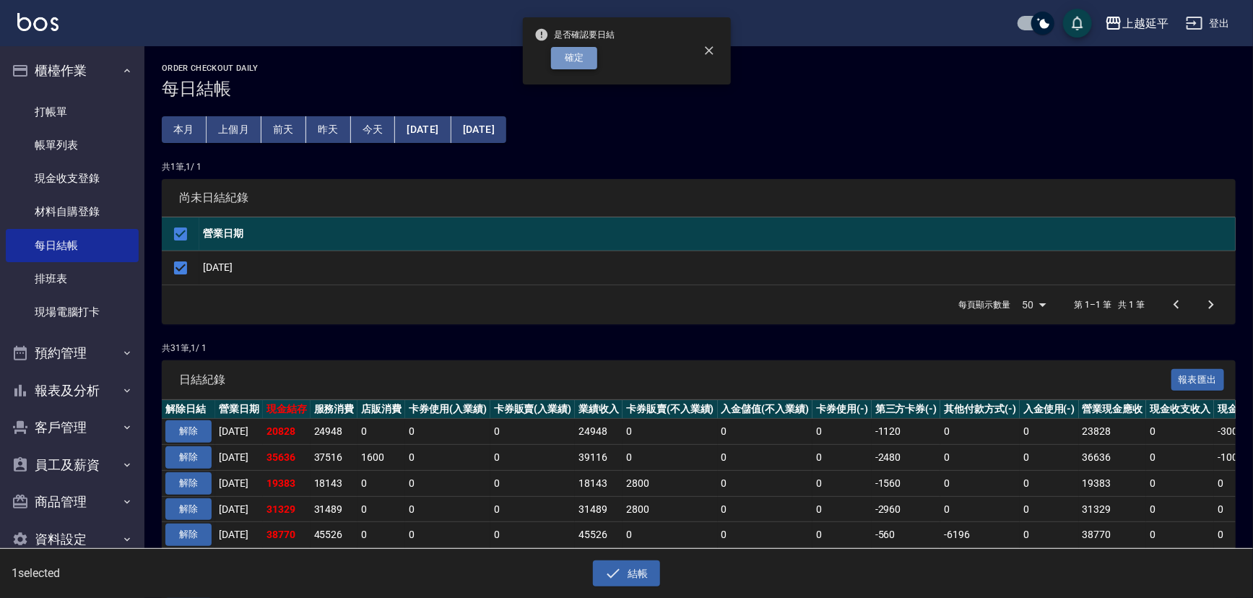
click at [582, 57] on button "確定" at bounding box center [574, 58] width 46 height 22
checkbox input "false"
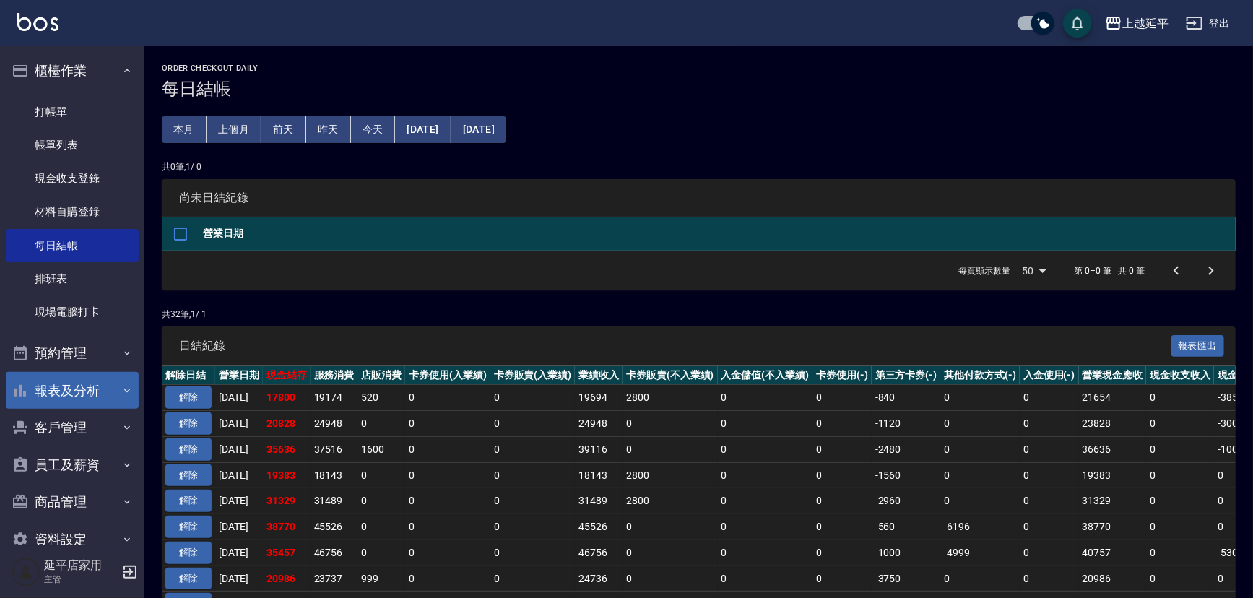
click at [56, 390] on button "報表及分析" at bounding box center [72, 391] width 133 height 38
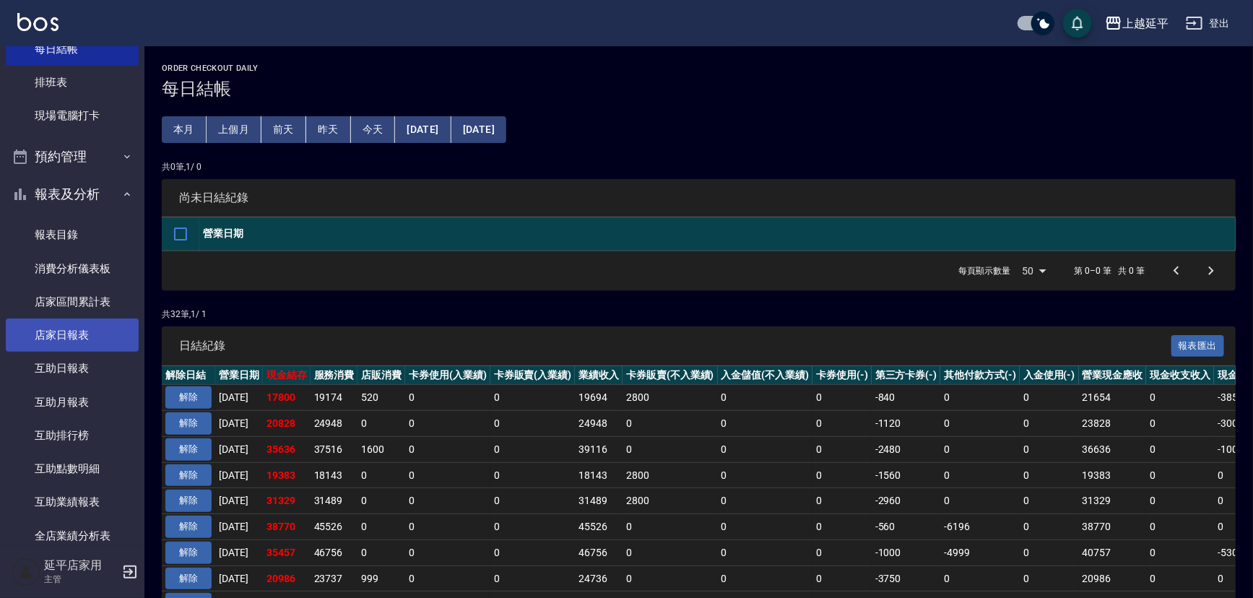
click at [64, 334] on link "店家日報表" at bounding box center [72, 334] width 133 height 33
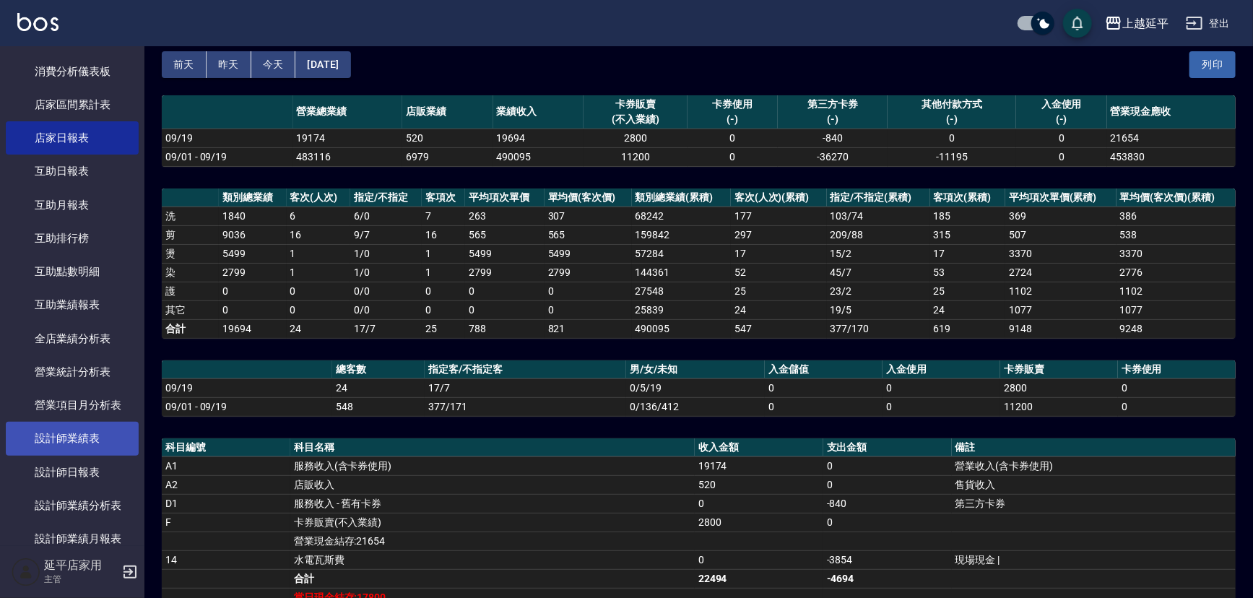
scroll to position [459, 0]
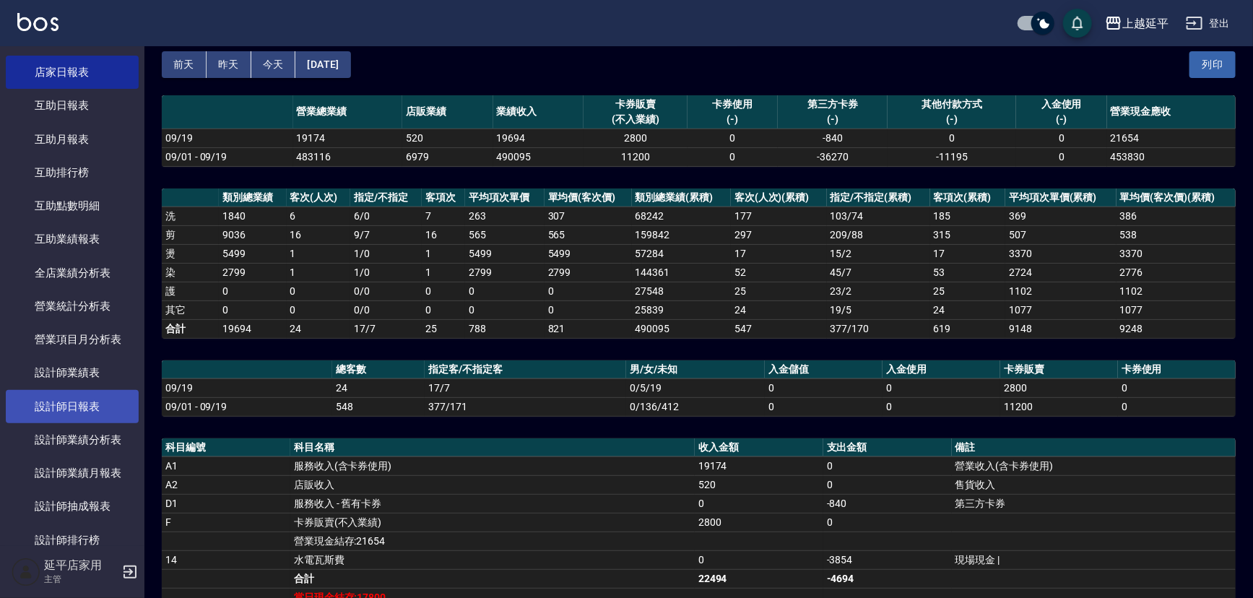
click at [69, 401] on link "設計師日報表" at bounding box center [72, 406] width 133 height 33
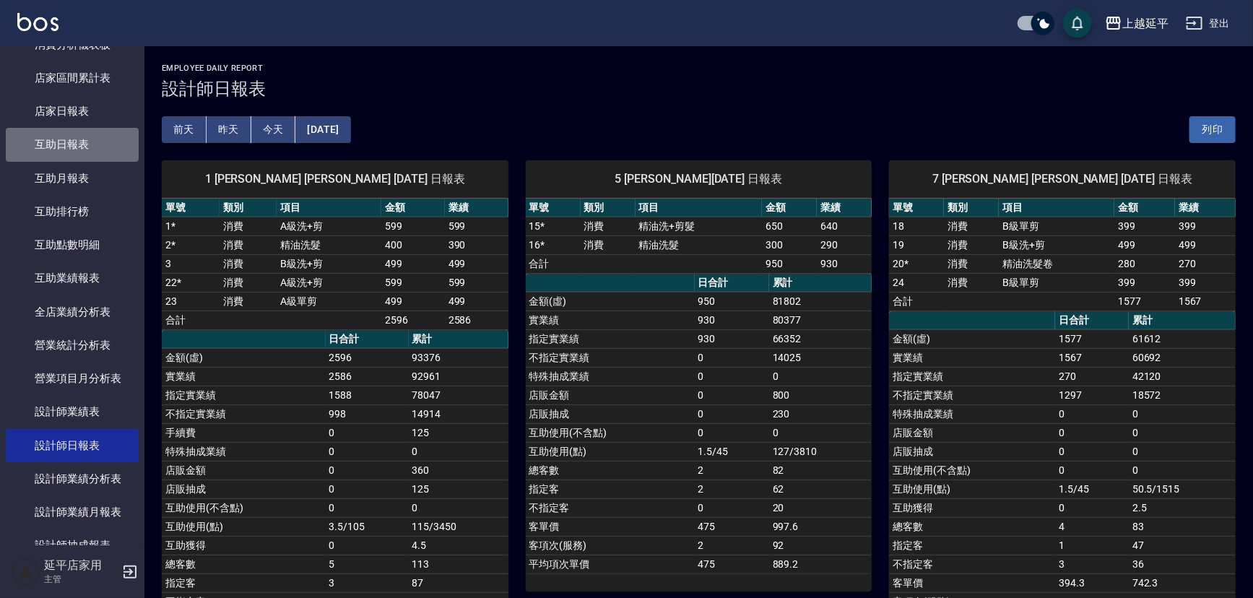
drag, startPoint x: 78, startPoint y: 107, endPoint x: 68, endPoint y: 74, distance: 34.7
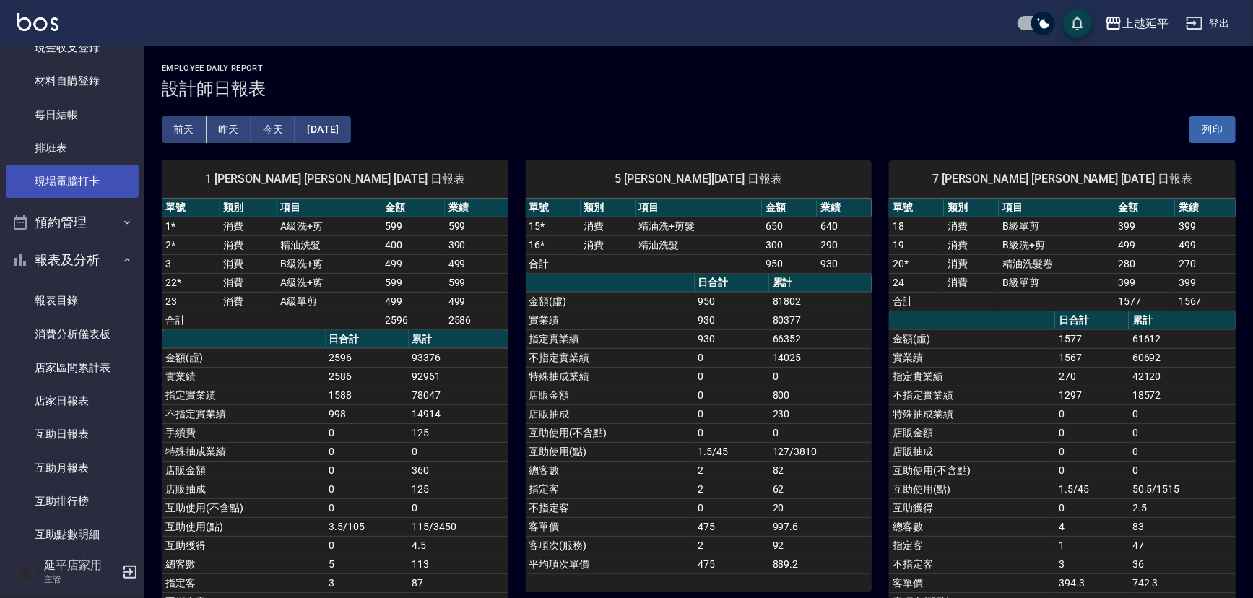
click at [69, 181] on link "現場電腦打卡" at bounding box center [72, 181] width 133 height 33
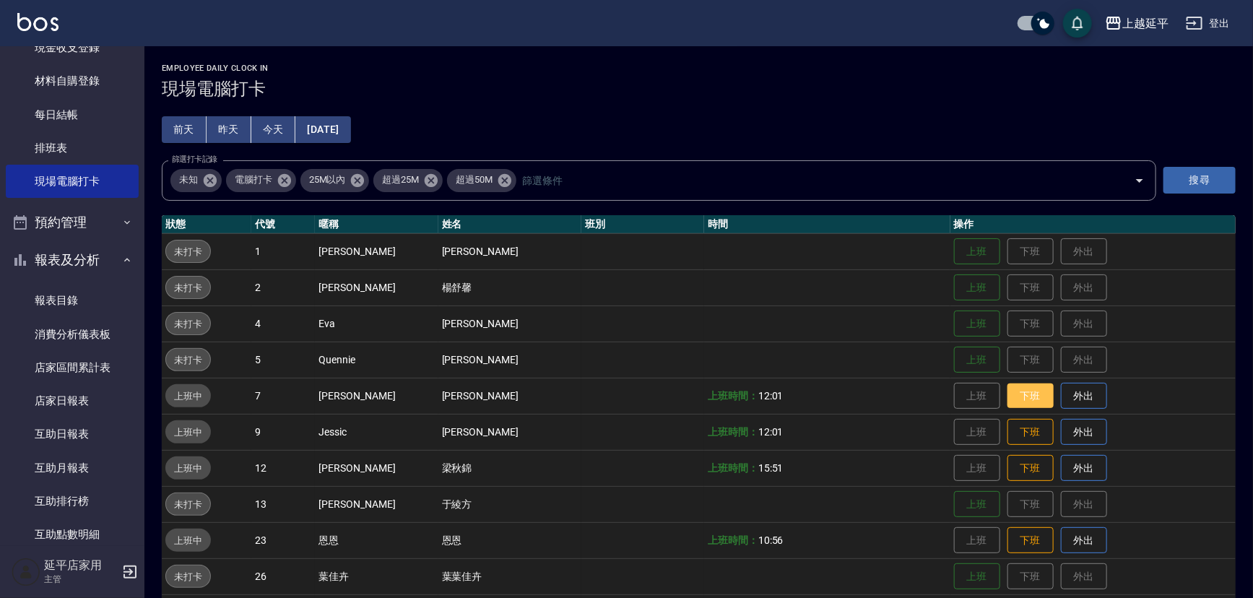
drag, startPoint x: 1017, startPoint y: 393, endPoint x: 1012, endPoint y: 406, distance: 13.9
click at [1017, 393] on button "下班" at bounding box center [1030, 395] width 46 height 25
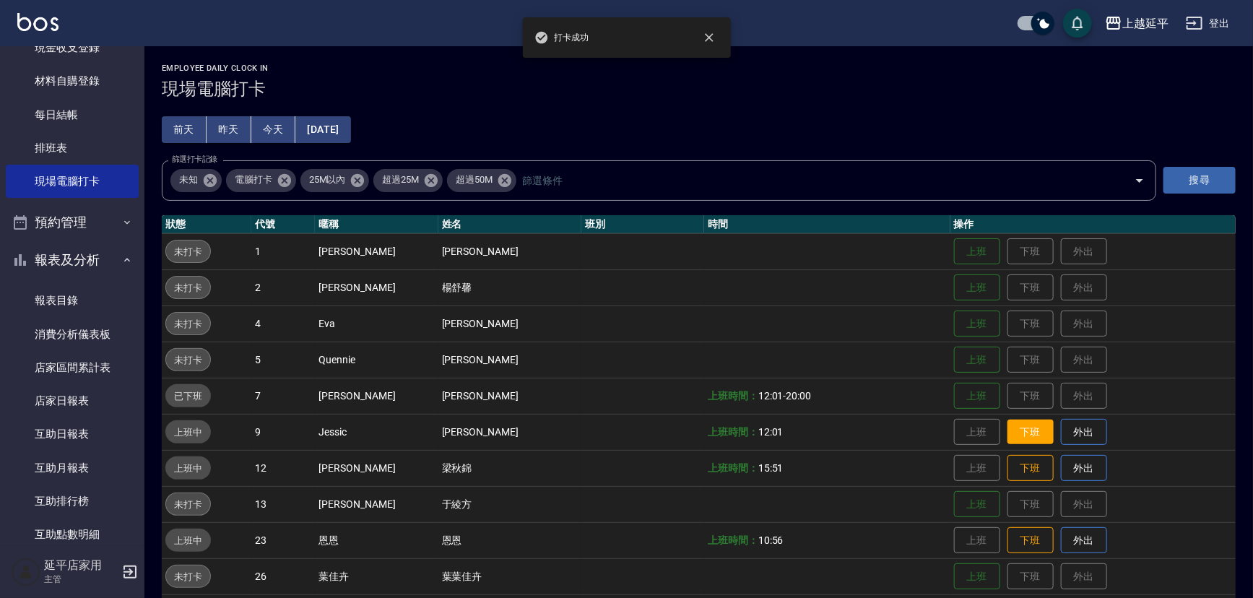
click at [1007, 440] on button "下班" at bounding box center [1030, 432] width 46 height 25
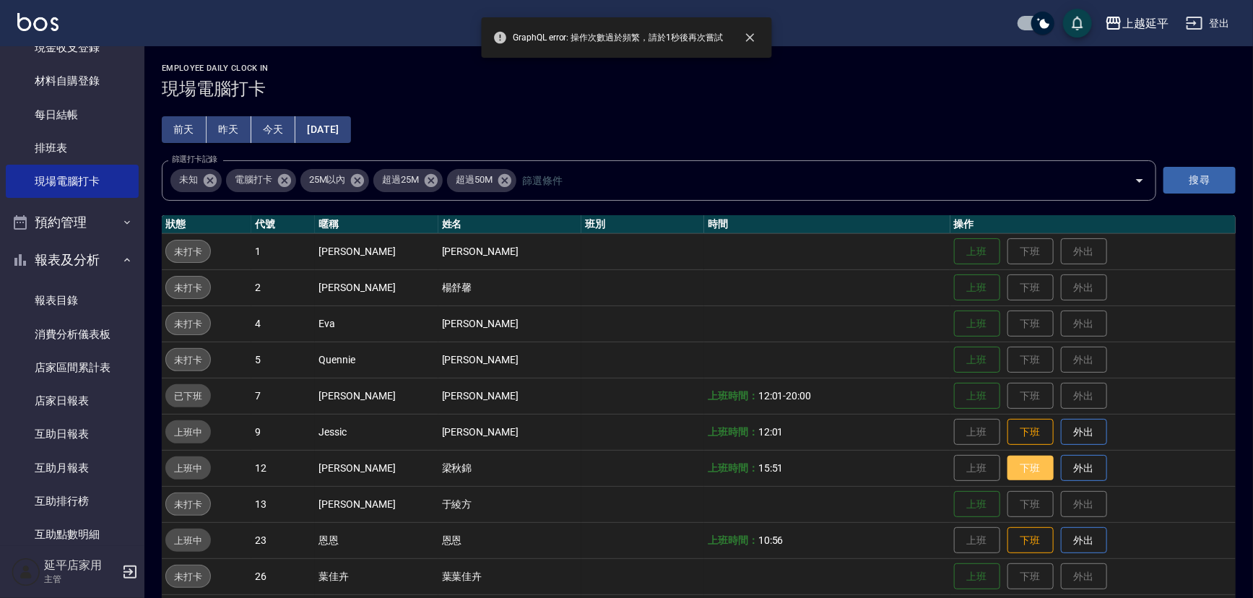
click at [1012, 466] on button "下班" at bounding box center [1030, 468] width 46 height 25
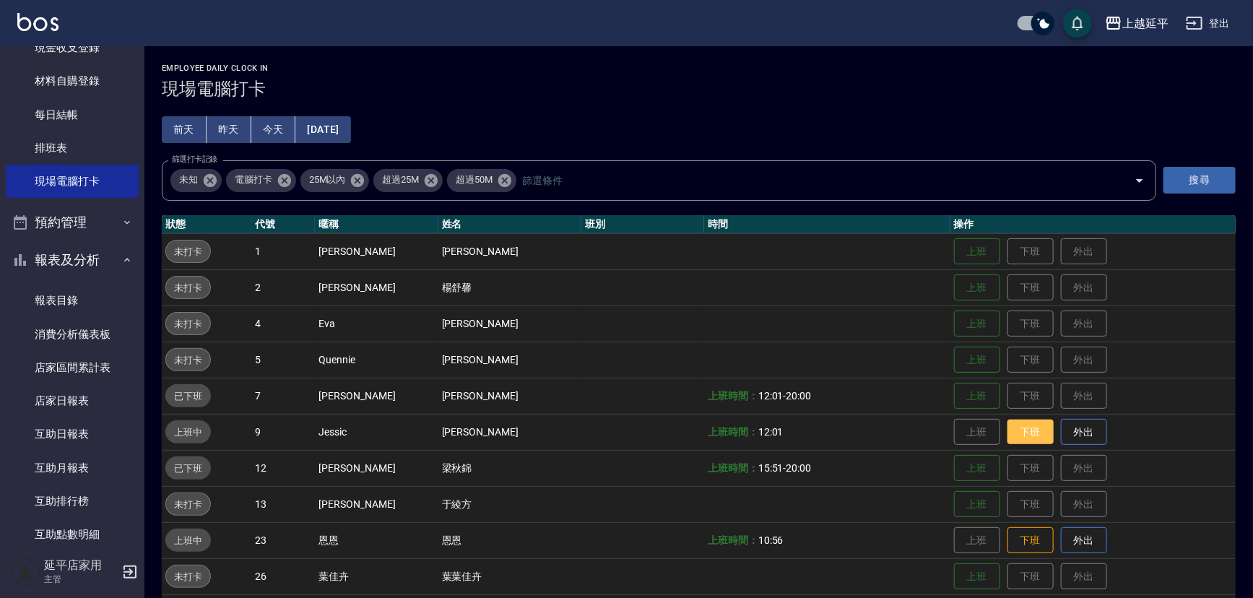
click at [1013, 428] on button "下班" at bounding box center [1030, 432] width 46 height 25
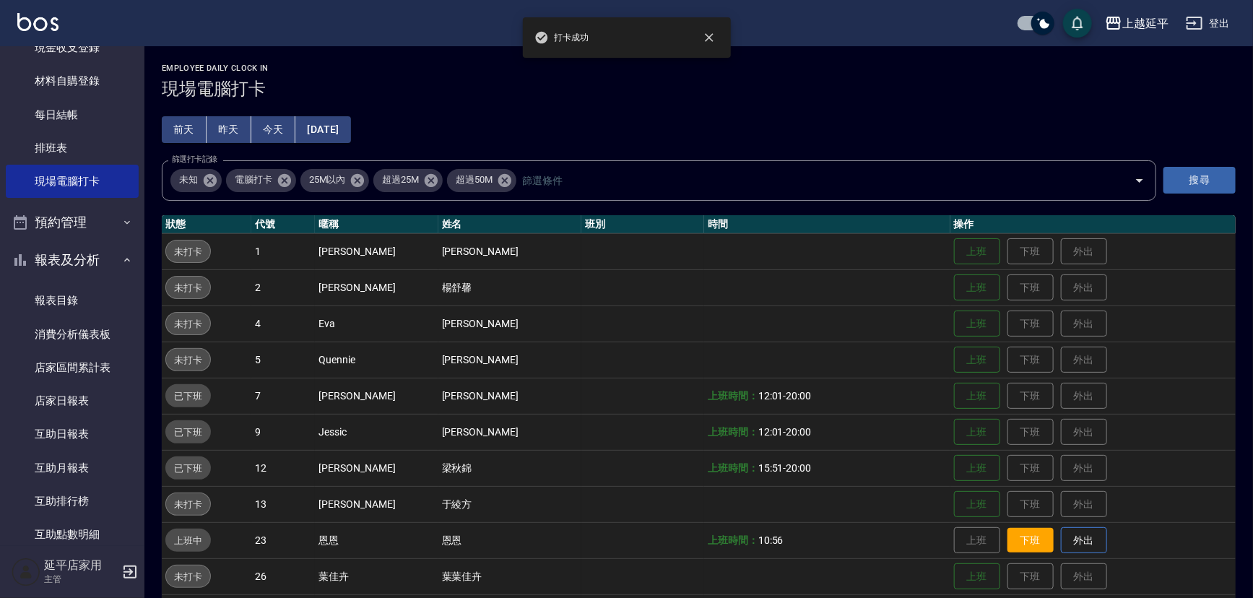
click at [1010, 542] on button "下班" at bounding box center [1030, 540] width 46 height 25
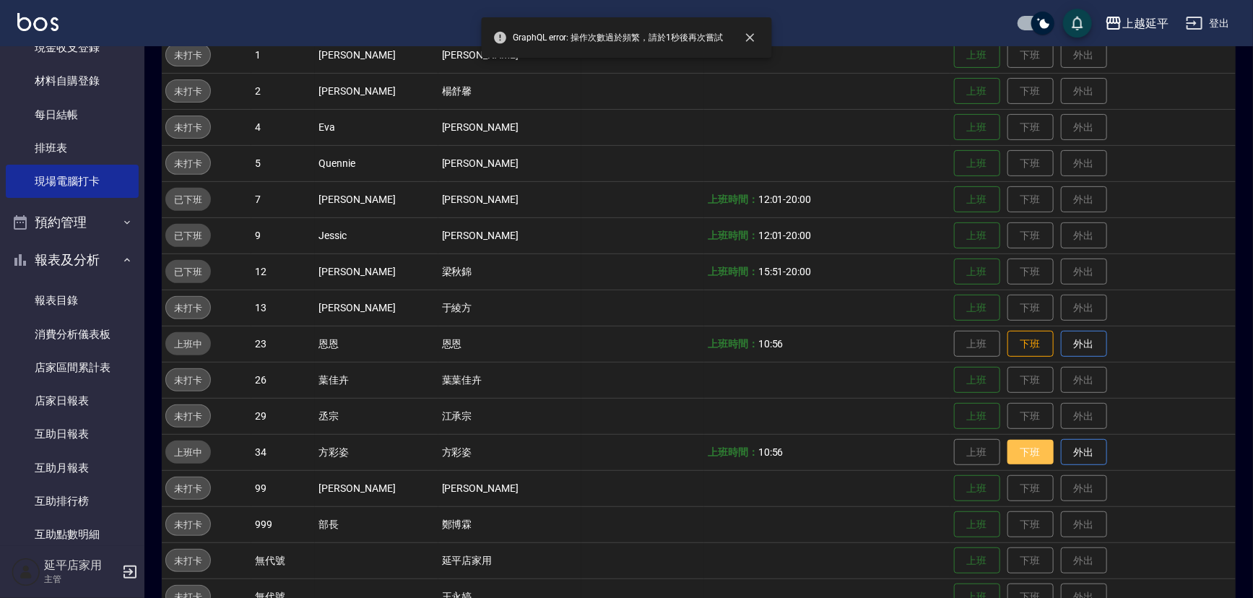
click at [1017, 455] on button "下班" at bounding box center [1030, 452] width 46 height 25
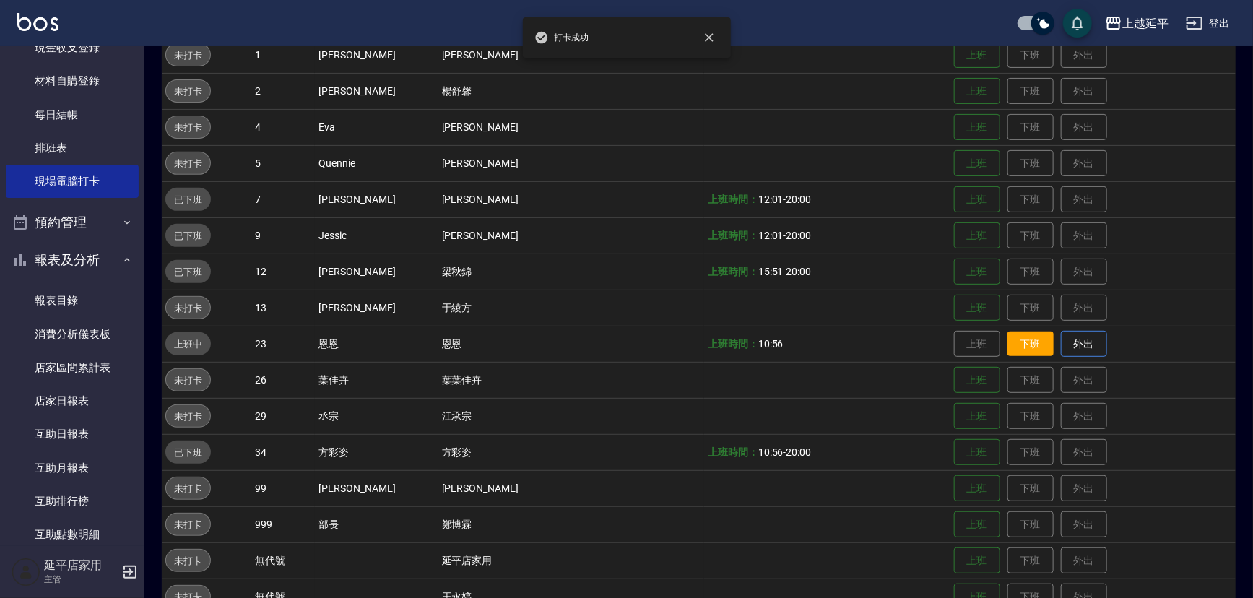
click at [1016, 344] on button "下班" at bounding box center [1030, 343] width 46 height 25
